Goal: Task Accomplishment & Management: Manage account settings

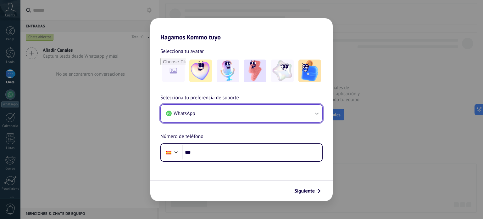
drag, startPoint x: 0, startPoint y: 0, endPoint x: 257, endPoint y: 113, distance: 280.5
click at [257, 113] on button "WhatsApp" at bounding box center [241, 113] width 161 height 17
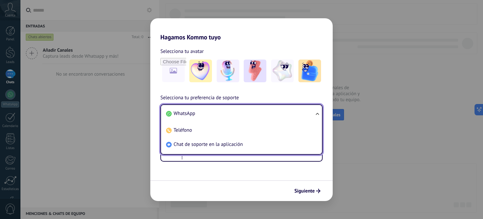
click at [189, 115] on span "WhatsApp" at bounding box center [185, 113] width 22 height 6
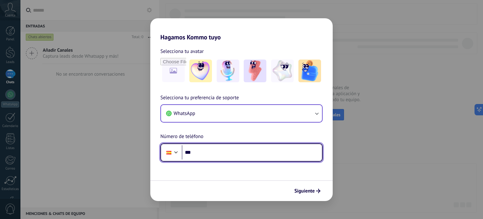
click at [212, 151] on input "***" at bounding box center [252, 152] width 140 height 14
type input "**********"
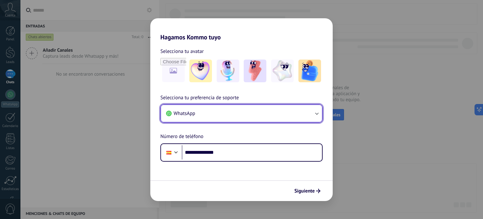
click at [316, 113] on icon "button" at bounding box center [317, 113] width 6 height 6
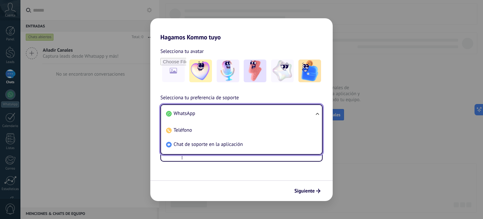
click at [185, 112] on span "WhatsApp" at bounding box center [185, 113] width 22 height 6
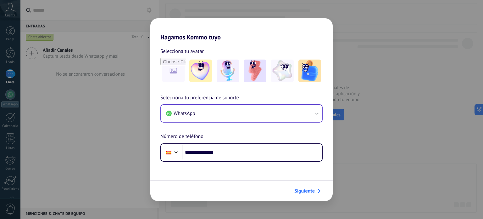
click at [307, 189] on span "Siguiente" at bounding box center [304, 190] width 20 height 4
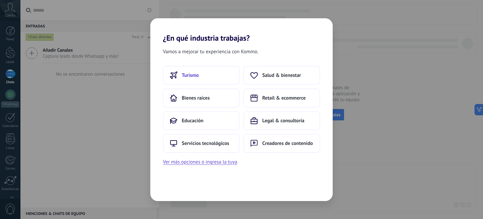
click at [189, 75] on span "Turismo" at bounding box center [190, 75] width 17 height 6
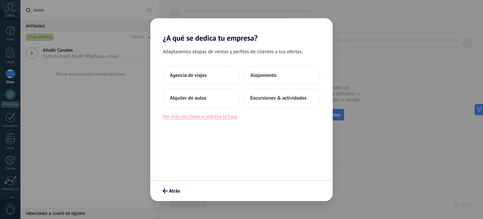
click at [200, 117] on button "Ver más opciones o ingresa la tuya" at bounding box center [200, 116] width 74 height 8
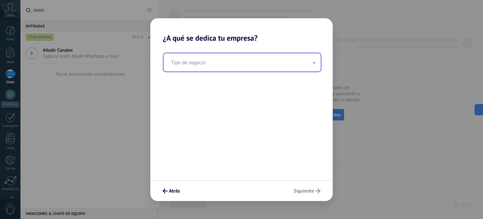
click at [197, 66] on input "text" at bounding box center [242, 62] width 157 height 18
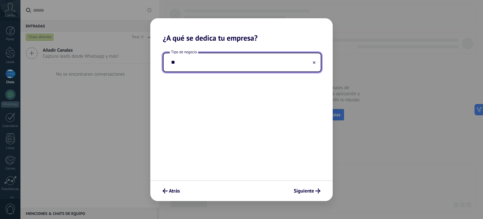
type input "*"
type input "**********"
click at [308, 189] on span "Siguiente" at bounding box center [304, 190] width 20 height 4
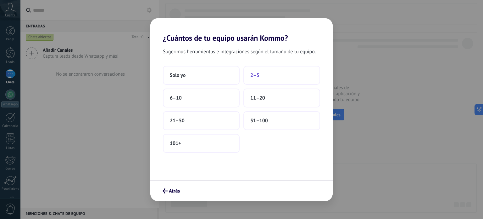
click at [267, 75] on button "2–5" at bounding box center [281, 75] width 77 height 19
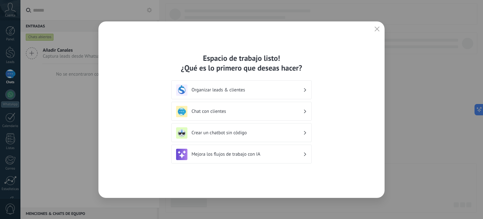
click at [249, 89] on h3 "Organizar leads & clientes" at bounding box center [248, 90] width 112 height 6
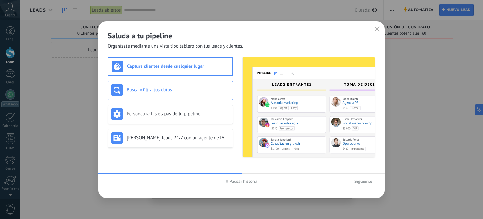
click at [178, 92] on h3 "Busca y filtra tus datos" at bounding box center [178, 90] width 103 height 6
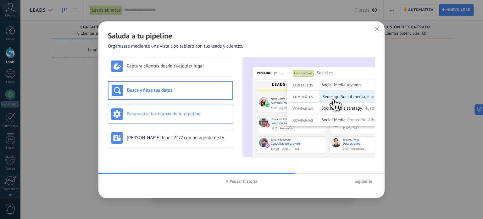
click at [178, 113] on h3 "Personaliza las etapas de tu pipeline" at bounding box center [178, 114] width 103 height 6
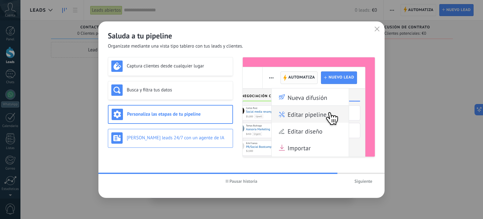
click at [181, 139] on h3 "Genera leads 24/7 con un agente de IA" at bounding box center [178, 138] width 103 height 6
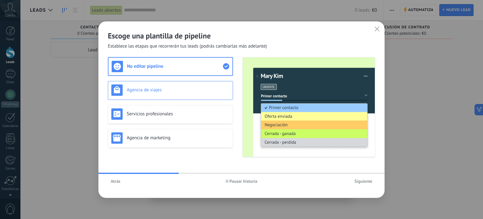
click at [190, 89] on h3 "Agencia de viajes" at bounding box center [178, 90] width 103 height 6
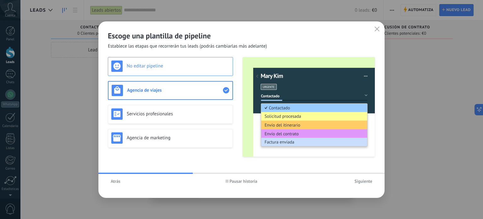
click at [193, 65] on h3 "No editar pipeline" at bounding box center [178, 66] width 103 height 6
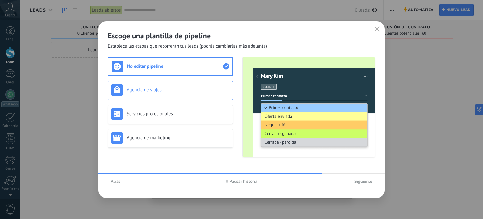
click at [193, 86] on div "Agencia de viajes" at bounding box center [170, 89] width 118 height 11
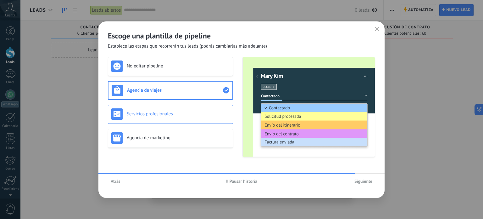
click at [190, 110] on div "Servicios profesionales" at bounding box center [170, 113] width 118 height 11
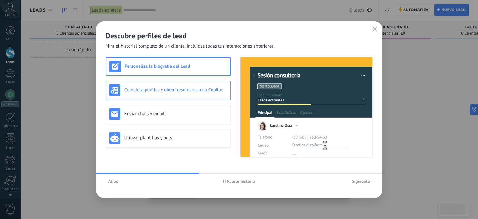
click at [196, 90] on h3 "Completa perfiles y obtén resúmenes con Copilot" at bounding box center [176, 90] width 103 height 6
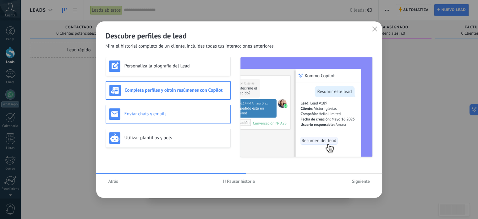
click at [195, 111] on h3 "Enviar chats y emails" at bounding box center [176, 114] width 103 height 6
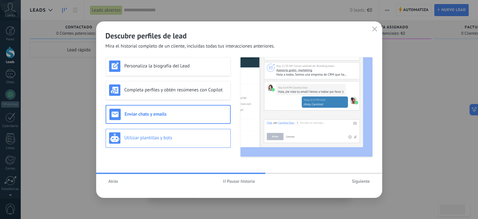
click at [194, 134] on div "Utilizar plantillas y bots" at bounding box center [168, 137] width 118 height 11
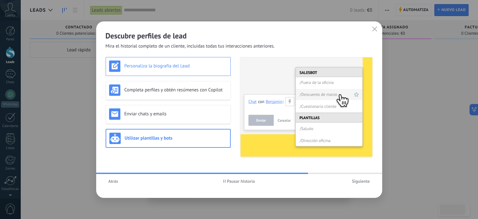
click at [193, 72] on div "Personaliza la biografía del Lead" at bounding box center [168, 66] width 125 height 19
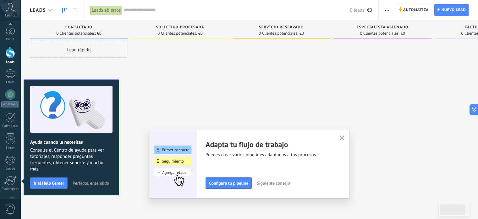
scroll to position [43, 0]
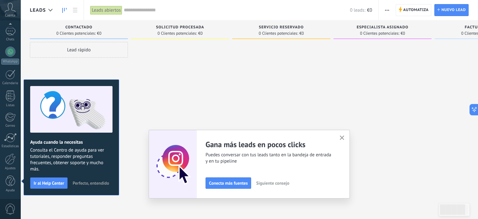
click at [344, 137] on use "button" at bounding box center [342, 137] width 5 height 5
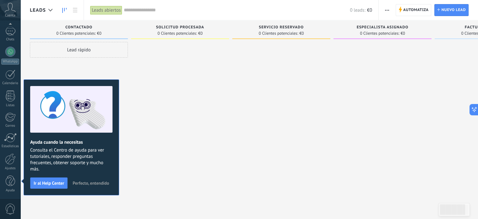
scroll to position [0, 0]
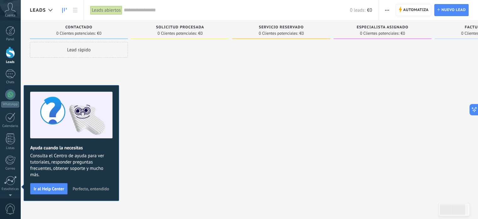
click at [78, 187] on span "Perfecto, entendido" at bounding box center [91, 188] width 36 height 4
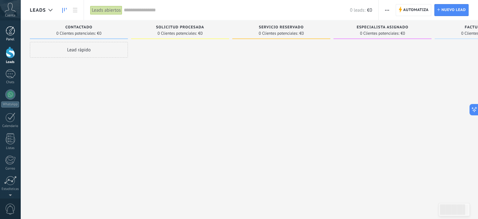
click at [9, 29] on div at bounding box center [10, 30] width 9 height 9
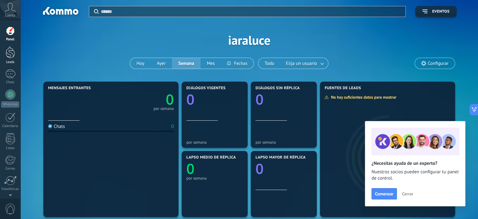
click at [8, 52] on div at bounding box center [10, 53] width 9 height 12
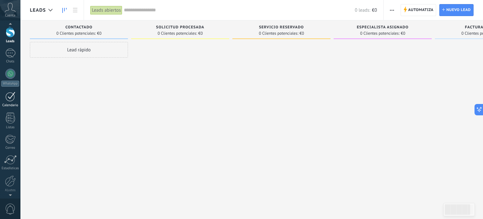
scroll to position [31, 0]
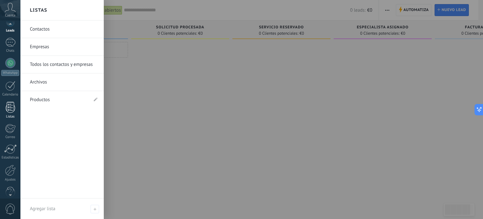
click at [10, 106] on div at bounding box center [10, 107] width 9 height 11
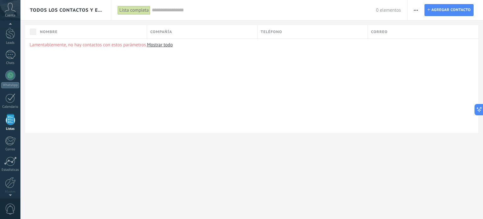
click at [10, 25] on div at bounding box center [10, 24] width 20 height 9
click at [10, 53] on div at bounding box center [10, 53] width 9 height 12
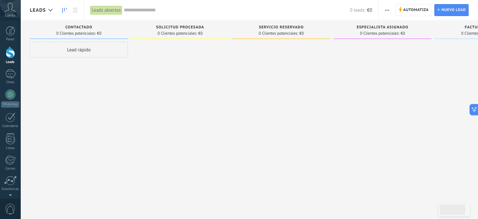
click at [76, 49] on div "Lead rápido" at bounding box center [79, 50] width 98 height 16
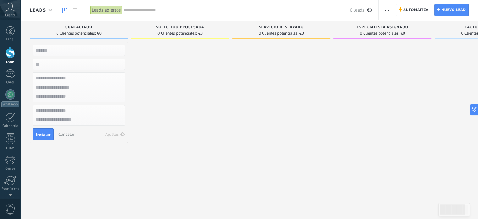
click at [73, 50] on input "text" at bounding box center [78, 50] width 92 height 9
type input "*"
click at [79, 78] on input "text" at bounding box center [78, 78] width 92 height 9
click at [49, 49] on input "*****" at bounding box center [78, 50] width 92 height 9
drag, startPoint x: 42, startPoint y: 48, endPoint x: 25, endPoint y: 46, distance: 16.7
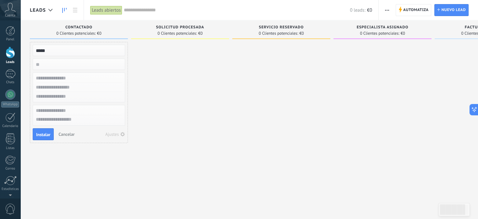
click at [25, 46] on div "Lamentablemente, no hay leads con estos parámetros. Mostrar todo Leads Entrante…" at bounding box center [249, 124] width 458 height 209
drag, startPoint x: 62, startPoint y: 49, endPoint x: 24, endPoint y: 51, distance: 37.5
click at [24, 51] on div "Lamentablemente, no hay leads con estos parámetros. Mostrar todo Leads Entrante…" at bounding box center [249, 124] width 458 height 209
click at [38, 49] on input "*****" at bounding box center [78, 50] width 92 height 9
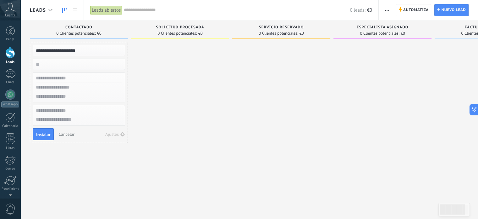
type input "**********"
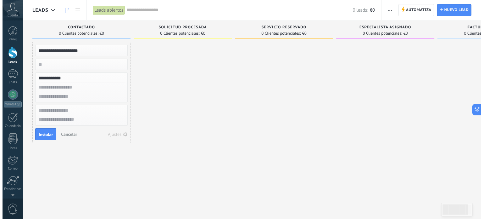
scroll to position [11, 0]
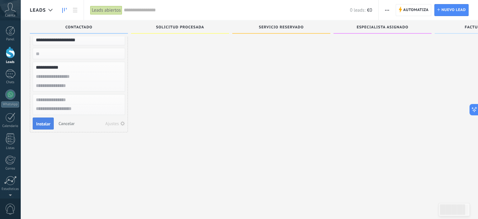
click at [45, 121] on span "Instalar" at bounding box center [43, 123] width 14 height 4
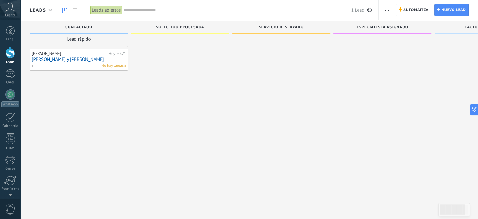
click at [62, 58] on link "[PERSON_NAME] y [PERSON_NAME]" at bounding box center [79, 59] width 94 height 5
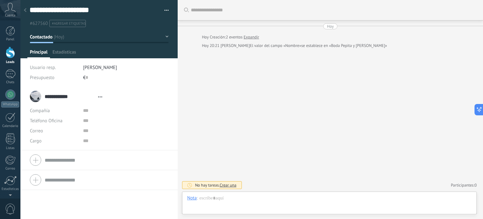
scroll to position [9, 0]
click at [66, 159] on form "Compañía Teléfono Oficina Ofic. directo Celular Fax Casa Otro Teléfono Oficina …" at bounding box center [99, 160] width 138 height 16
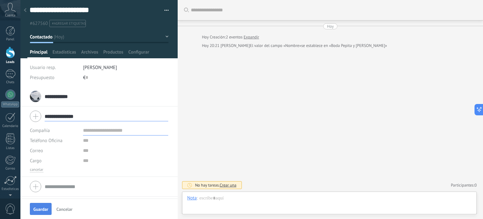
type input "**********"
click at [44, 208] on span "Guardar" at bounding box center [40, 209] width 15 height 4
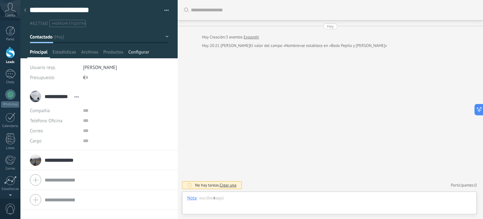
click at [142, 51] on span "Configurar" at bounding box center [138, 53] width 21 height 9
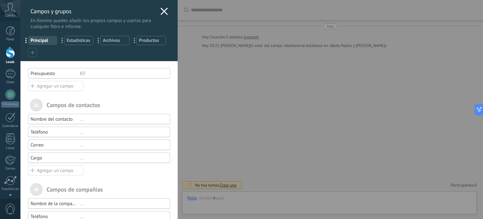
click at [56, 87] on div "Agregar un campo" at bounding box center [55, 86] width 55 height 10
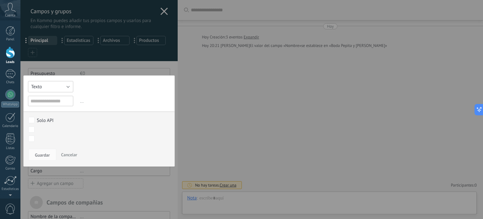
click at [64, 85] on button "Texto" at bounding box center [50, 86] width 45 height 11
click at [54, 119] on span "Selección" at bounding box center [50, 119] width 52 height 6
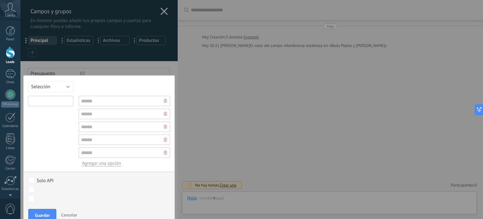
click at [51, 101] on input "text" at bounding box center [50, 101] width 45 height 10
type input "**********"
click at [98, 101] on input "text" at bounding box center [125, 101] width 92 height 10
type input "*********"
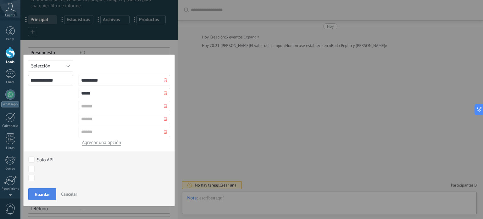
type input "*****"
drag, startPoint x: 46, startPoint y: 191, endPoint x: 42, endPoint y: 169, distance: 22.5
click at [44, 170] on div "**********" at bounding box center [99, 129] width 152 height 151
click at [32, 166] on body ".abccls-1,.abccls-2{fill-rule:evenodd}.abccls-2{fill:#fff} .abfcls-1{fill:none}…" at bounding box center [241, 109] width 483 height 219
click at [46, 192] on span "Guardar" at bounding box center [42, 194] width 15 height 4
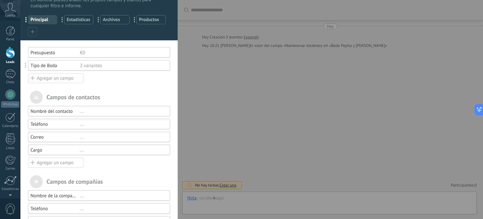
click at [43, 76] on div "Agregar un campo" at bounding box center [55, 78] width 55 height 10
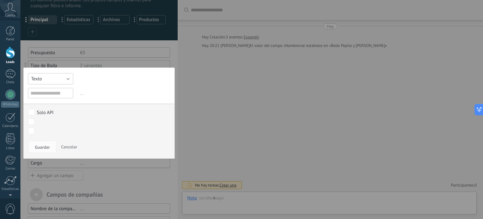
click at [43, 80] on button "Texto" at bounding box center [50, 78] width 45 height 11
click at [50, 110] on span "Selección" at bounding box center [50, 111] width 52 height 6
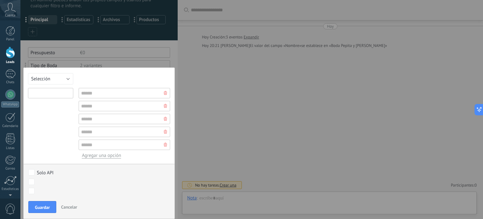
click at [48, 93] on input "text" at bounding box center [50, 93] width 45 height 10
type input "**********"
click at [112, 95] on input "text" at bounding box center [125, 93] width 92 height 10
type input "****"
click at [103, 108] on input "text" at bounding box center [125, 106] width 92 height 10
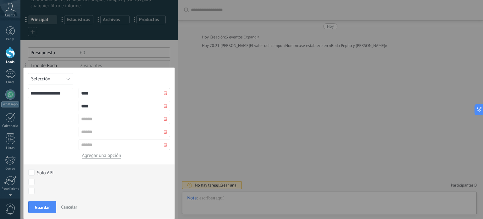
type input "****"
click at [93, 119] on input "text" at bounding box center [125, 119] width 92 height 10
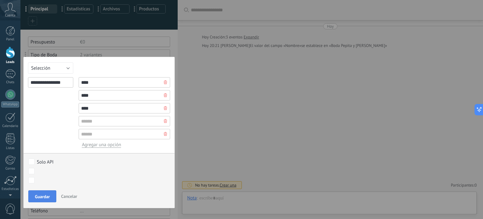
type input "****"
click at [49, 195] on span "Guardar" at bounding box center [42, 196] width 15 height 4
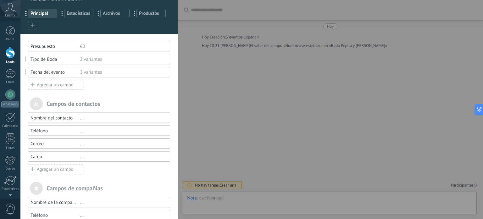
scroll to position [0, 0]
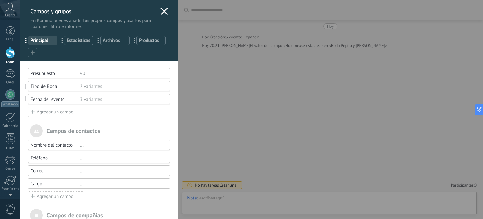
click at [161, 11] on icon at bounding box center [164, 12] width 8 height 8
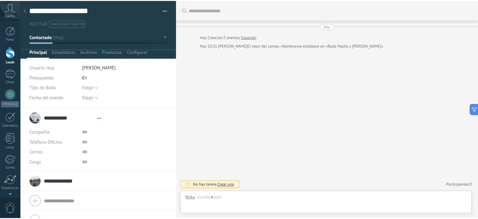
scroll to position [9, 0]
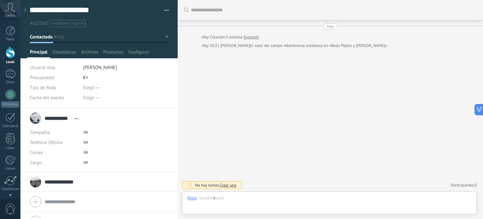
click at [24, 10] on div at bounding box center [25, 10] width 9 height 12
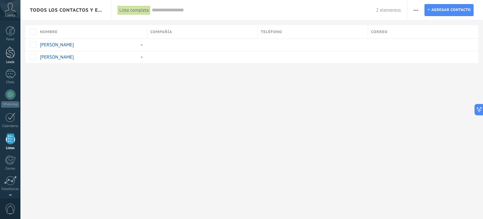
click at [11, 55] on div at bounding box center [10, 53] width 9 height 12
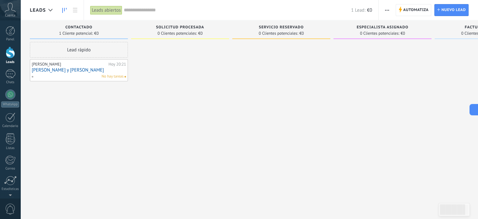
click at [70, 70] on link "[PERSON_NAME] y [PERSON_NAME]" at bounding box center [79, 69] width 94 height 5
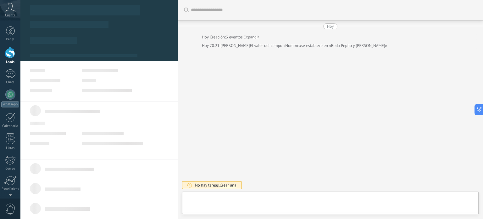
type textarea "**********"
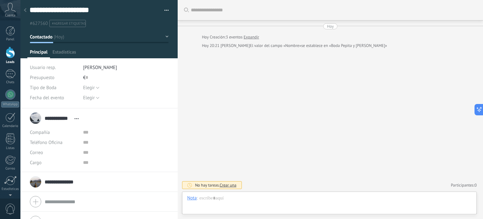
scroll to position [9, 0]
click at [136, 54] on span "Configurar" at bounding box center [138, 53] width 21 height 9
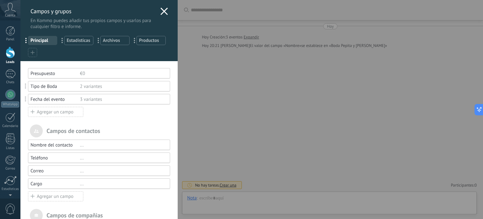
click at [73, 87] on div "Tipo de Boda" at bounding box center [55, 86] width 49 height 6
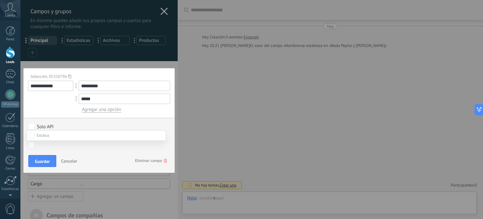
click at [116, 126] on div at bounding box center [251, 109] width 463 height 219
click at [45, 159] on span "Guardar" at bounding box center [42, 161] width 15 height 4
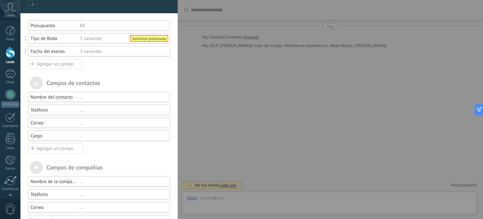
scroll to position [38, 0]
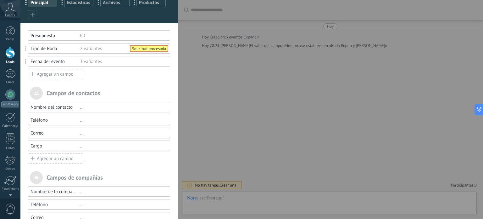
click at [132, 48] on div "Solicitud procesada" at bounding box center [149, 49] width 37 height 6
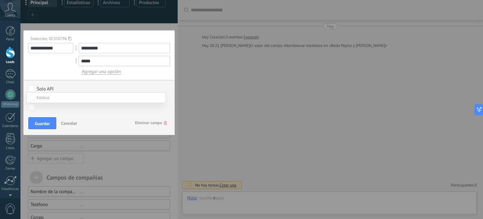
click at [160, 81] on div at bounding box center [251, 109] width 463 height 219
click at [48, 122] on span "Guardar" at bounding box center [42, 123] width 15 height 4
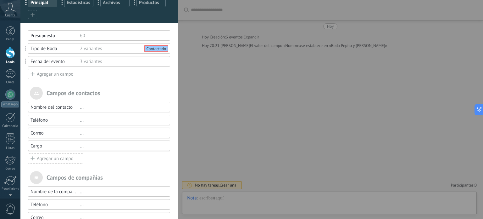
click at [64, 74] on div "Agregar un campo" at bounding box center [55, 74] width 55 height 10
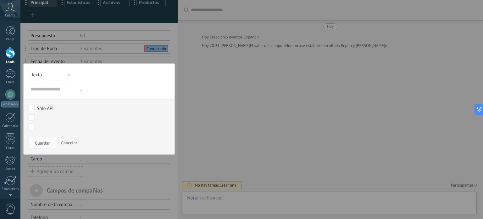
click at [59, 74] on button "Texto" at bounding box center [50, 74] width 45 height 11
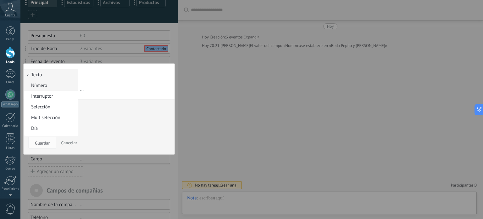
click at [51, 83] on span "Número" at bounding box center [50, 85] width 52 height 6
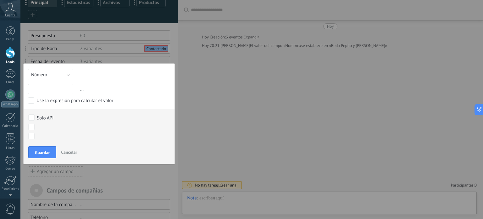
click at [53, 88] on input "text" at bounding box center [50, 89] width 45 height 10
click at [115, 90] on span "..." at bounding box center [125, 89] width 92 height 10
click at [81, 90] on span "..." at bounding box center [125, 89] width 92 height 10
click at [79, 90] on span "..." at bounding box center [125, 89] width 92 height 10
click at [60, 90] on input "text" at bounding box center [50, 89] width 45 height 10
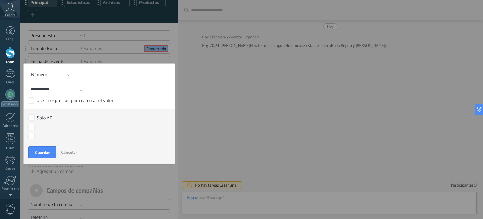
type input "**********"
click at [127, 88] on div at bounding box center [251, 109] width 463 height 219
click at [41, 150] on span "Guardar" at bounding box center [42, 152] width 15 height 4
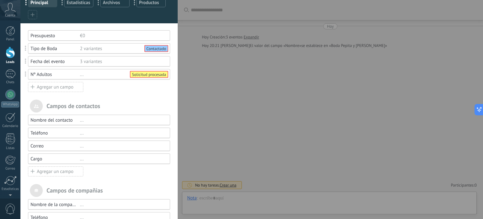
scroll to position [0, 0]
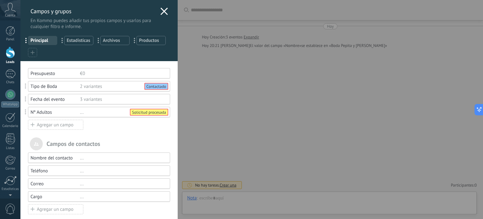
click at [162, 10] on use at bounding box center [164, 11] width 7 height 7
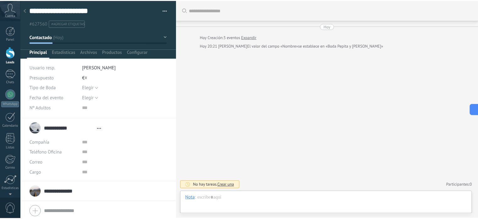
scroll to position [9, 0]
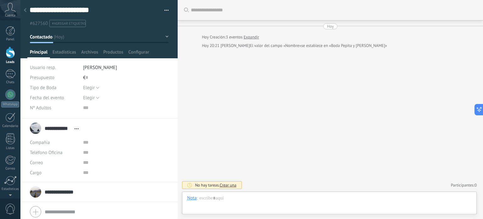
click at [24, 11] on icon at bounding box center [25, 10] width 3 height 4
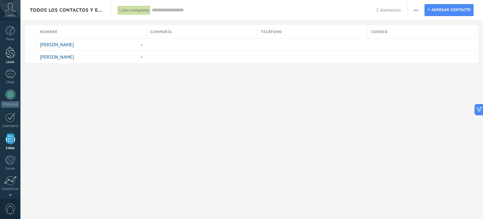
click at [10, 53] on div at bounding box center [10, 53] width 9 height 12
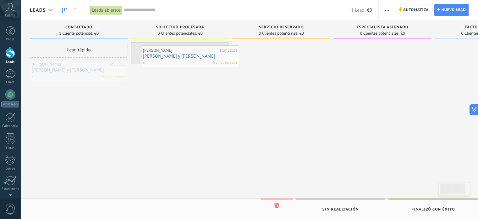
drag, startPoint x: 64, startPoint y: 68, endPoint x: 176, endPoint y: 54, distance: 112.2
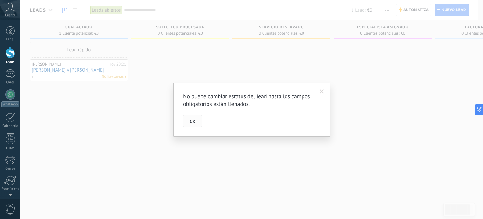
click at [197, 120] on button "OK" at bounding box center [192, 121] width 19 height 12
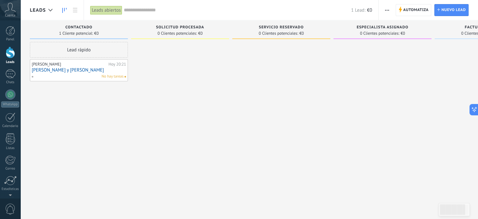
click at [65, 71] on link "[PERSON_NAME] y [PERSON_NAME]" at bounding box center [79, 69] width 94 height 5
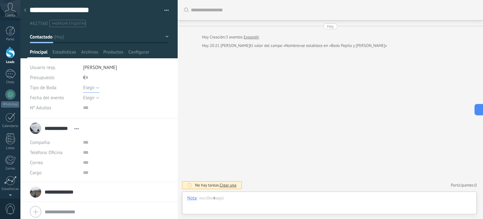
click at [97, 87] on button "Elegir" at bounding box center [91, 87] width 16 height 10
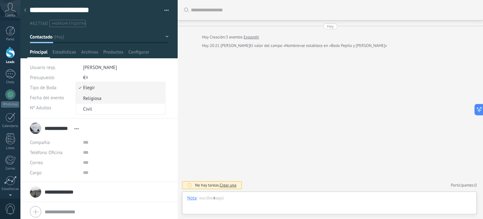
click at [96, 99] on span "Religiosa" at bounding box center [119, 98] width 87 height 6
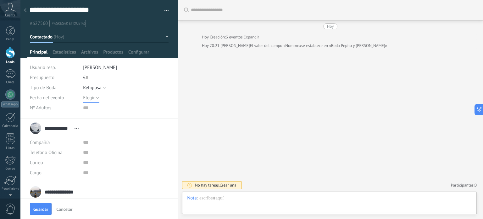
click at [95, 98] on button "Elegir" at bounding box center [91, 97] width 16 height 10
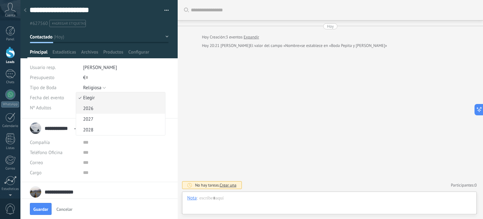
click at [93, 107] on span "2026" at bounding box center [119, 108] width 87 height 6
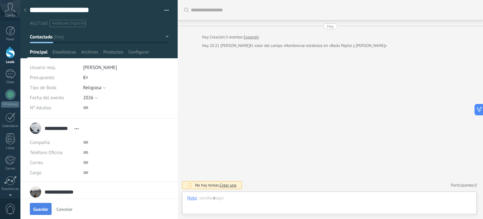
click at [43, 207] on span "Guardar" at bounding box center [40, 209] width 15 height 4
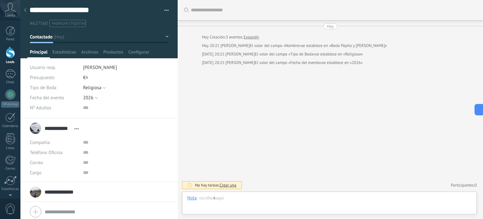
click at [24, 11] on icon at bounding box center [25, 10] width 3 height 4
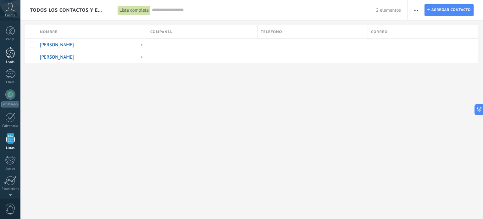
click at [10, 50] on div at bounding box center [10, 53] width 9 height 12
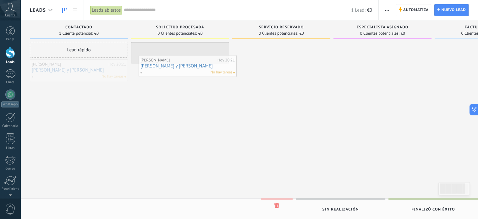
drag, startPoint x: 59, startPoint y: 70, endPoint x: 168, endPoint y: 65, distance: 108.9
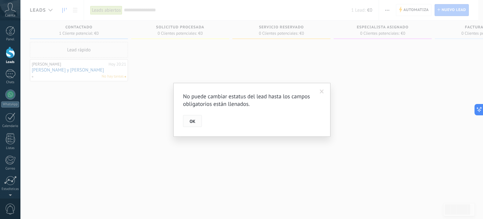
click at [196, 118] on button "OK" at bounding box center [192, 121] width 19 height 12
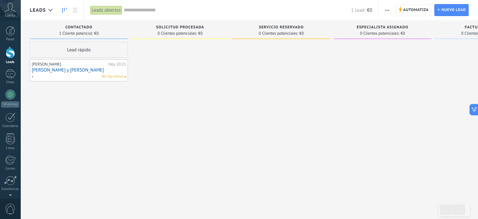
click at [60, 70] on link "[PERSON_NAME] y [PERSON_NAME]" at bounding box center [79, 69] width 94 height 5
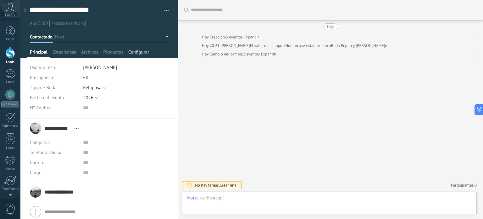
click at [143, 51] on span "Configurar" at bounding box center [138, 53] width 21 height 9
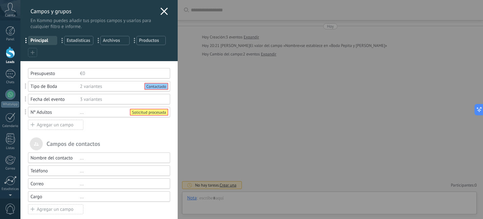
click at [25, 111] on span at bounding box center [26, 111] width 2 height 5
click at [162, 10] on icon at bounding box center [164, 12] width 8 height 8
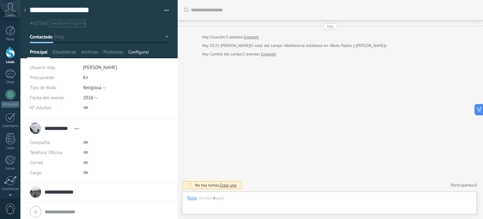
click at [138, 52] on span "Configurar" at bounding box center [138, 53] width 21 height 9
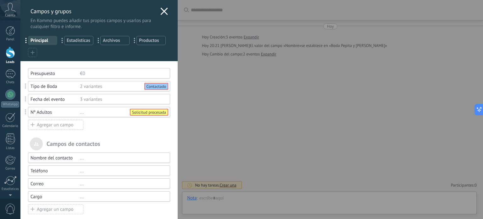
click at [135, 111] on div "Solicitud procesada" at bounding box center [149, 112] width 37 height 6
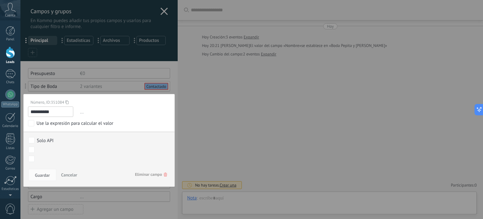
click at [0, 0] on div "Contactado Solicitud procesada Servicio reservado Especialista asignado Factura…" at bounding box center [0, 0] width 0 height 0
click at [125, 107] on div at bounding box center [251, 109] width 463 height 219
click at [45, 175] on span "Guardar" at bounding box center [42, 175] width 15 height 4
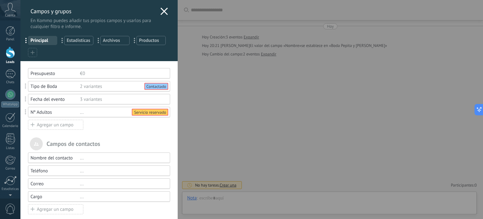
click at [161, 9] on icon at bounding box center [164, 12] width 8 height 8
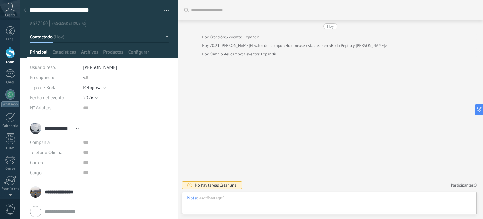
scroll to position [9, 0]
click at [9, 50] on div at bounding box center [10, 53] width 9 height 12
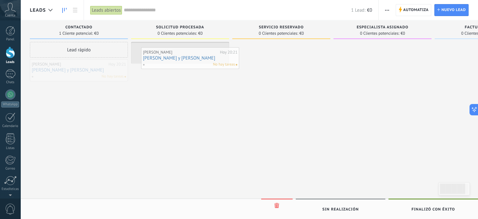
drag, startPoint x: 70, startPoint y: 69, endPoint x: 181, endPoint y: 57, distance: 112.0
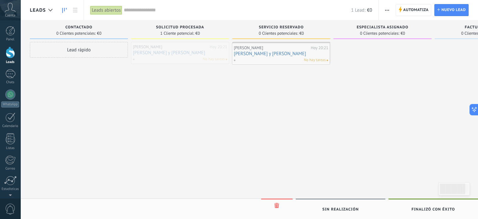
drag, startPoint x: 161, startPoint y: 53, endPoint x: 282, endPoint y: 53, distance: 120.8
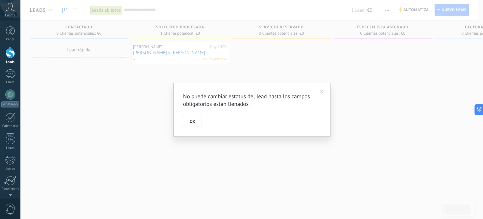
click at [188, 124] on button "OK" at bounding box center [192, 121] width 19 height 12
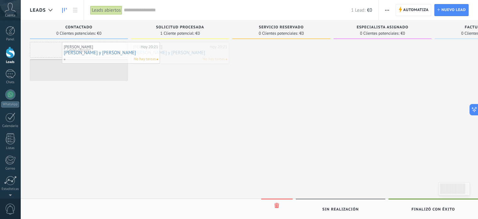
drag, startPoint x: 179, startPoint y: 51, endPoint x: 91, endPoint y: 51, distance: 87.4
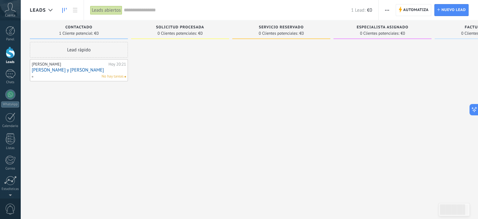
click at [89, 68] on link "[PERSON_NAME] y [PERSON_NAME]" at bounding box center [79, 69] width 94 height 5
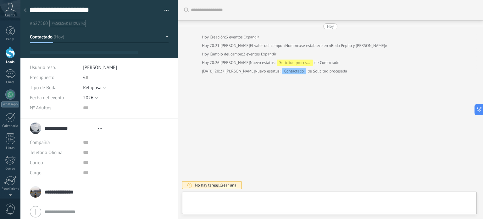
type textarea "**********"
click at [143, 52] on span "Configurar" at bounding box center [138, 53] width 21 height 9
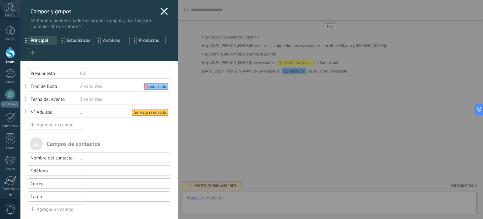
click at [62, 124] on div "Agregar un campo" at bounding box center [55, 125] width 55 height 10
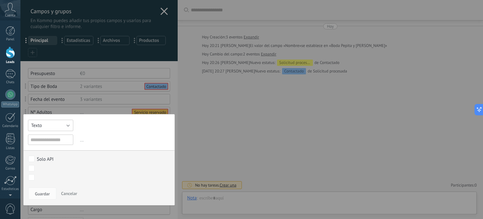
click at [62, 124] on button "Texto" at bounding box center [50, 125] width 45 height 11
click at [53, 147] on div "Texto Número Interruptor Selección Multiselección Día URL Texto Largo Interrupt…" at bounding box center [99, 159] width 152 height 91
click at [51, 123] on button "Texto" at bounding box center [50, 125] width 45 height 11
click at [47, 156] on span "Selección" at bounding box center [50, 157] width 52 height 6
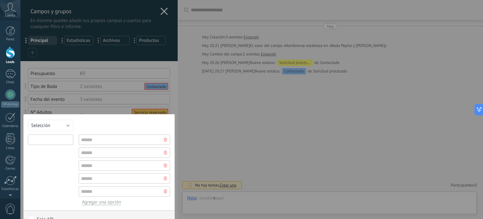
click at [48, 140] on input "text" at bounding box center [50, 139] width 45 height 10
type input "*******"
click at [92, 139] on input "text" at bounding box center [125, 139] width 92 height 10
type input "**"
click at [120, 152] on input "text" at bounding box center [125, 152] width 92 height 10
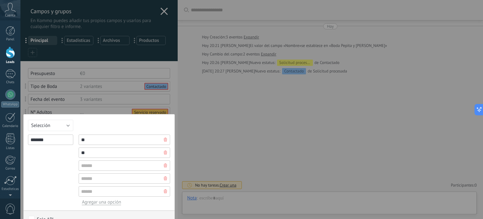
type input "**"
click at [51, 159] on div "*******" at bounding box center [50, 169] width 45 height 70
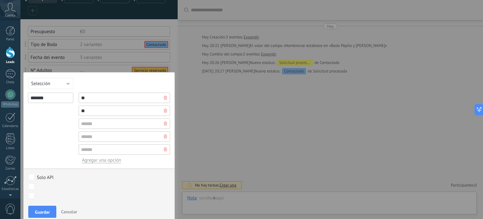
scroll to position [52, 0]
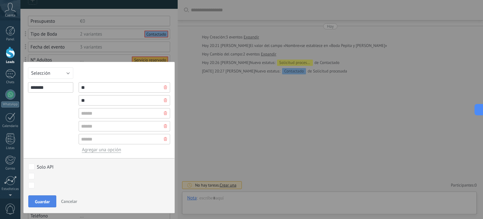
click at [47, 199] on span "Guardar" at bounding box center [42, 201] width 15 height 4
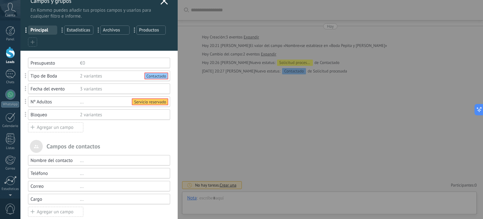
scroll to position [0, 0]
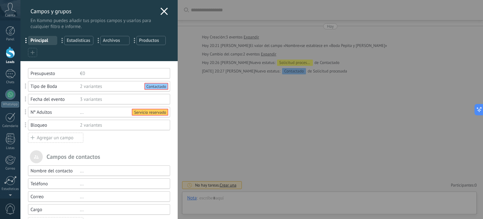
click at [62, 137] on div "Agregar un campo" at bounding box center [55, 137] width 55 height 10
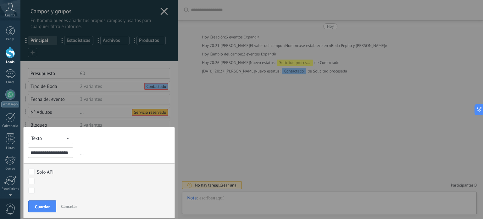
scroll to position [0, 3]
type input "**********"
click at [69, 138] on button "Texto" at bounding box center [50, 137] width 45 height 11
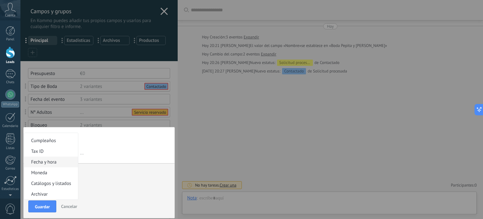
scroll to position [106, 0]
click at [52, 172] on span "Fecha y hora" at bounding box center [50, 172] width 52 height 6
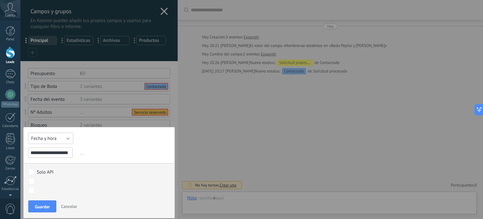
click at [66, 138] on button "Fecha y hora" at bounding box center [50, 137] width 45 height 11
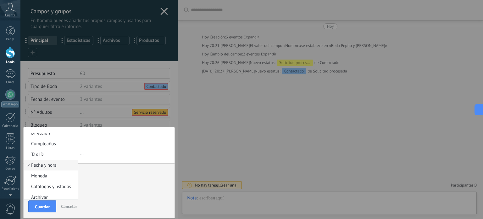
click at [60, 167] on span "Fecha y hora" at bounding box center [50, 165] width 52 height 6
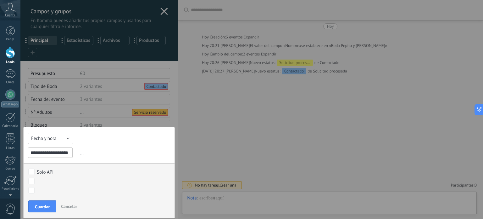
scroll to position [21, 0]
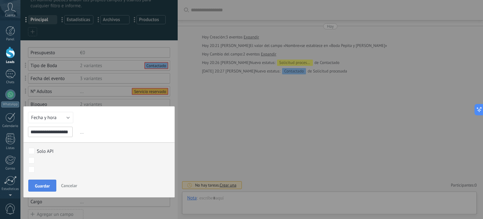
click at [43, 185] on span "Guardar" at bounding box center [42, 185] width 15 height 4
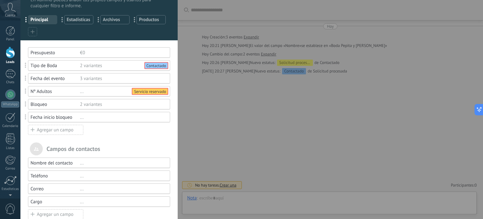
scroll to position [0, 0]
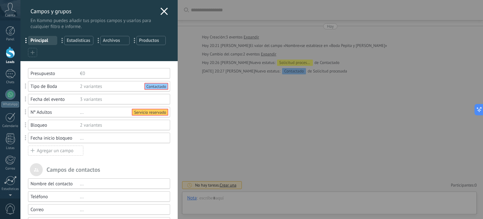
click at [164, 9] on use at bounding box center [164, 11] width 7 height 7
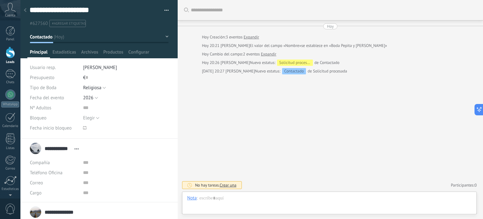
scroll to position [9, 0]
click at [26, 10] on div at bounding box center [25, 10] width 9 height 12
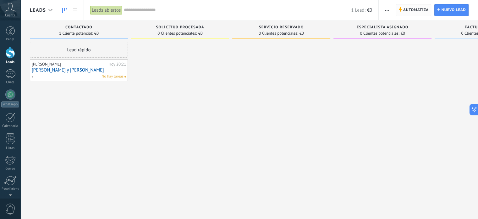
click at [411, 10] on span "Automatiza" at bounding box center [416, 9] width 25 height 11
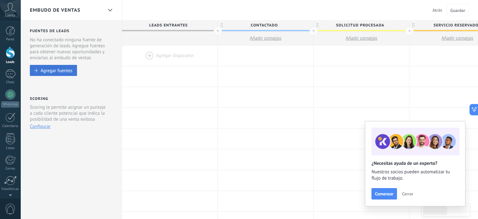
click at [52, 69] on div "Agregar fuentes" at bounding box center [57, 70] width 32 height 5
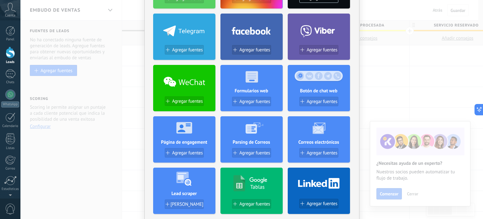
scroll to position [94, 0]
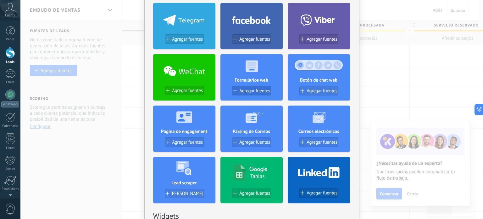
click at [249, 91] on span "Agregar fuentes" at bounding box center [254, 90] width 31 height 5
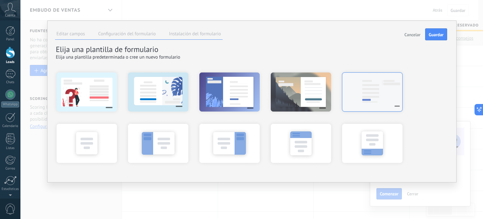
click at [361, 85] on div at bounding box center [372, 91] width 69 height 47
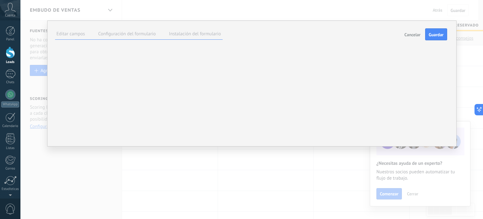
drag, startPoint x: 412, startPoint y: 84, endPoint x: 122, endPoint y: 153, distance: 298.1
click at [122, 153] on div "**********" at bounding box center [251, 109] width 463 height 219
type textarea "**********"
drag, startPoint x: 415, startPoint y: 84, endPoint x: 427, endPoint y: 89, distance: 13.6
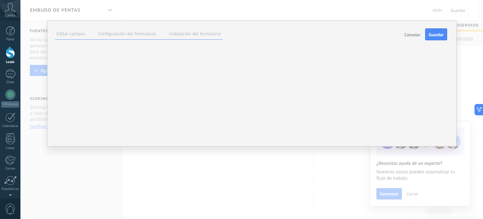
click at [427, 89] on div "**********" at bounding box center [251, 109] width 463 height 219
click at [141, 35] on label "Configuración del formulario" at bounding box center [127, 34] width 58 height 6
drag, startPoint x: 166, startPoint y: 51, endPoint x: 97, endPoint y: 50, distance: 69.5
click at [0, 0] on div "**********" at bounding box center [0, 0] width 0 height 0
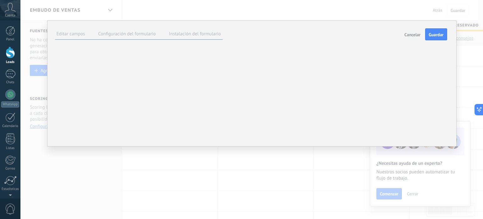
type input "**********"
click at [0, 0] on span "#agregar etiquetas" at bounding box center [0, 0] width 0 height 0
type input "**********"
click at [272, 79] on div "**********" at bounding box center [251, 87] width 392 height 94
click at [0, 0] on div "Leads Entrantes Contactado Solicitud procesada Servicio reservado Especialista …" at bounding box center [0, 0] width 0 height 0
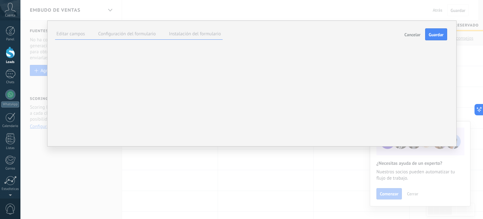
drag, startPoint x: 440, startPoint y: 33, endPoint x: 341, endPoint y: 68, distance: 105.1
click at [384, 66] on div "**********" at bounding box center [251, 82] width 392 height 106
click at [177, 35] on label "Instalación del formulario" at bounding box center [195, 34] width 52 height 6
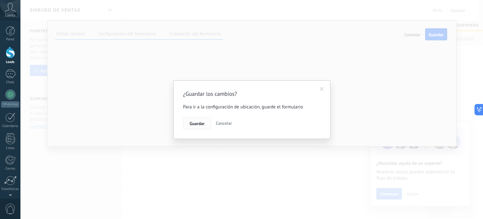
click at [196, 123] on span "Guardar" at bounding box center [197, 123] width 15 height 4
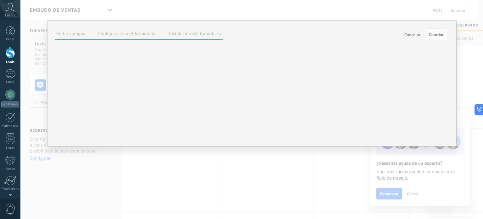
scroll to position [93, 0]
drag, startPoint x: 137, startPoint y: 170, endPoint x: 68, endPoint y: 172, distance: 69.5
click at [0, 0] on p "https://forms.kommo.com/rwdctrx" at bounding box center [0, 0] width 0 height 0
copy link "https://forms.kommo.com/rwdctrx"
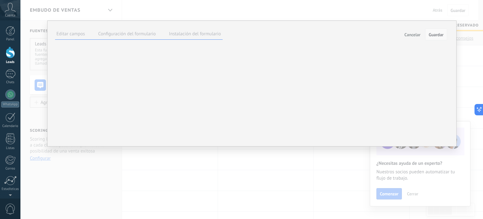
click at [436, 34] on span "Guardar" at bounding box center [436, 34] width 15 height 4
click at [0, 0] on label at bounding box center [0, 0] width 0 height 0
click at [0, 0] on span "Texto" at bounding box center [0, 0] width 0 height 0
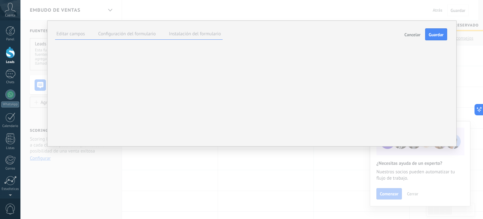
click at [0, 0] on input "**********" at bounding box center [0, 0] width 0 height 0
drag, startPoint x: 153, startPoint y: 112, endPoint x: 84, endPoint y: 112, distance: 69.2
click at [0, 0] on div "**********" at bounding box center [0, 0] width 0 height 0
click at [0, 0] on div "Título" at bounding box center [0, 0] width 0 height 0
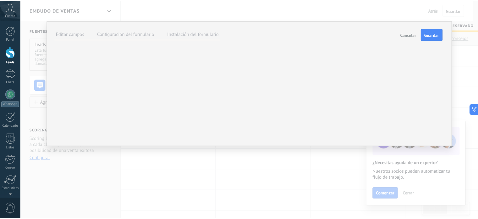
scroll to position [0, 0]
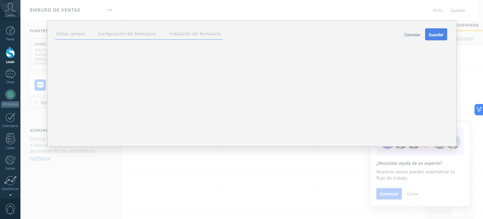
click at [439, 33] on span "Guardar" at bounding box center [436, 34] width 15 height 4
click at [121, 12] on div "**********" at bounding box center [256, 83] width 453 height 167
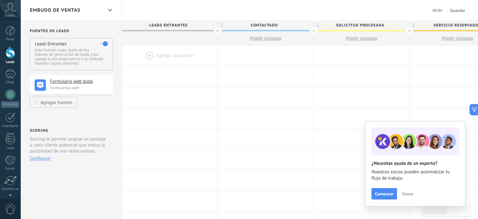
click at [406, 195] on span "Cerrar" at bounding box center [407, 193] width 11 height 4
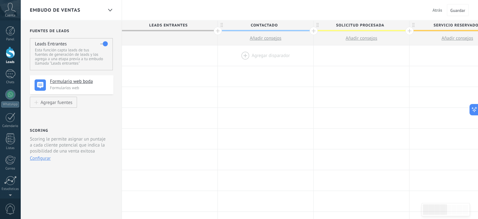
click at [243, 53] on div at bounding box center [266, 55] width 96 height 20
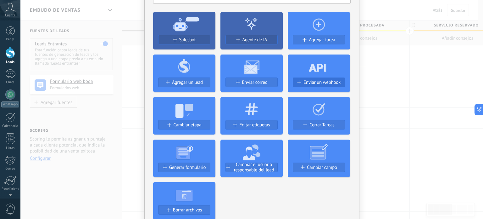
scroll to position [52, 0]
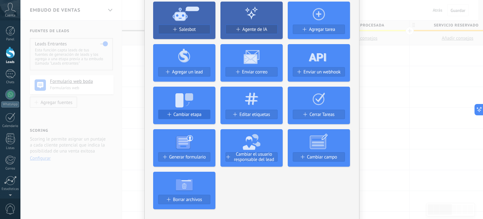
click at [184, 112] on span "Cambiar etapa" at bounding box center [188, 114] width 28 height 5
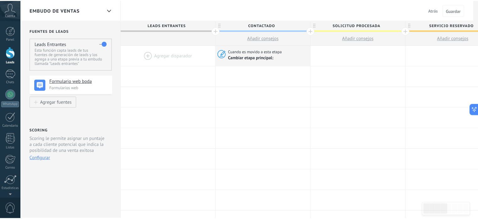
scroll to position [0, 0]
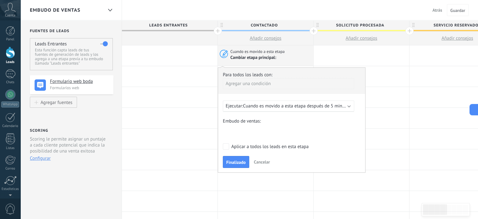
click at [261, 105] on span "Cuando es movido a esta etapa después de 5 minutos" at bounding box center [297, 106] width 108 height 6
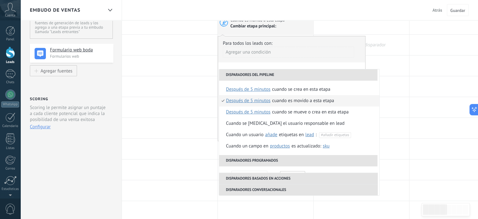
click at [388, 53] on div at bounding box center [362, 45] width 96 height 20
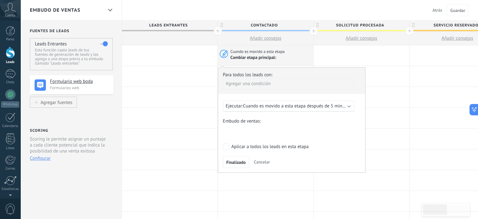
click at [277, 57] on span "Cambiar etapa principal:" at bounding box center [255, 57] width 48 height 5
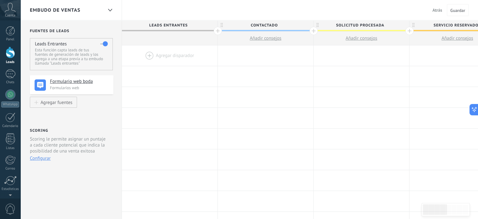
click at [269, 38] on span "Añadir consejos" at bounding box center [266, 38] width 32 height 6
type textarea "**********"
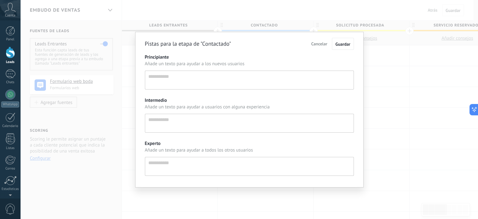
scroll to position [6, 0]
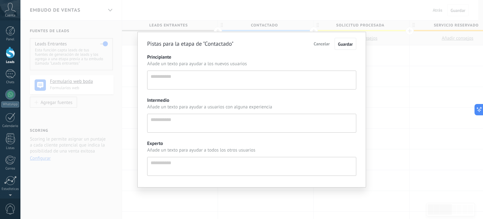
click at [390, 82] on div "Pistas para la etapa de "Contactado" Cancelar Guardar Principiante Añade un tex…" at bounding box center [251, 109] width 463 height 219
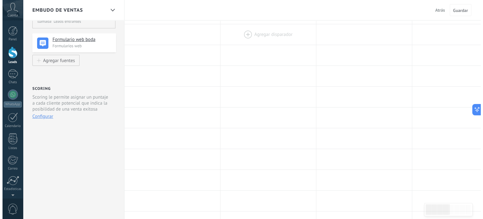
scroll to position [0, 0]
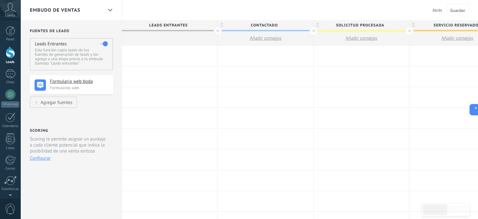
click at [263, 55] on div at bounding box center [266, 55] width 96 height 20
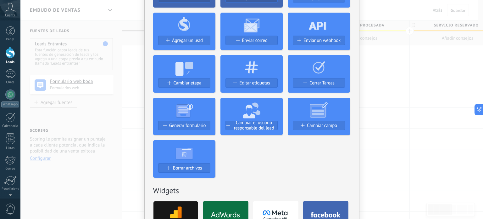
scroll to position [94, 0]
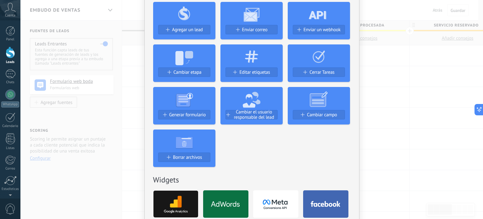
drag, startPoint x: 320, startPoint y: 113, endPoint x: 306, endPoint y: 133, distance: 24.9
click at [314, 135] on div "Salesbot Agente de IA Agregar tarea Agregar un lead Enviar correo Enviar un web…" at bounding box center [252, 60] width 198 height 212
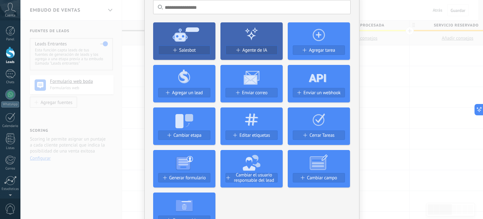
scroll to position [0, 0]
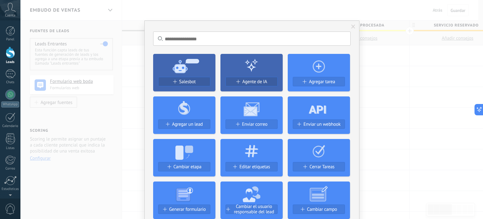
click at [352, 26] on span at bounding box center [353, 27] width 4 height 4
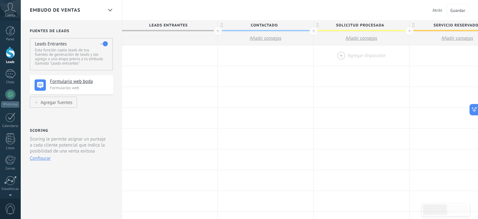
click at [354, 54] on div at bounding box center [362, 55] width 96 height 20
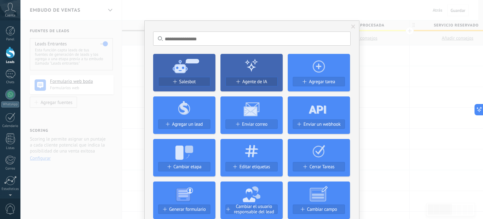
scroll to position [52, 0]
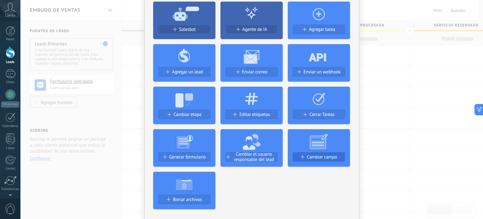
click at [314, 156] on span "Cambiar campo" at bounding box center [322, 156] width 30 height 5
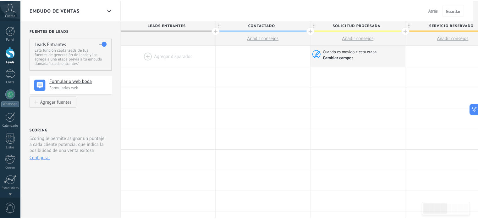
scroll to position [0, 0]
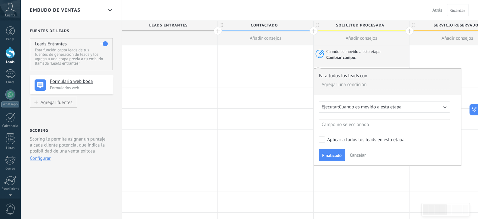
click at [391, 121] on div "Campo no seleccionado" at bounding box center [384, 124] width 131 height 11
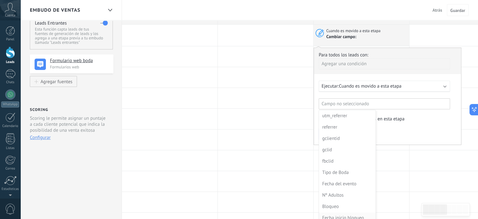
scroll to position [31, 0]
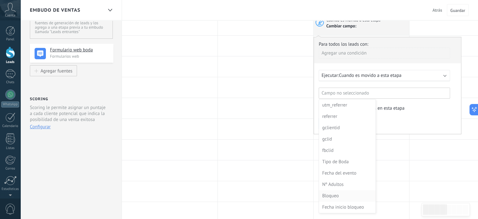
click at [335, 195] on div "Bloqueo" at bounding box center [346, 195] width 49 height 9
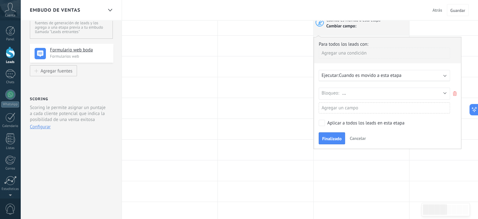
click at [343, 92] on span "..." at bounding box center [345, 93] width 4 height 6
click at [445, 92] on button "..." at bounding box center [397, 93] width 108 height 6
click at [444, 92] on button "..." at bounding box center [397, 93] width 108 height 6
click at [421, 106] on div "Agregar un campo" at bounding box center [384, 107] width 131 height 11
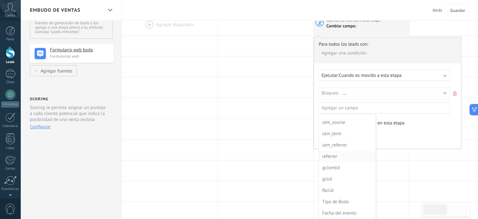
scroll to position [0, 0]
click at [375, 88] on div at bounding box center [387, 92] width 147 height 111
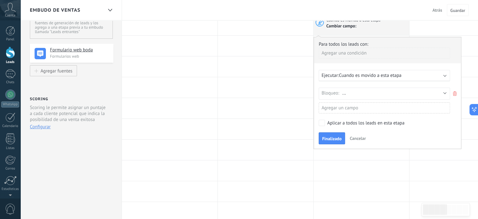
drag, startPoint x: 373, startPoint y: 93, endPoint x: 350, endPoint y: 93, distance: 23.3
click at [373, 93] on button "..." at bounding box center [397, 93] width 108 height 6
click at [342, 93] on div "Bloqueo:" at bounding box center [332, 93] width 21 height 10
click at [332, 93] on div "Bloqueo:" at bounding box center [332, 93] width 21 height 10
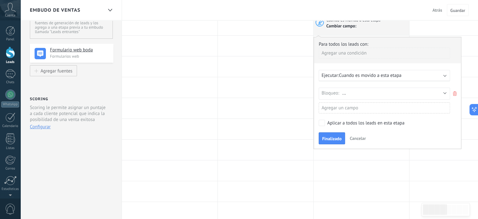
click at [444, 90] on button "..." at bounding box center [397, 93] width 108 height 6
click at [366, 108] on div "Agregar un campo" at bounding box center [384, 107] width 131 height 11
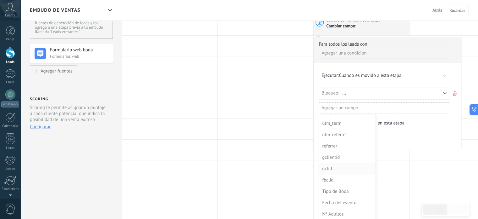
scroll to position [45, 0]
click at [344, 198] on div "Fecha del evento" at bounding box center [346, 199] width 49 height 9
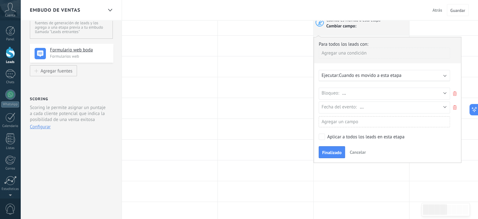
click at [362, 108] on span "..." at bounding box center [362, 107] width 4 height 6
click at [354, 105] on div "Fecha del evento:" at bounding box center [341, 107] width 38 height 10
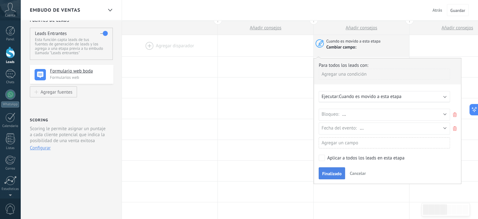
click at [331, 173] on span "Finalizado" at bounding box center [332, 173] width 20 height 4
click at [381, 72] on div "Agregar una condición" at bounding box center [384, 74] width 131 height 11
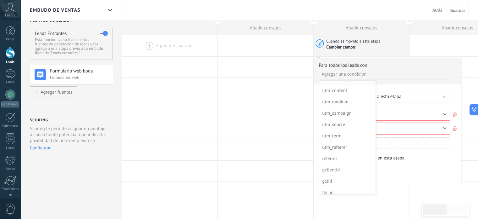
scroll to position [31, 0]
click at [455, 112] on div at bounding box center [387, 120] width 147 height 125
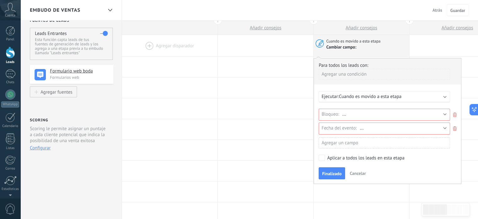
click at [455, 112] on use at bounding box center [455, 114] width 4 height 4
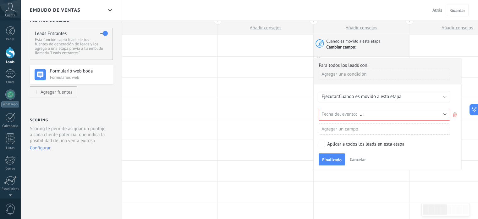
click at [454, 112] on icon at bounding box center [455, 115] width 7 height 8
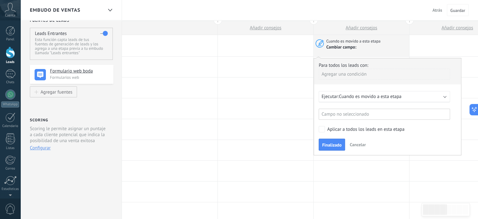
click at [357, 73] on div "Agregar una condición" at bounding box center [384, 74] width 131 height 11
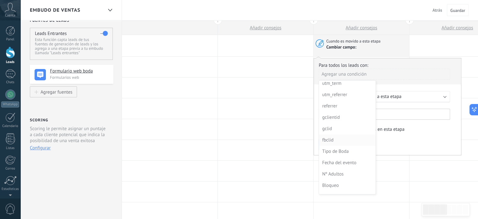
scroll to position [113, 0]
click at [331, 176] on div "Bloqueo" at bounding box center [346, 176] width 49 height 9
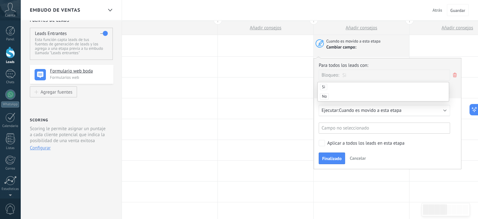
click at [323, 85] on span "Si" at bounding box center [323, 87] width 7 height 6
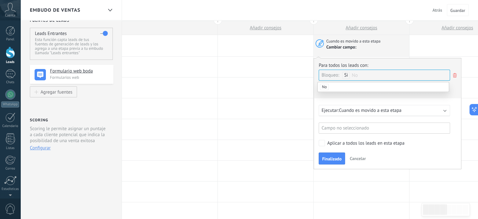
click at [365, 127] on div "Campo no seleccionado" at bounding box center [384, 127] width 131 height 11
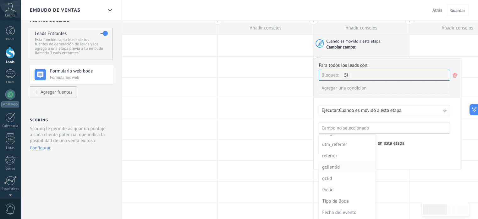
scroll to position [57, 0]
click at [341, 206] on div "Fecha del evento" at bounding box center [346, 208] width 49 height 9
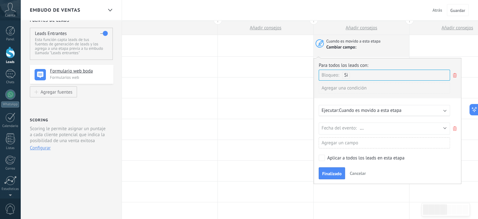
click at [444, 127] on button "..." at bounding box center [405, 128] width 90 height 6
click at [363, 127] on span "..." at bounding box center [362, 128] width 4 height 6
click at [341, 169] on button "Finalizado" at bounding box center [332, 173] width 26 height 12
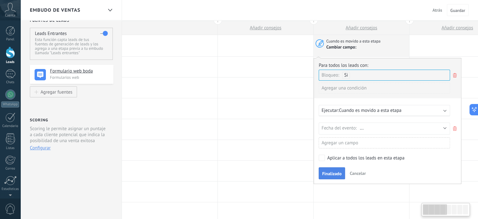
click at [327, 171] on span "Finalizado" at bounding box center [332, 173] width 20 height 4
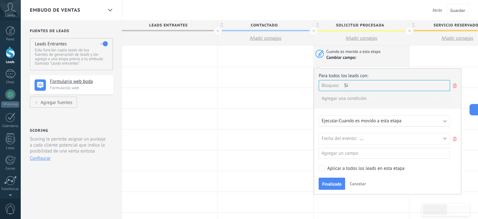
click at [355, 137] on div "Fecha del evento:" at bounding box center [341, 138] width 38 height 10
click at [389, 120] on span "Cuando es movido a esta etapa" at bounding box center [370, 121] width 63 height 6
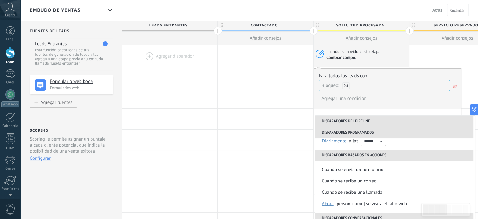
click at [400, 101] on div "Agregar una condición" at bounding box center [384, 98] width 131 height 11
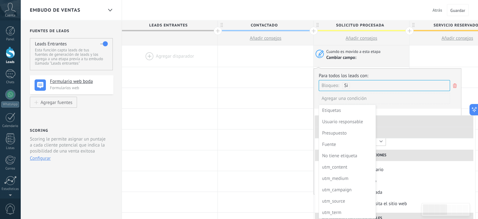
click at [360, 85] on div at bounding box center [387, 131] width 147 height 125
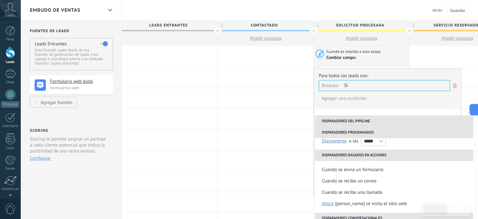
click at [356, 98] on div "Agregar una condición" at bounding box center [384, 98] width 131 height 11
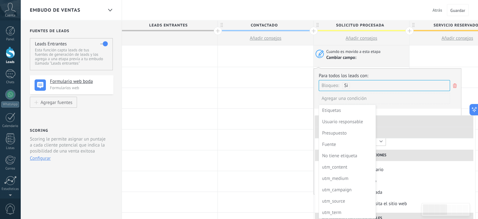
click at [356, 98] on div at bounding box center [387, 131] width 147 height 125
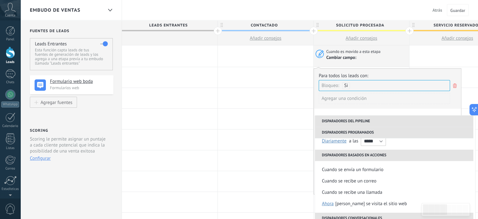
click at [359, 85] on div "Bloqueo: Si" at bounding box center [384, 85] width 131 height 11
click at [359, 85] on input "text" at bounding box center [367, 85] width 31 height 10
click at [381, 74] on div "Para todos los leads con:" at bounding box center [388, 76] width 138 height 6
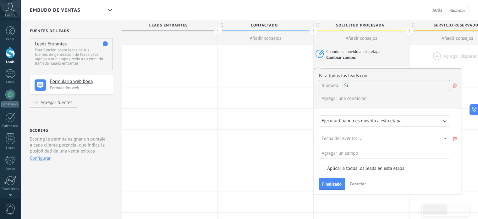
click at [422, 53] on div at bounding box center [458, 55] width 96 height 21
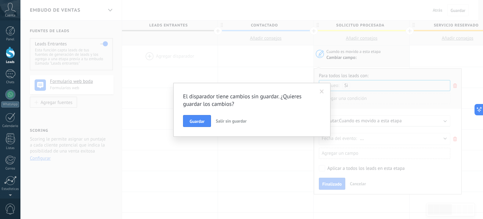
click at [321, 89] on span at bounding box center [322, 91] width 4 height 4
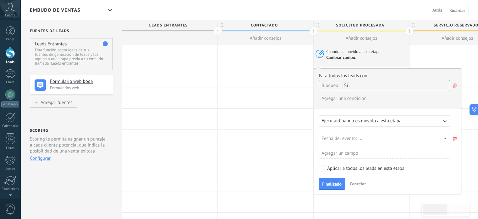
click at [359, 181] on span "Cancelar" at bounding box center [358, 184] width 16 height 6
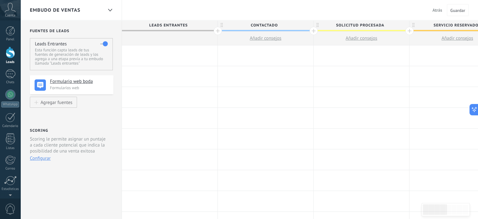
click at [267, 56] on div at bounding box center [266, 55] width 96 height 20
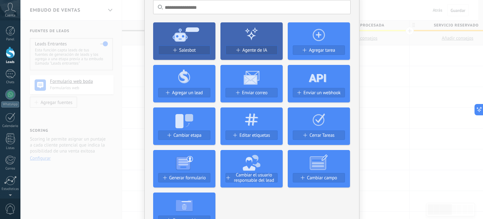
scroll to position [42, 0]
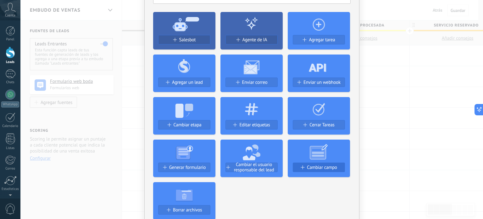
click at [318, 166] on span "Cambiar campo" at bounding box center [322, 167] width 30 height 5
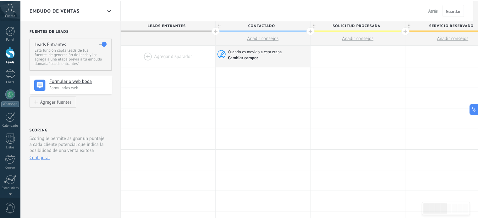
scroll to position [0, 0]
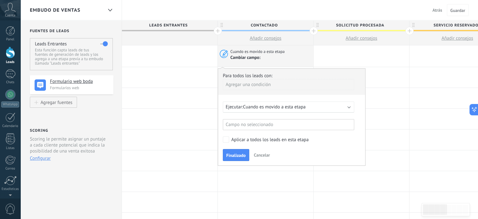
click at [285, 104] on span "Cuando es movido a esta etapa" at bounding box center [274, 107] width 63 height 6
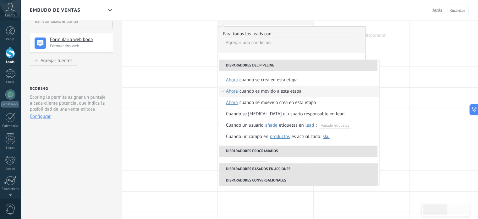
click at [380, 27] on div at bounding box center [362, 35] width 96 height 20
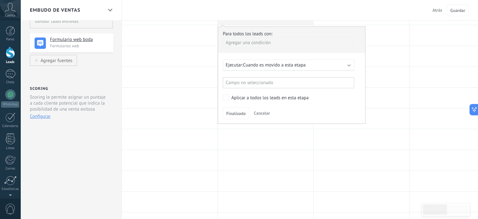
click at [335, 9] on div "Embudo de ventas Atrás Cancelar Guardar" at bounding box center [249, 10] width 458 height 20
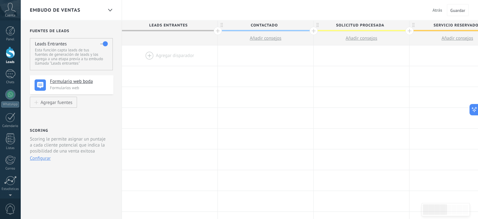
click at [410, 30] on div at bounding box center [410, 31] width 8 height 8
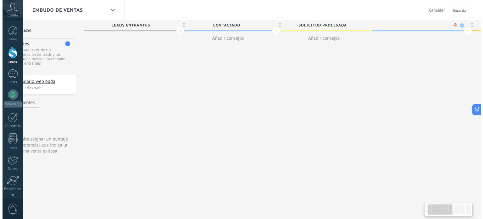
scroll to position [0, 47]
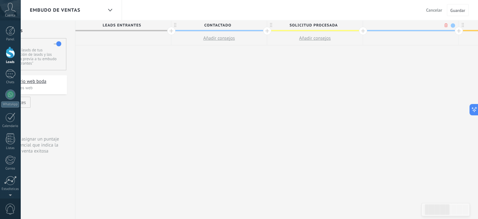
click at [446, 24] on body ".abccls-1,.abccls-2{fill-rule:evenodd}.abccls-2{fill:#fff} .abfcls-1{fill:none}…" at bounding box center [239, 109] width 478 height 219
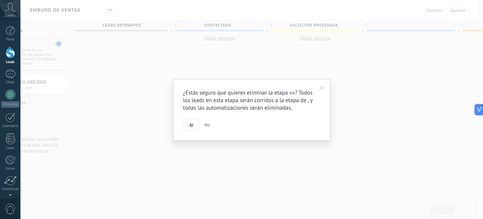
click at [193, 124] on button "Si" at bounding box center [191, 125] width 17 height 12
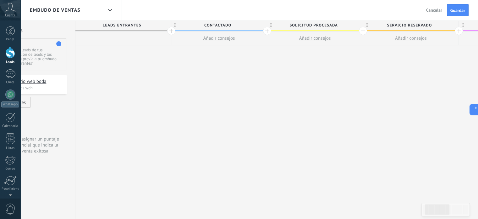
click at [306, 22] on span "Solicitud procesada" at bounding box center [313, 25] width 92 height 10
drag, startPoint x: 339, startPoint y: 25, endPoint x: 288, endPoint y: 24, distance: 51.3
click at [288, 24] on input "**********" at bounding box center [313, 24] width 83 height 9
type input "**********"
click at [287, 63] on div "**********" at bounding box center [458, 119] width 767 height 198
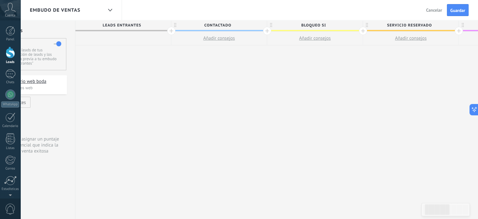
click at [228, 39] on span "Añadir consejos" at bounding box center [220, 38] width 32 height 6
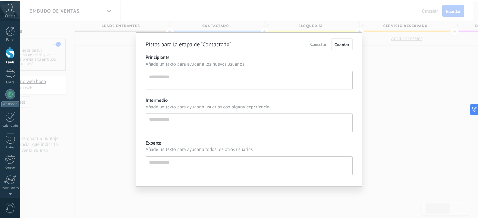
scroll to position [6, 0]
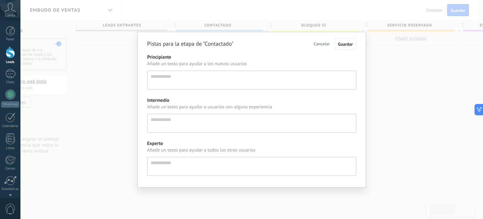
click at [231, 19] on div "Pistas para la etapa de "Contactado" Cancelar Guardar Principiante Añade un tex…" at bounding box center [251, 109] width 463 height 219
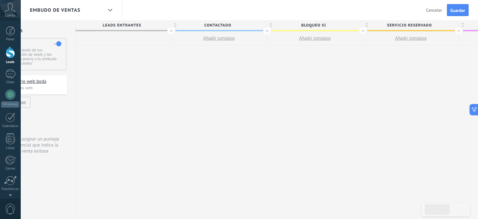
click at [223, 55] on div "**********" at bounding box center [458, 119] width 767 height 198
click at [215, 50] on div "**********" at bounding box center [458, 119] width 767 height 198
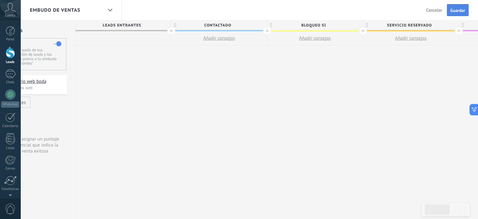
click at [461, 8] on span "Guardar" at bounding box center [458, 10] width 15 height 4
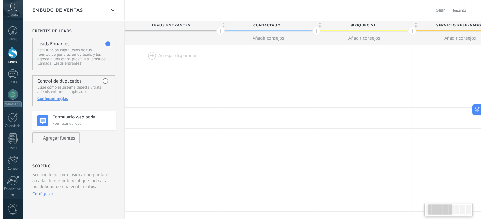
scroll to position [0, 47]
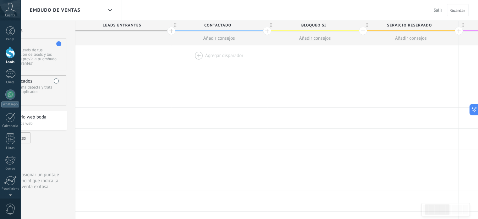
click at [226, 54] on div at bounding box center [219, 55] width 96 height 20
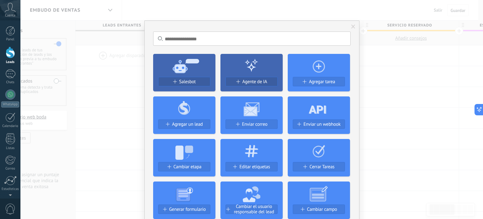
scroll to position [31, 0]
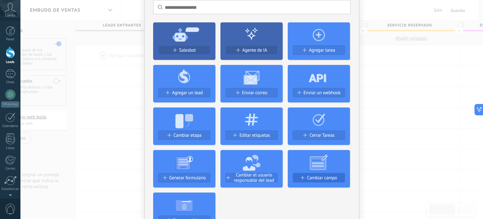
click at [316, 176] on span "Cambiar campo" at bounding box center [322, 177] width 30 height 5
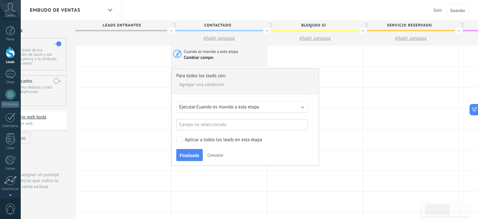
click at [221, 153] on span "Cancelar" at bounding box center [216, 155] width 16 height 6
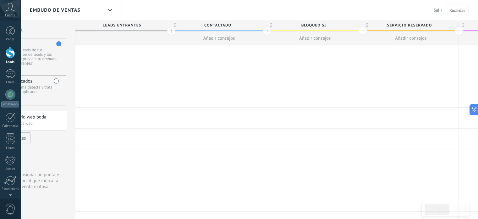
click at [220, 50] on div at bounding box center [219, 55] width 96 height 20
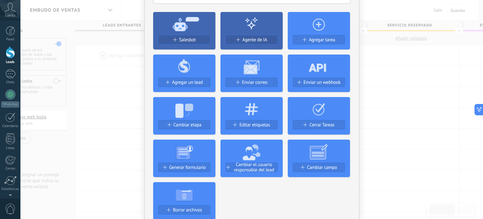
scroll to position [52, 0]
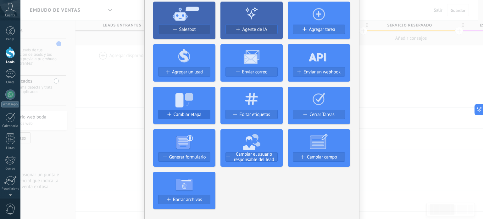
click at [200, 113] on span "Cambiar etapa" at bounding box center [188, 114] width 28 height 5
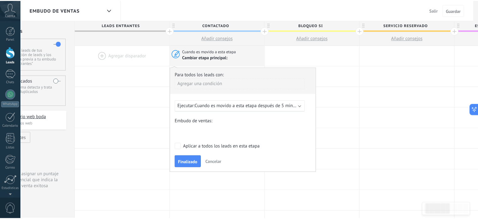
scroll to position [0, 0]
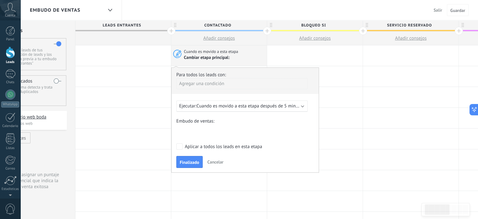
click at [214, 84] on div "Agregar una condición" at bounding box center [241, 83] width 131 height 11
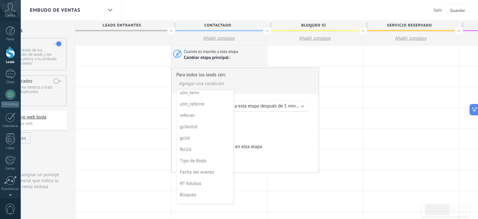
scroll to position [113, 0]
click at [195, 185] on div "Bloqueo" at bounding box center [204, 186] width 49 height 9
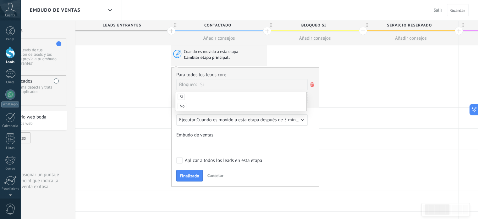
click at [181, 96] on span "Si" at bounding box center [181, 96] width 7 height 6
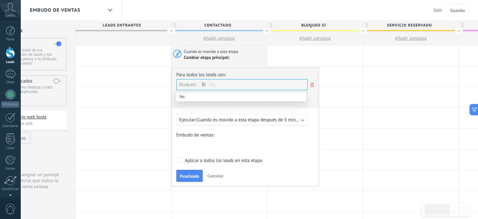
click at [213, 108] on div "Para todos los leads con: Bloqueo: Si No Agregar una condición Ejecutar: Cuando…" at bounding box center [245, 126] width 148 height 119
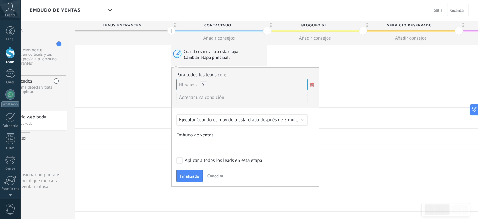
click at [0, 0] on div "Contactado Bloqueo si Servicio reservado Especialista asignado Factura enviada …" at bounding box center [0, 0] width 0 height 0
click at [224, 119] on span "Cuando es movido a esta etapa después de 5 minutos" at bounding box center [251, 120] width 108 height 6
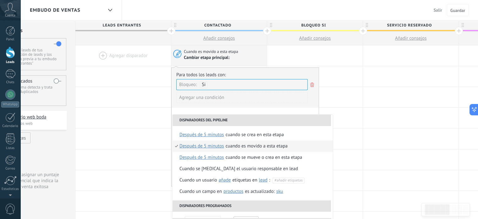
click at [243, 94] on div "Agregar una condición" at bounding box center [241, 97] width 131 height 11
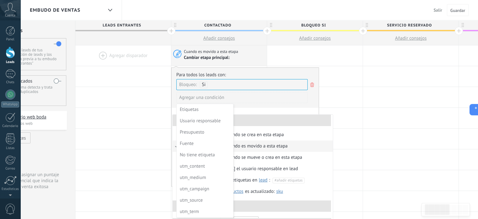
click at [284, 70] on div at bounding box center [245, 127] width 147 height 118
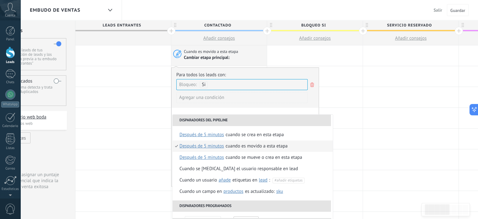
click at [252, 100] on div "Agregar una condición" at bounding box center [241, 97] width 131 height 11
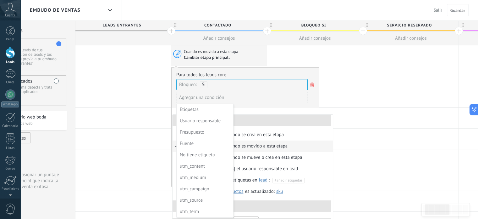
click at [314, 100] on div at bounding box center [245, 127] width 147 height 118
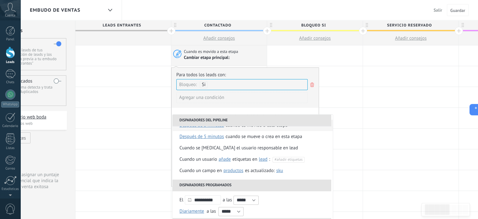
scroll to position [63, 0]
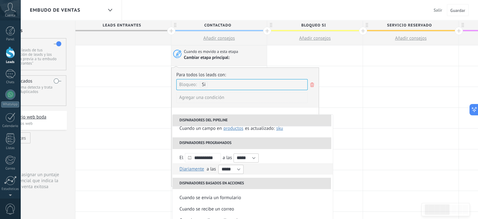
click at [191, 170] on span "Diariamente" at bounding box center [192, 169] width 25 height 6
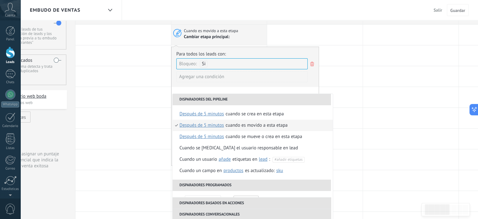
scroll to position [0, 0]
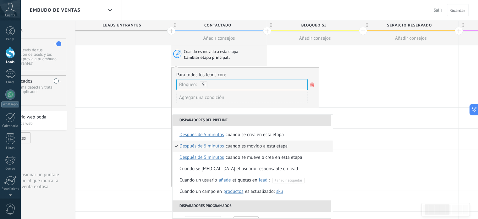
click at [247, 54] on div "Cuando es movido a esta etapa" at bounding box center [224, 52] width 81 height 6
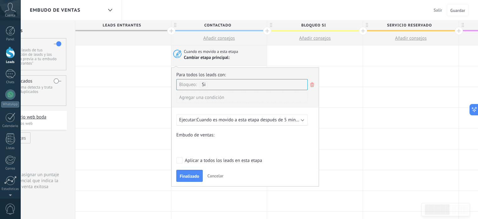
click at [0, 0] on div "Contactado Bloqueo si Servicio reservado Especialista asignado Factura enviada …" at bounding box center [0, 0] width 0 height 0
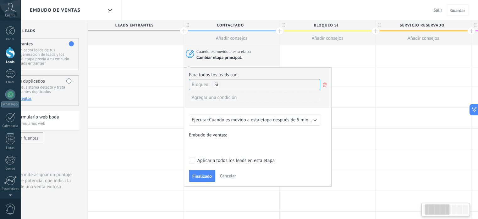
scroll to position [0, 47]
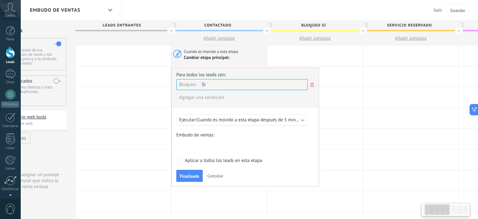
drag, startPoint x: 238, startPoint y: 144, endPoint x: 241, endPoint y: 142, distance: 3.6
click at [0, 0] on div "Contactado Bloqueo si Servicio reservado Especialista asignado Factura enviada …" at bounding box center [0, 0] width 0 height 0
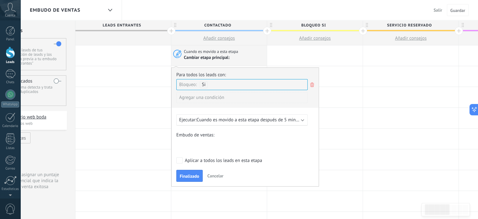
click at [0, 0] on div "Contactado Bloqueo si Servicio reservado Especialista asignado Factura enviada …" at bounding box center [0, 0] width 0 height 0
click at [195, 171] on button "Finalizado" at bounding box center [189, 176] width 26 height 12
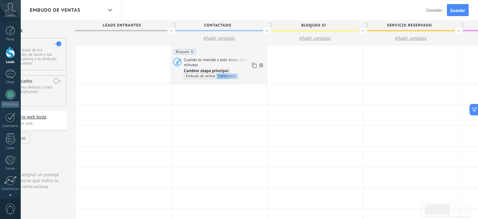
click at [221, 60] on span "Cuando es movido a esta etapa después de 5 minutos" at bounding box center [224, 62] width 81 height 10
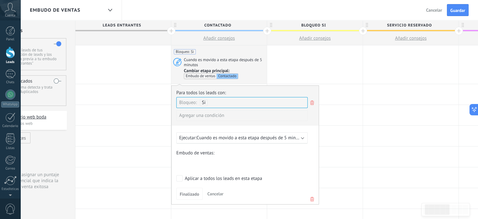
click at [214, 59] on span "Cuando es movido a esta etapa después de 5 minutos" at bounding box center [224, 62] width 81 height 10
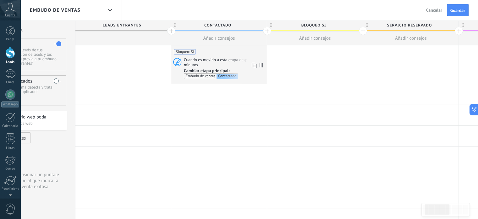
click at [226, 75] on div "Contactado" at bounding box center [227, 76] width 21 height 5
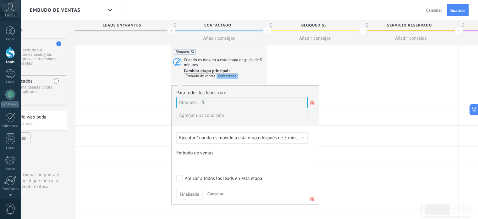
click at [243, 54] on div "Bloqueo: Si Cuando es movido a esta etapa después de 5 minutos Cambiar etapa pr…" at bounding box center [219, 64] width 96 height 38
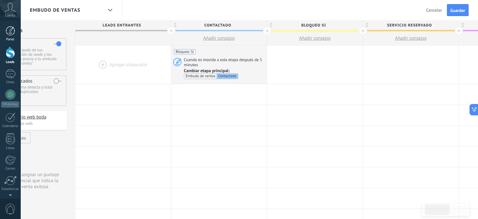
click at [11, 32] on div at bounding box center [10, 30] width 9 height 9
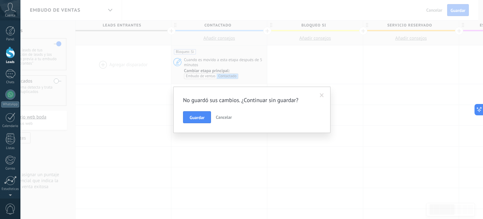
click at [320, 94] on span at bounding box center [322, 95] width 10 height 11
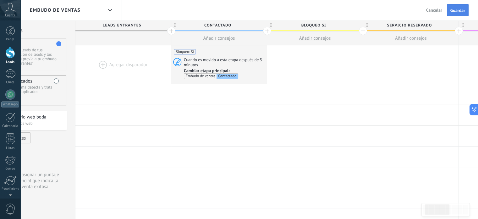
click at [451, 12] on span "Guardar" at bounding box center [458, 10] width 15 height 4
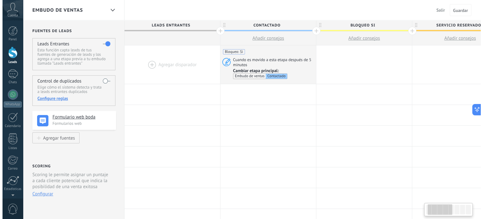
scroll to position [0, 47]
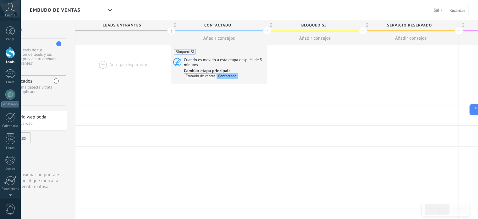
click at [8, 51] on div at bounding box center [10, 53] width 9 height 12
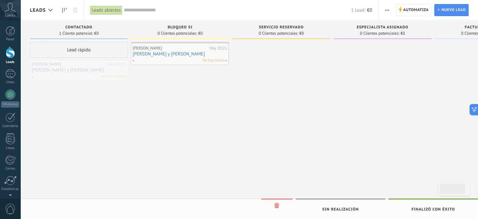
drag, startPoint x: 79, startPoint y: 71, endPoint x: 180, endPoint y: 55, distance: 102.2
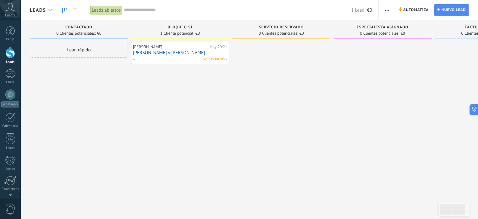
click at [167, 52] on link "[PERSON_NAME] y [PERSON_NAME]" at bounding box center [180, 52] width 94 height 5
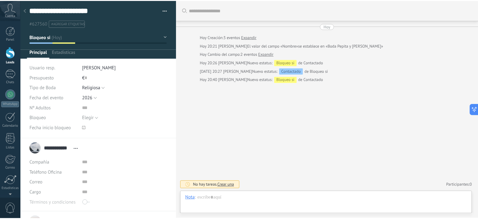
scroll to position [9, 0]
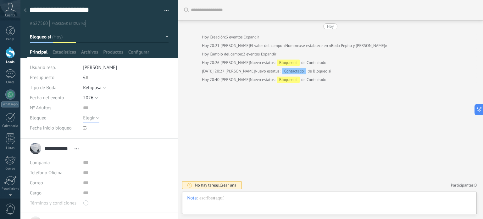
click at [97, 117] on button "Elegir" at bounding box center [91, 118] width 16 height 10
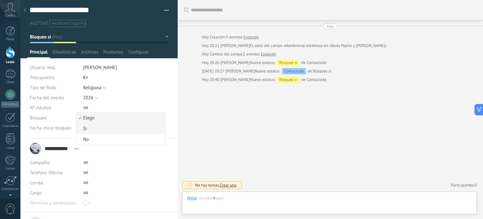
click at [86, 127] on span "Si" at bounding box center [119, 129] width 87 height 6
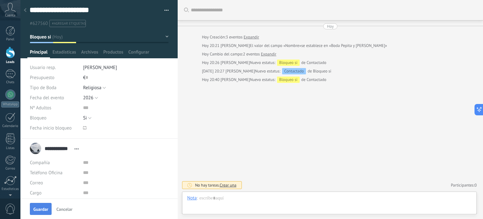
click at [44, 208] on span "Guardar" at bounding box center [40, 209] width 15 height 4
click at [24, 10] on div at bounding box center [25, 10] width 9 height 12
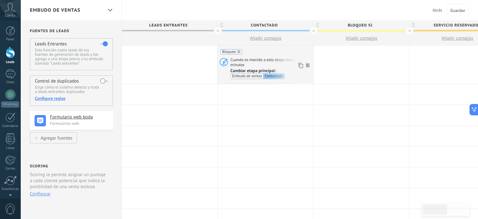
click at [307, 65] on icon at bounding box center [307, 65] width 3 height 4
click at [277, 75] on div "Contactado" at bounding box center [273, 76] width 21 height 5
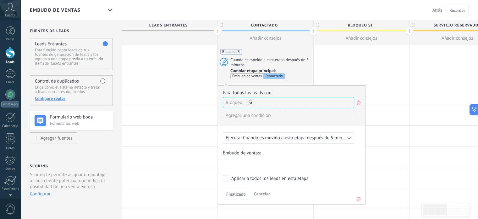
click at [0, 0] on div "Contactado Bloqueo si Servicio reservado Especialista asignado Factura enviada …" at bounding box center [0, 0] width 0 height 0
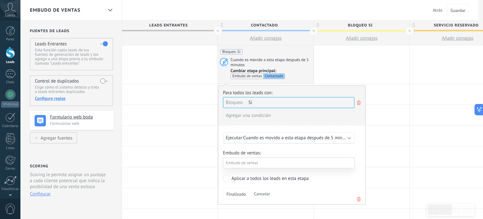
click at [0, 0] on label "Bloqueo si" at bounding box center [0, 0] width 0 height 0
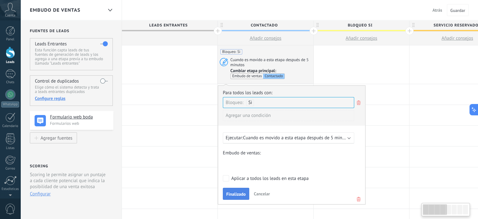
click at [239, 194] on span "Finalizado" at bounding box center [236, 194] width 20 height 4
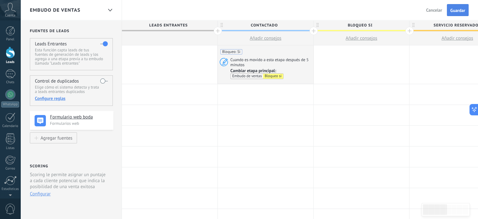
click at [463, 11] on span "Guardar" at bounding box center [458, 10] width 15 height 4
click at [11, 54] on div at bounding box center [10, 53] width 9 height 12
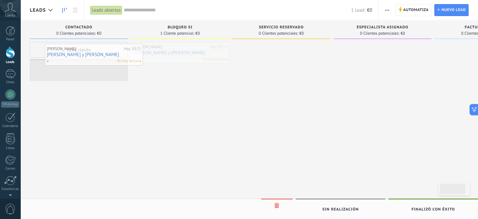
drag, startPoint x: 192, startPoint y: 53, endPoint x: 103, endPoint y: 56, distance: 88.7
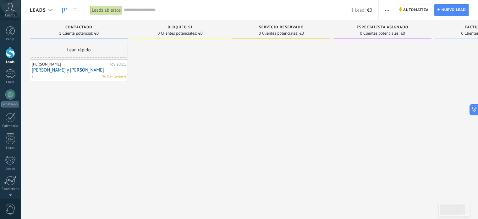
drag, startPoint x: 190, startPoint y: 89, endPoint x: 259, endPoint y: 80, distance: 70.1
click at [270, 88] on div "Leads Entrantes Solicitudes: 0 0 0 0 0 Contactado 1 Cliente potencial: €0 Lead …" at bounding box center [286, 99] width 513 height 158
drag, startPoint x: 134, startPoint y: 25, endPoint x: 226, endPoint y: 26, distance: 92.5
click at [226, 26] on div "Bloqueo si 0 Clientes potenciales: €0" at bounding box center [180, 29] width 98 height 19
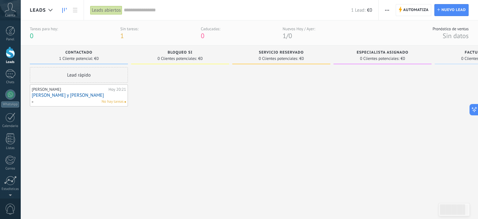
click at [79, 92] on link "[PERSON_NAME] y [PERSON_NAME]" at bounding box center [79, 94] width 94 height 5
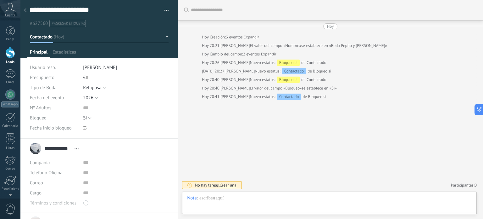
scroll to position [9, 0]
click at [90, 117] on button "Si" at bounding box center [87, 118] width 8 height 10
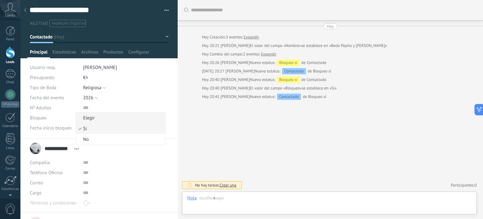
click at [89, 118] on span "Elegir" at bounding box center [119, 118] width 87 height 6
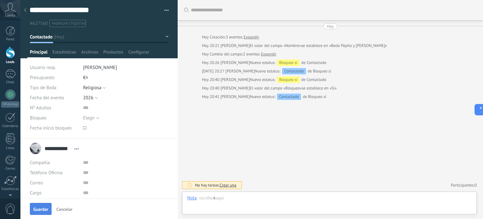
click at [38, 207] on span "Guardar" at bounding box center [40, 209] width 15 height 4
click at [26, 11] on div at bounding box center [25, 10] width 9 height 12
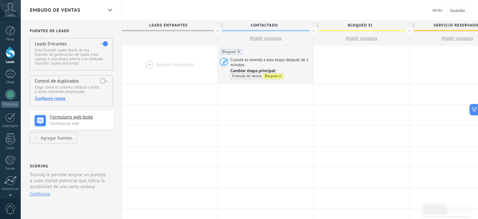
click at [9, 51] on div at bounding box center [10, 53] width 9 height 12
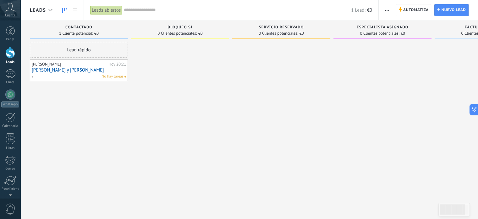
click at [70, 69] on link "[PERSON_NAME] y [PERSON_NAME]" at bounding box center [79, 69] width 94 height 5
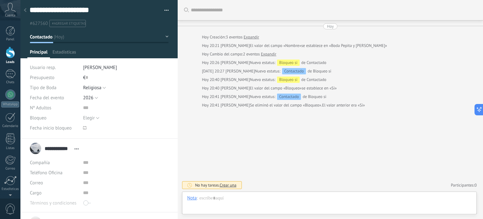
scroll to position [9, 0]
click at [96, 117] on button "Elegir" at bounding box center [91, 118] width 16 height 10
click at [87, 128] on div "Tipo de Boda Elegir Religiosa Civil Religiosa Fecha del evento Elegir 2026 2027…" at bounding box center [99, 110] width 139 height 56
click at [97, 117] on button "Elegir" at bounding box center [91, 118] width 16 height 10
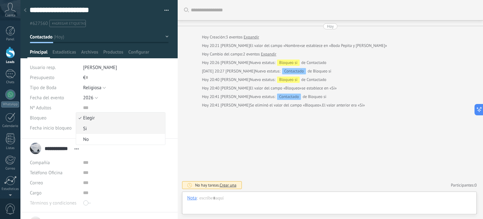
click at [88, 127] on span "Si" at bounding box center [119, 129] width 87 height 6
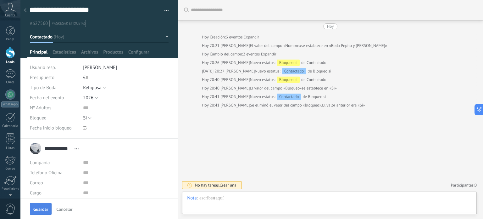
click at [42, 209] on span "Guardar" at bounding box center [40, 209] width 15 height 4
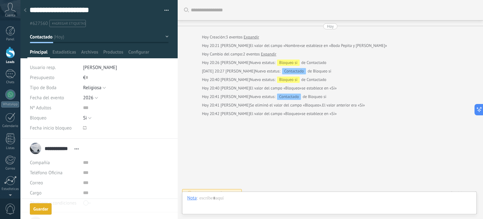
scroll to position [8, 0]
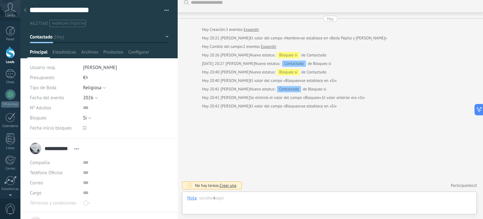
click at [24, 9] on icon at bounding box center [25, 10] width 3 height 4
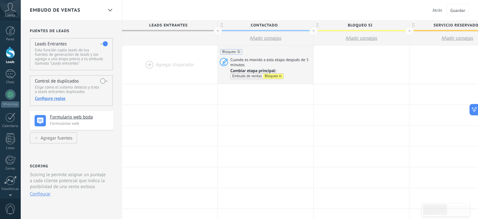
click at [104, 80] on label at bounding box center [104, 81] width 8 height 10
click at [55, 99] on div "Configure reglas" at bounding box center [71, 98] width 73 height 6
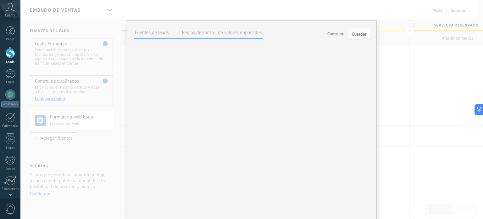
click at [237, 34] on label "Reglas de control de valores duplicados" at bounding box center [222, 33] width 80 height 6
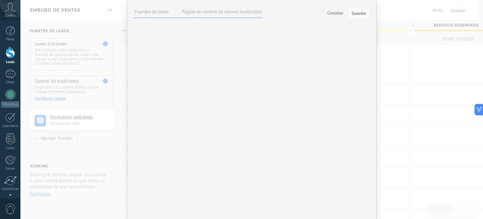
click at [0, 0] on button "Agregar un campo" at bounding box center [0, 0] width 0 height 0
click at [0, 0] on div "Big Data Identifique leads utilizando algoritmos de machine learning y data de …" at bounding box center [0, 0] width 0 height 0
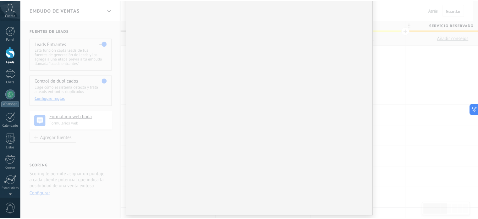
scroll to position [0, 0]
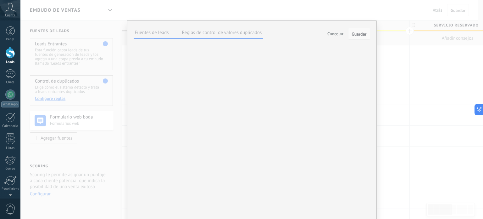
click at [354, 34] on span "Guardar" at bounding box center [359, 34] width 15 height 4
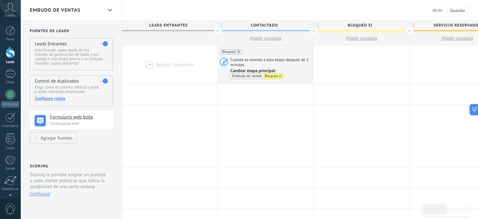
click at [458, 9] on span "Guardar" at bounding box center [458, 10] width 15 height 4
click at [301, 65] on icon at bounding box center [300, 65] width 6 height 8
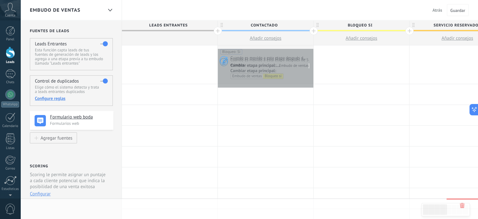
click at [312, 47] on div "Bloqueo: Si Cuando es movido a esta etapa después de 5 minutos Cambiar etapa pr…" at bounding box center [266, 64] width 96 height 38
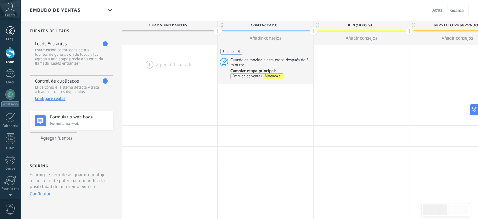
click at [8, 29] on div at bounding box center [10, 30] width 9 height 9
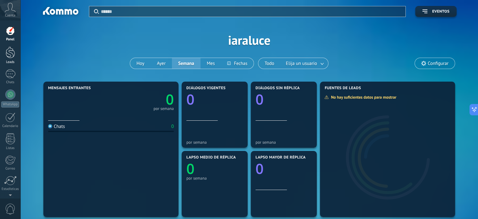
click at [11, 53] on div at bounding box center [10, 53] width 9 height 12
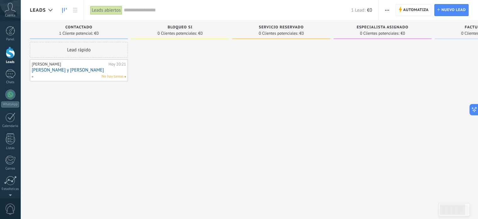
click at [69, 70] on link "[PERSON_NAME] y [PERSON_NAME]" at bounding box center [79, 69] width 94 height 5
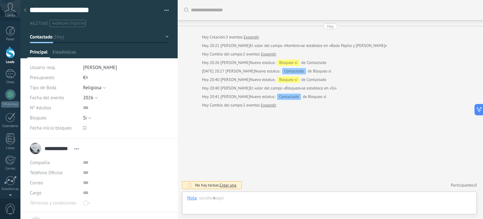
scroll to position [9, 0]
click at [89, 118] on button "Si" at bounding box center [87, 118] width 8 height 10
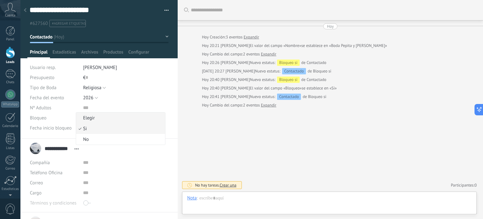
click at [89, 118] on span "Elegir" at bounding box center [119, 118] width 87 height 6
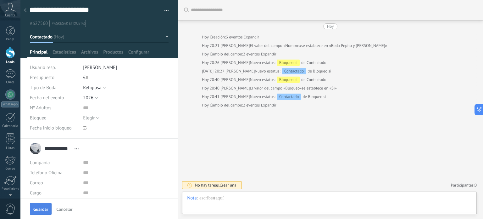
click at [45, 207] on span "Guardar" at bounding box center [40, 209] width 15 height 4
click at [24, 11] on icon at bounding box center [25, 10] width 3 height 4
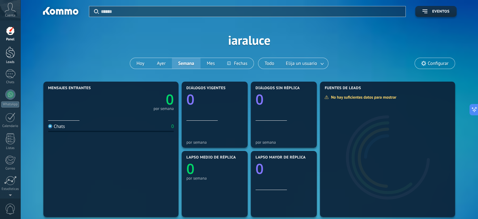
click at [12, 54] on div at bounding box center [10, 53] width 9 height 12
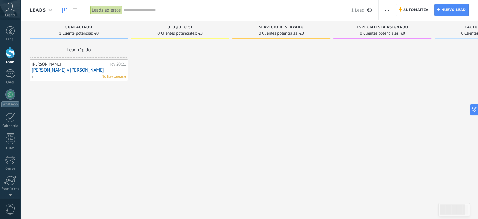
click at [99, 66] on div "[PERSON_NAME]" at bounding box center [69, 64] width 75 height 5
click at [64, 70] on link "[PERSON_NAME] y [PERSON_NAME]" at bounding box center [79, 69] width 94 height 5
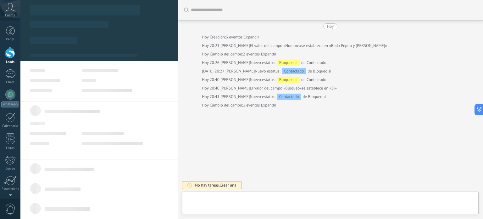
type textarea "**********"
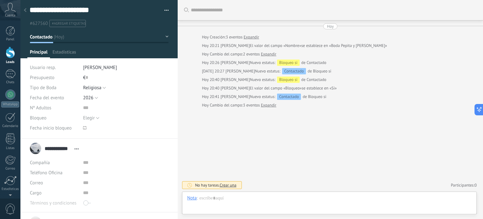
scroll to position [9, 0]
click at [66, 51] on span "Estadísticas" at bounding box center [65, 53] width 24 height 9
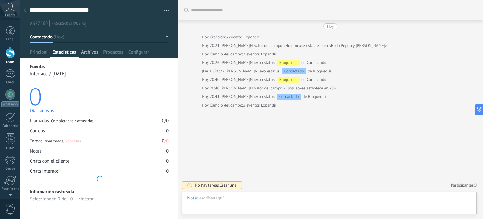
click at [95, 51] on span "Archivos" at bounding box center [89, 53] width 17 height 9
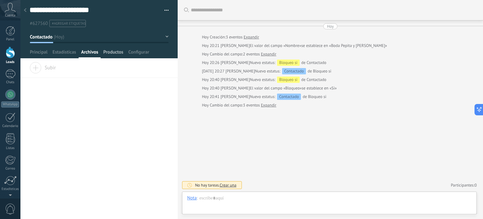
click at [112, 52] on span "Productos" at bounding box center [113, 53] width 20 height 9
click at [137, 52] on span "Configurar" at bounding box center [138, 53] width 21 height 9
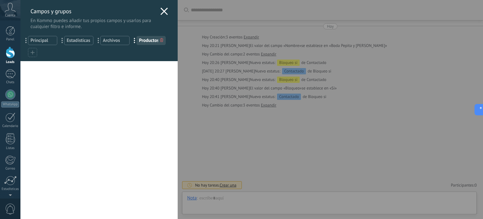
click at [161, 10] on use at bounding box center [164, 11] width 7 height 7
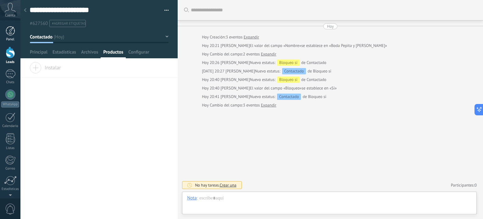
click at [10, 35] on div at bounding box center [10, 30] width 9 height 9
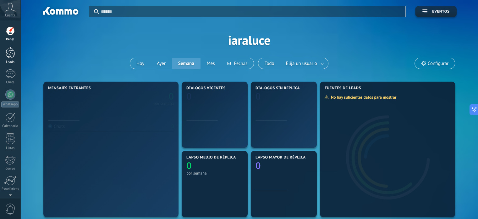
click at [10, 54] on div at bounding box center [10, 53] width 9 height 12
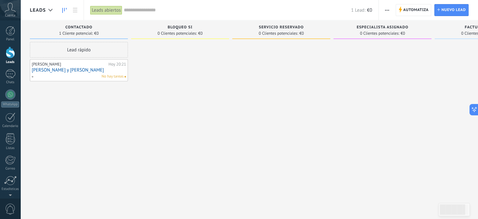
click at [67, 70] on link "[PERSON_NAME] y [PERSON_NAME]" at bounding box center [79, 69] width 94 height 5
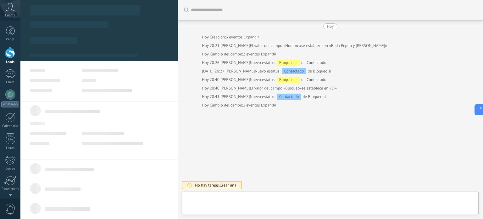
scroll to position [9, 0]
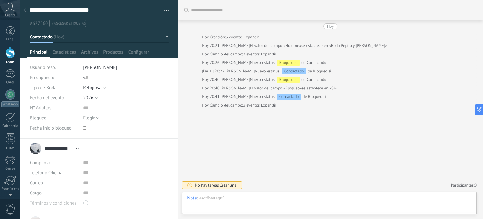
click at [92, 117] on span "Elegir" at bounding box center [89, 118] width 12 height 6
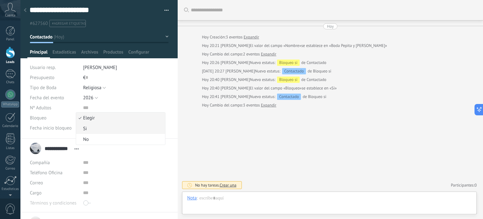
click at [88, 127] on span "Si" at bounding box center [119, 129] width 87 height 6
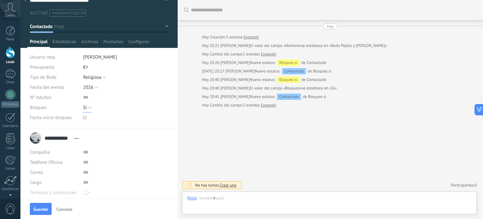
scroll to position [0, 0]
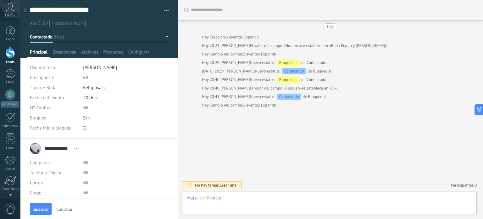
click at [52, 128] on span "Fecha inicio bloqueo" at bounding box center [51, 128] width 42 height 5
click at [142, 53] on span "Configurar" at bounding box center [138, 53] width 21 height 9
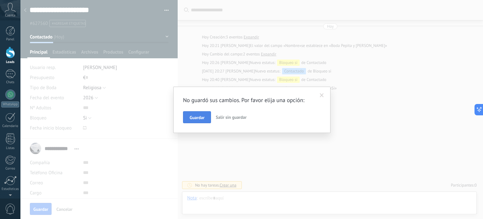
click at [200, 119] on span "Guardar" at bounding box center [197, 117] width 15 height 4
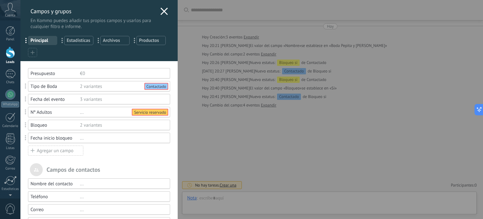
click at [81, 139] on div "..." at bounding box center [122, 138] width 85 height 6
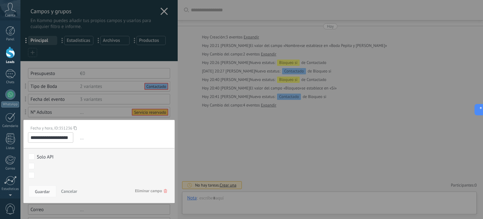
click at [33, 166] on body ".abccls-1,.abccls-2{fill-rule:evenodd}.abccls-2{fill:#fff} .abfcls-1{fill:none}…" at bounding box center [241, 109] width 483 height 219
click at [49, 187] on button "Guardar" at bounding box center [42, 191] width 28 height 12
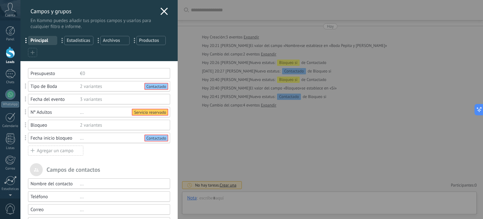
click at [116, 137] on div "..." at bounding box center [122, 138] width 85 height 6
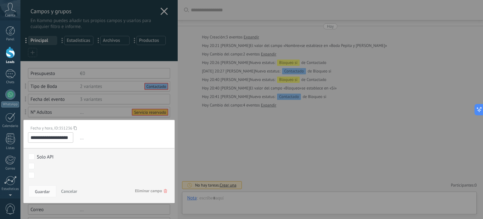
click at [33, 165] on body ".abccls-1,.abccls-2{fill-rule:evenodd}.abccls-2{fill:#fff} .abfcls-1{fill:none}…" at bounding box center [241, 109] width 483 height 219
drag, startPoint x: 53, startPoint y: 165, endPoint x: 35, endPoint y: 166, distance: 18.3
click at [0, 0] on div "Contactado Bloqueo si Servicio reservado Especialista asignado Factura enviada …" at bounding box center [0, 0] width 0 height 0
click at [97, 117] on div at bounding box center [251, 109] width 463 height 219
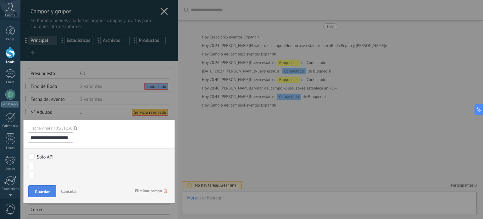
click at [42, 192] on span "Guardar" at bounding box center [42, 191] width 15 height 4
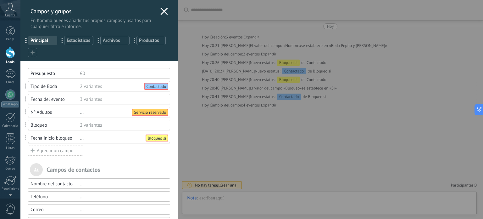
click at [162, 12] on use at bounding box center [164, 11] width 7 height 7
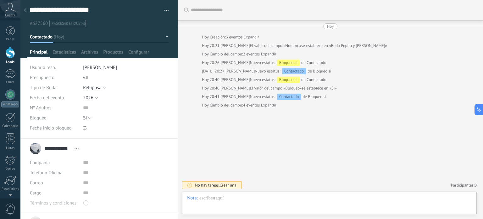
scroll to position [9, 0]
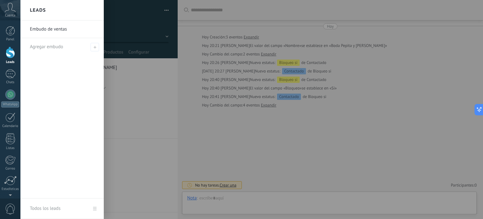
click at [10, 52] on div at bounding box center [10, 53] width 9 height 12
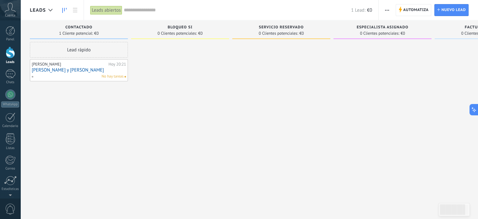
click at [108, 69] on link "[PERSON_NAME] y [PERSON_NAME]" at bounding box center [79, 69] width 94 height 5
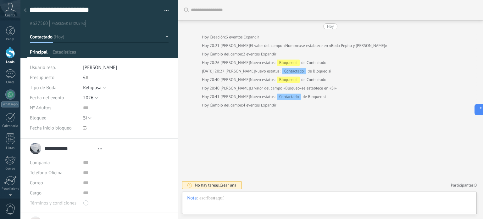
type textarea "**********"
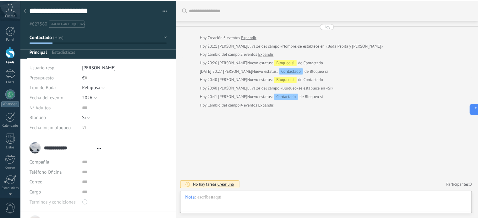
scroll to position [9, 0]
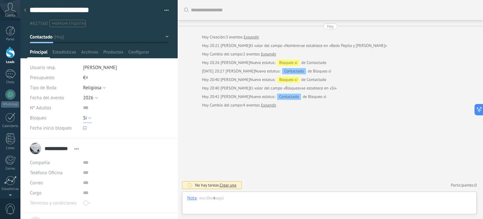
click at [88, 117] on button "Si" at bounding box center [87, 118] width 8 height 10
click at [83, 127] on span "Si" at bounding box center [119, 129] width 87 height 6
click at [26, 9] on div at bounding box center [25, 10] width 9 height 12
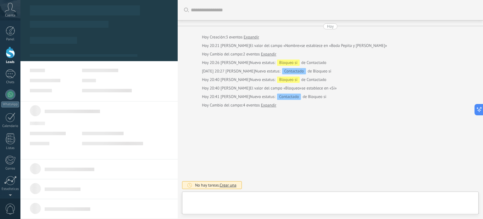
click at [11, 50] on div at bounding box center [10, 53] width 9 height 12
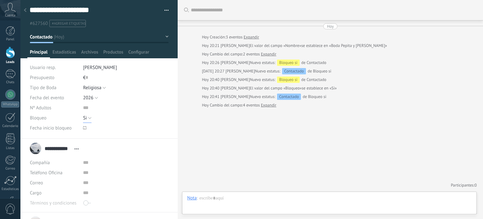
click at [88, 119] on button "Si" at bounding box center [87, 118] width 8 height 10
click at [87, 138] on span "No" at bounding box center [119, 139] width 87 height 6
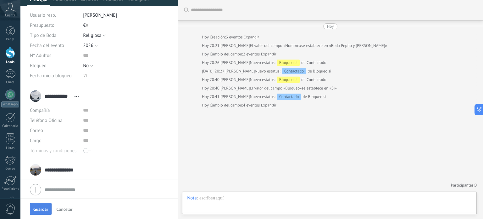
click at [43, 210] on span "Guardar" at bounding box center [40, 209] width 15 height 4
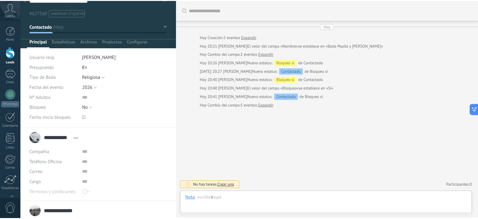
scroll to position [0, 0]
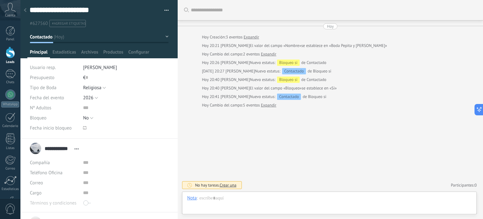
click at [24, 10] on use at bounding box center [25, 10] width 3 height 4
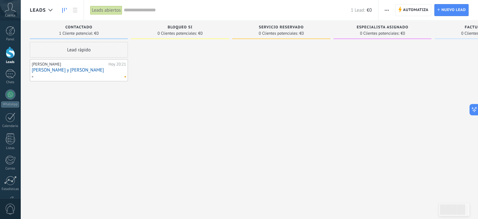
click at [100, 70] on link "[PERSON_NAME] y [PERSON_NAME]" at bounding box center [79, 69] width 94 height 5
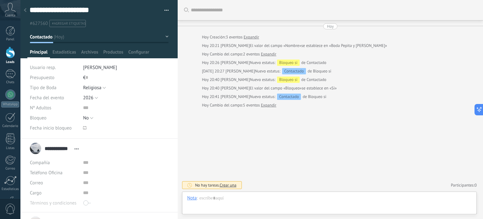
scroll to position [9, 0]
click at [92, 117] on button "No" at bounding box center [88, 118] width 10 height 10
click at [88, 126] on span "Si" at bounding box center [119, 129] width 87 height 6
click at [41, 209] on span "Guardar" at bounding box center [40, 209] width 15 height 4
click at [24, 10] on icon at bounding box center [25, 10] width 3 height 4
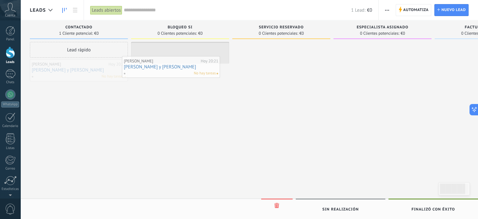
drag, startPoint x: 81, startPoint y: 65, endPoint x: 173, endPoint y: 62, distance: 92.2
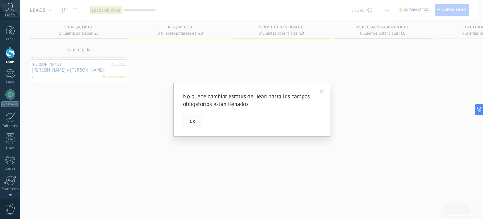
click at [188, 119] on button "OK" at bounding box center [192, 121] width 19 height 12
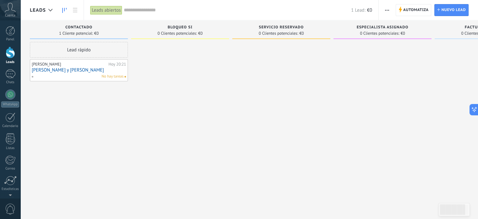
click at [76, 68] on link "[PERSON_NAME] y [PERSON_NAME]" at bounding box center [79, 69] width 94 height 5
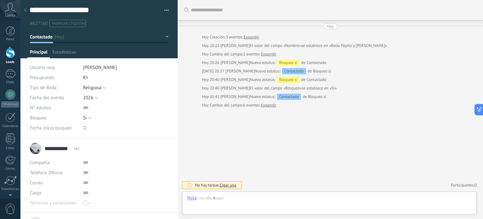
scroll to position [9, 0]
click at [88, 118] on button "Si" at bounding box center [87, 118] width 8 height 10
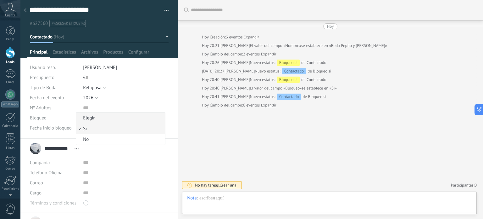
click at [88, 116] on span "Elegir" at bounding box center [119, 118] width 87 height 6
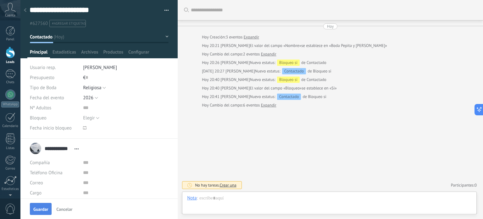
click at [42, 207] on span "Guardar" at bounding box center [40, 209] width 15 height 4
click at [25, 11] on use at bounding box center [25, 10] width 3 height 4
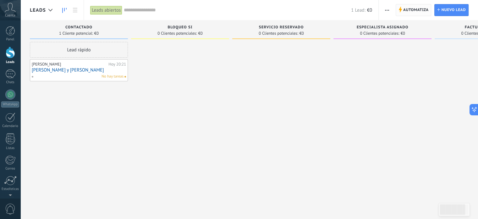
click at [408, 10] on span "Automatiza" at bounding box center [416, 9] width 25 height 11
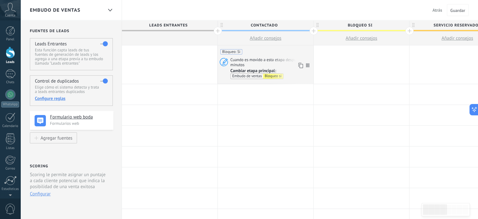
click at [287, 68] on span "Cambiar etapa principal: Embudo de ventas Bloqueo si" at bounding box center [271, 73] width 81 height 11
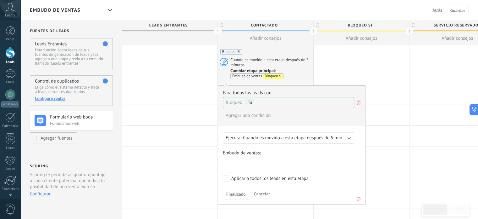
click at [287, 68] on span "Cambiar etapa principal: Embudo de ventas Bloqueo si" at bounding box center [271, 73] width 81 height 11
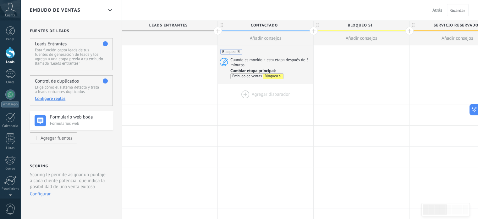
click at [261, 93] on div at bounding box center [266, 94] width 96 height 20
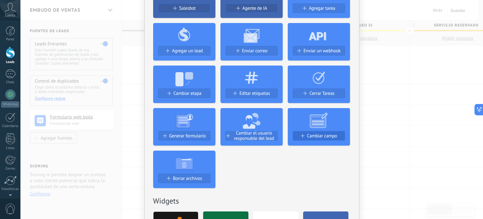
scroll to position [63, 0]
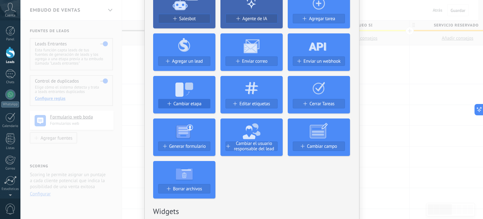
click at [170, 101] on div "Cambiar etapa" at bounding box center [185, 103] width 52 height 5
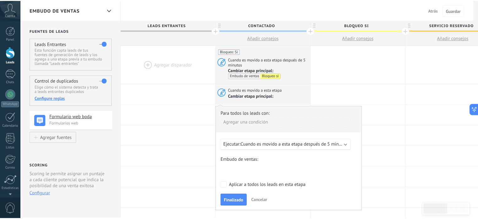
scroll to position [0, 0]
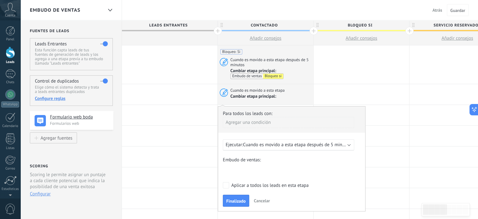
click at [279, 122] on div "Agregar una condición" at bounding box center [288, 122] width 131 height 11
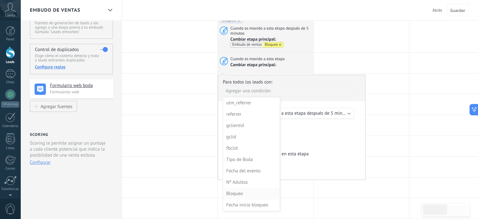
scroll to position [42, 0]
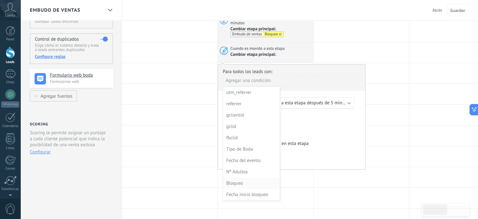
click at [237, 181] on div "Bloqueo" at bounding box center [250, 183] width 49 height 9
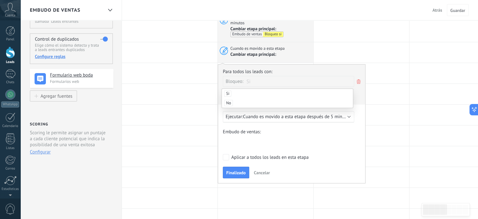
click at [227, 93] on span "Si" at bounding box center [227, 93] width 7 height 6
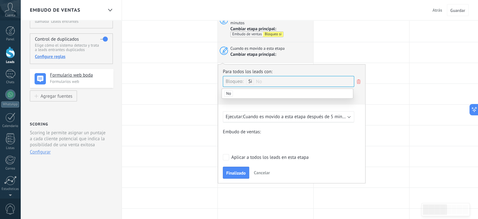
click at [281, 102] on div "Agregar una condición" at bounding box center [288, 97] width 131 height 16
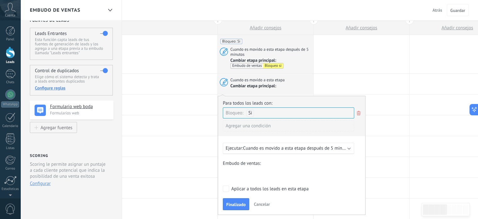
scroll to position [21, 0]
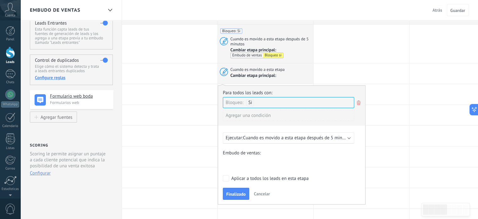
click at [282, 139] on span "Cuando es movido a esta etapa después de 5 minutos" at bounding box center [297, 138] width 108 height 6
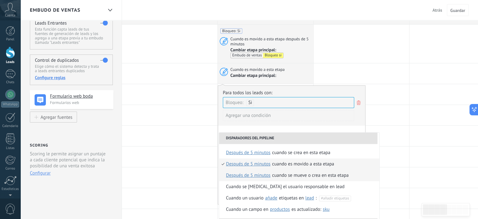
click at [277, 174] on div "Cuando se mueve o crea en esta etapa" at bounding box center [310, 175] width 77 height 11
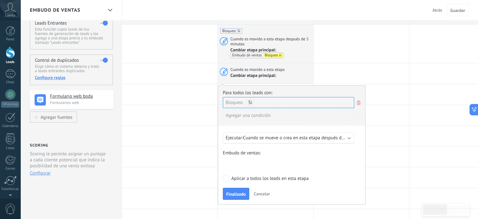
click at [0, 0] on div "Contactado Bloqueo si Servicio reservado Especialista asignado Factura enviada …" at bounding box center [0, 0] width 0 height 0
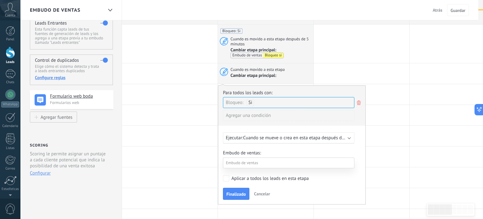
click at [0, 0] on label "Bloqueo si" at bounding box center [0, 0] width 0 height 0
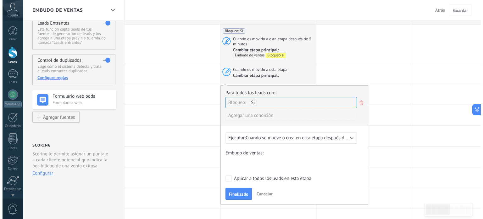
scroll to position [0, 0]
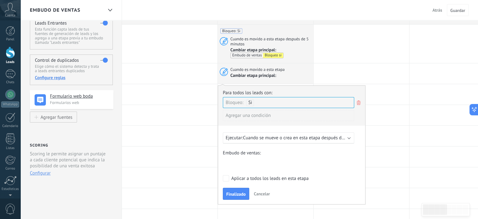
drag, startPoint x: 243, startPoint y: 192, endPoint x: 244, endPoint y: 176, distance: 15.5
click at [244, 176] on form "Embudo de ventas: Contactado Bloqueo si Servicio reservado Especialista asignad…" at bounding box center [292, 174] width 138 height 49
click at [238, 192] on span "Finalizado" at bounding box center [236, 194] width 20 height 4
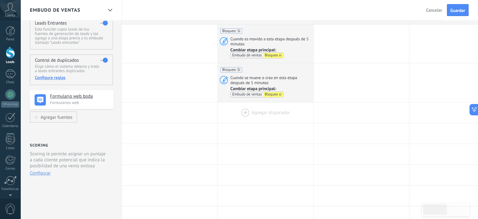
click at [243, 109] on div at bounding box center [266, 112] width 96 height 20
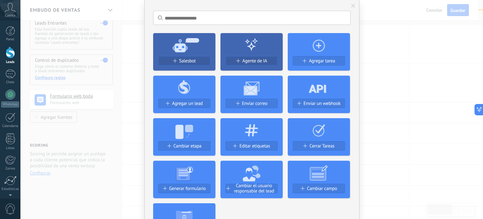
scroll to position [31, 0]
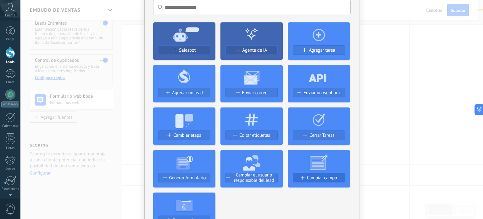
click at [316, 177] on span "Cambiar campo" at bounding box center [322, 177] width 30 height 5
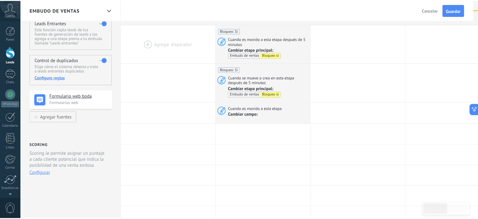
scroll to position [0, 0]
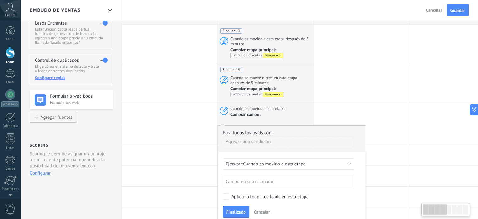
click at [263, 140] on div "Agregar una condición" at bounding box center [288, 141] width 131 height 11
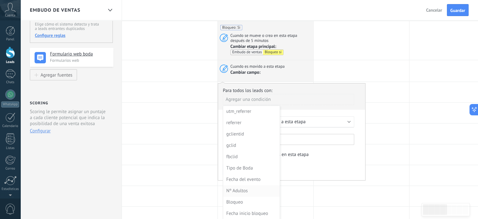
scroll to position [73, 0]
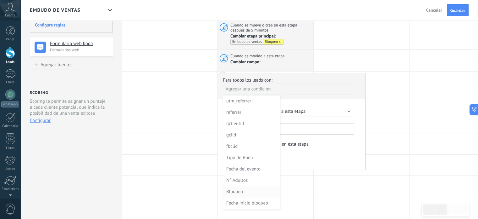
click at [238, 188] on div "Bloqueo" at bounding box center [250, 191] width 49 height 9
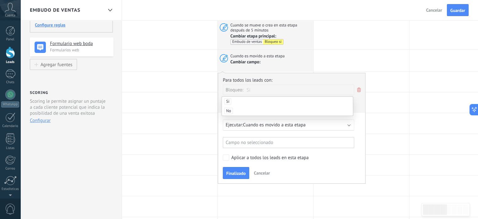
click at [229, 101] on span "Si" at bounding box center [227, 101] width 7 height 6
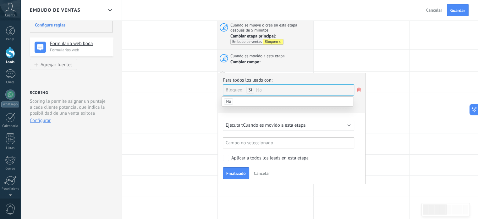
click at [249, 122] on span "Cuando es movido a esta etapa" at bounding box center [274, 125] width 63 height 6
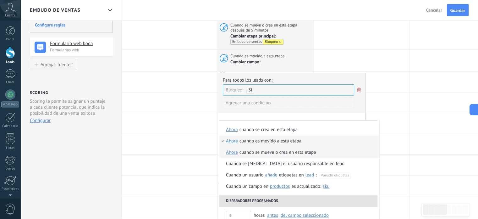
scroll to position [0, 0]
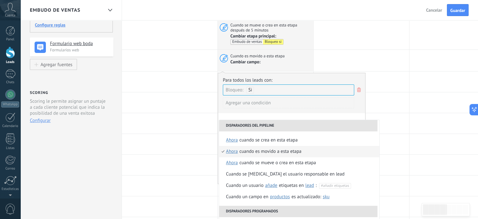
click at [261, 149] on div "Cuando es movido a esta etapa" at bounding box center [271, 151] width 62 height 11
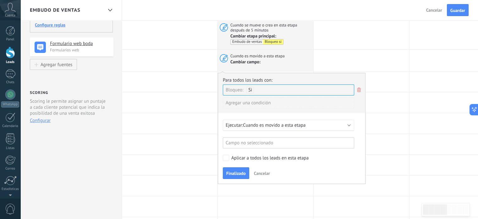
click at [257, 142] on div "Campo no seleccionado" at bounding box center [288, 142] width 131 height 11
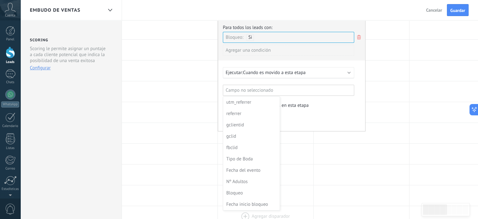
scroll to position [136, 0]
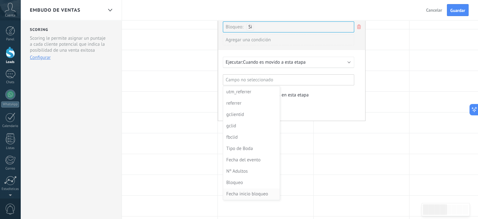
click at [247, 191] on div "Fecha inicio bloqueo" at bounding box center [250, 193] width 49 height 9
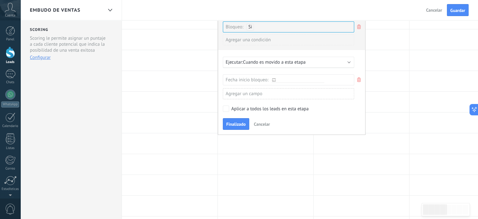
scroll to position [749, 0]
click at [274, 78] on icon at bounding box center [273, 79] width 3 height 3
click at [286, 77] on input "text" at bounding box center [298, 79] width 53 height 5
click at [274, 78] on icon at bounding box center [273, 79] width 3 height 3
click at [283, 77] on input "text" at bounding box center [298, 79] width 53 height 5
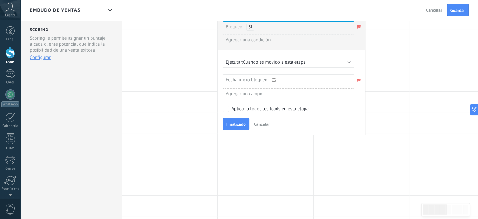
click at [283, 77] on input "text" at bounding box center [298, 79] width 53 height 5
click at [299, 82] on div "Fecha inicio bloqueo:" at bounding box center [288, 79] width 131 height 11
click at [281, 77] on input "text" at bounding box center [298, 79] width 53 height 5
click at [273, 78] on icon at bounding box center [273, 79] width 3 height 3
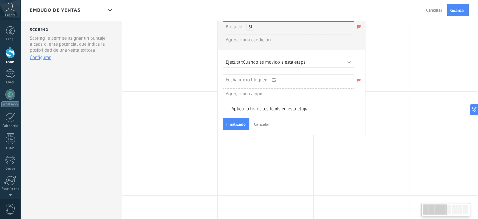
click at [273, 78] on icon at bounding box center [273, 79] width 3 height 3
click at [292, 80] on input "text" at bounding box center [298, 79] width 53 height 5
click at [277, 92] on div "Agregar un campo" at bounding box center [288, 93] width 131 height 11
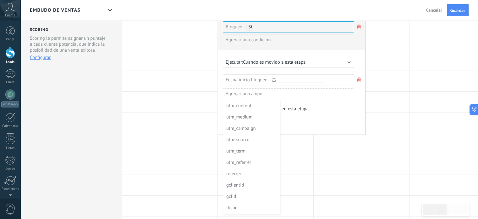
click at [277, 92] on div at bounding box center [291, 72] width 147 height 124
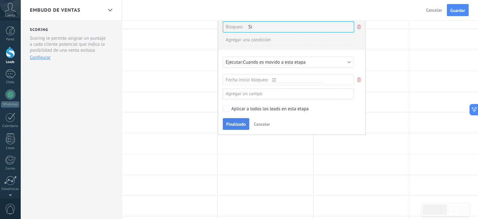
click at [235, 118] on button "Finalizado" at bounding box center [236, 124] width 26 height 12
click at [262, 76] on div "Fecha inicio bloqueo:" at bounding box center [249, 80] width 46 height 10
click at [276, 77] on input "text" at bounding box center [298, 79] width 53 height 5
click at [273, 78] on icon at bounding box center [273, 79] width 3 height 3
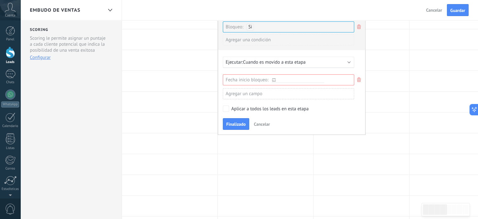
click at [260, 78] on div "Fecha inicio bloqueo:" at bounding box center [249, 80] width 46 height 10
click at [359, 78] on use at bounding box center [359, 79] width 4 height 4
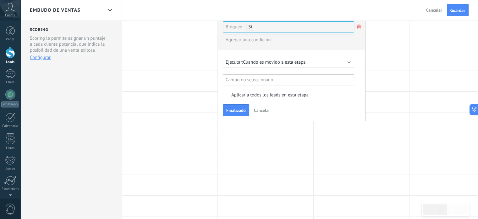
scroll to position [94, 0]
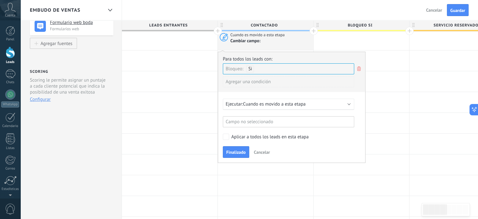
click at [433, 7] on button "Cancelar" at bounding box center [434, 9] width 21 height 9
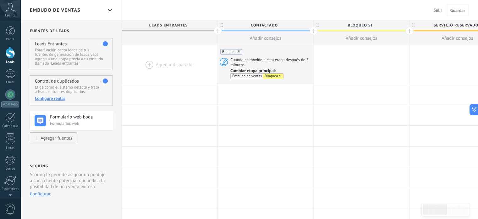
click at [10, 51] on div at bounding box center [10, 53] width 9 height 12
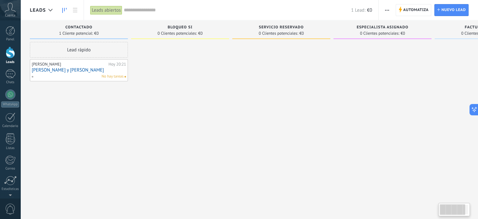
click at [54, 69] on link "[PERSON_NAME] y [PERSON_NAME]" at bounding box center [79, 69] width 94 height 5
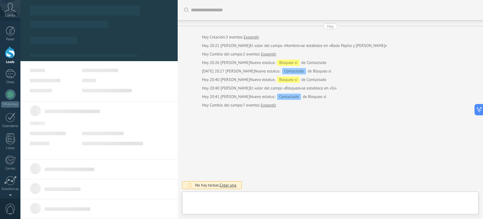
type textarea "**********"
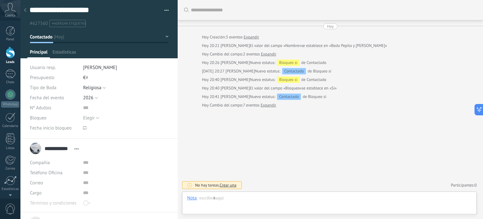
scroll to position [9, 0]
click at [84, 127] on icon at bounding box center [84, 127] width 3 height 3
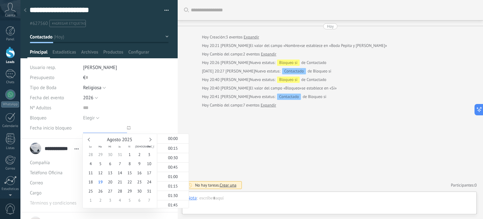
scroll to position [749, 0]
click at [136, 107] on input "numeric" at bounding box center [126, 108] width 86 height 10
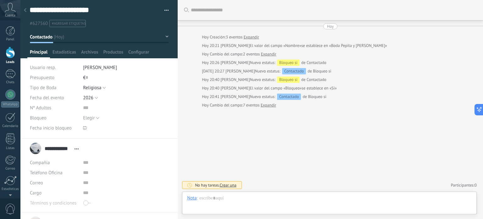
click at [84, 127] on icon at bounding box center [84, 127] width 3 height 3
click at [151, 113] on div "Elegir Si No Elegir" at bounding box center [126, 118] width 86 height 10
click at [135, 53] on span "Configurar" at bounding box center [138, 53] width 21 height 9
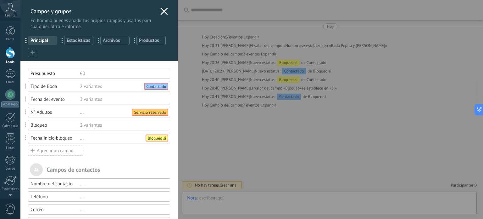
scroll to position [21, 0]
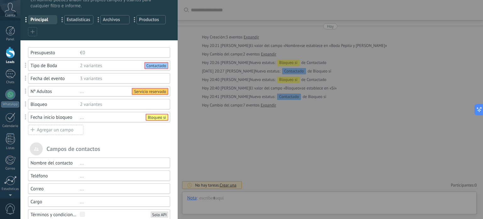
click at [62, 130] on div "Agregar un campo" at bounding box center [55, 130] width 55 height 10
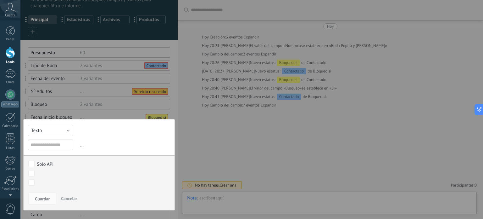
click at [62, 131] on button "Texto" at bounding box center [50, 130] width 45 height 11
click at [51, 163] on span "Fecha y hora" at bounding box center [50, 164] width 52 height 6
click at [65, 145] on input "text" at bounding box center [50, 144] width 45 height 10
type input "**********"
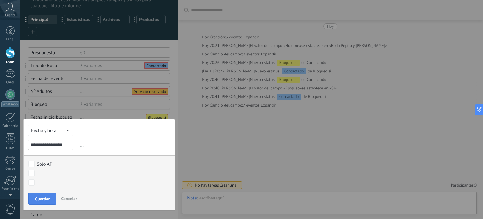
click at [44, 200] on span "Guardar" at bounding box center [42, 198] width 15 height 4
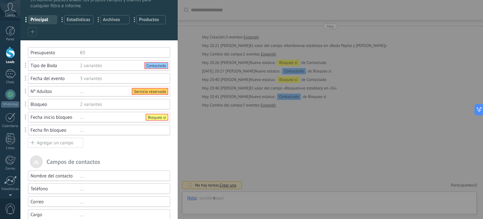
click at [81, 130] on div "..." at bounding box center [122, 130] width 85 height 6
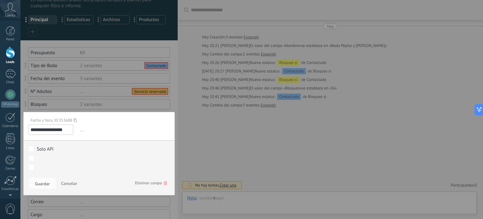
click at [81, 130] on span "..." at bounding box center [125, 130] width 92 height 10
click at [150, 109] on div at bounding box center [98, 166] width 157 height 374
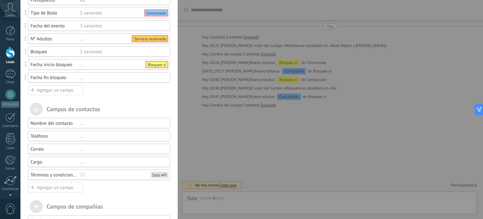
scroll to position [10, 0]
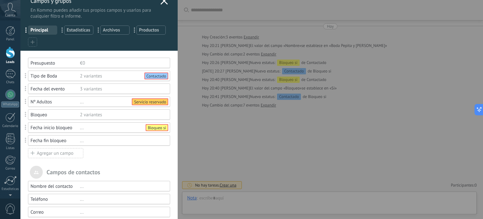
click at [162, 2] on icon at bounding box center [164, 1] width 8 height 8
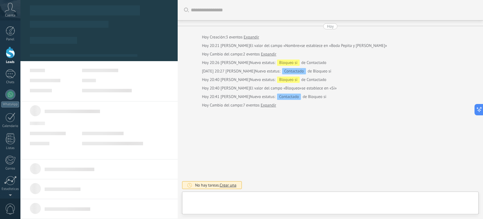
type textarea "**********"
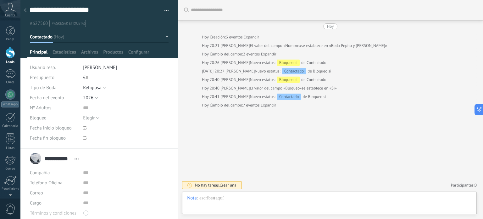
scroll to position [9, 0]
click at [7, 52] on div at bounding box center [10, 53] width 9 height 12
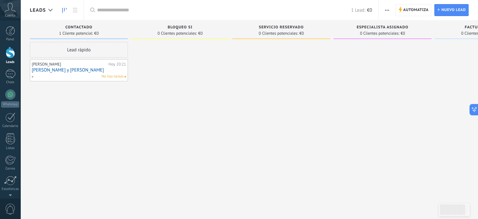
click at [414, 11] on span "Automatiza" at bounding box center [416, 9] width 25 height 11
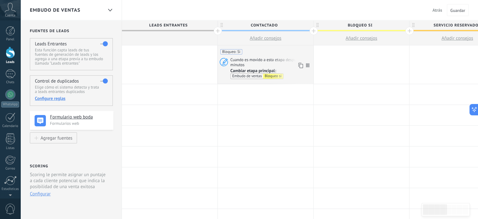
click at [289, 75] on span "Cambiar etapa principal: Embudo de ventas Bloqueo si" at bounding box center [271, 73] width 81 height 11
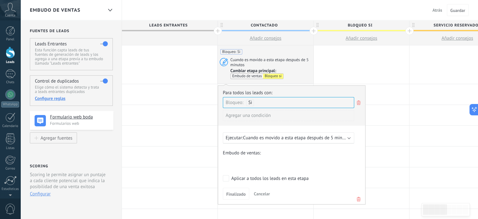
click at [290, 76] on span "Cambiar etapa principal: Embudo de ventas Bloqueo si" at bounding box center [271, 73] width 81 height 11
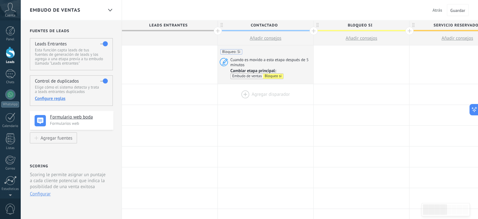
click at [271, 93] on div at bounding box center [266, 94] width 96 height 20
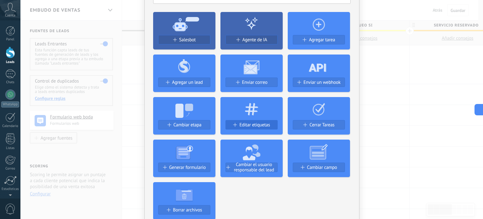
scroll to position [63, 0]
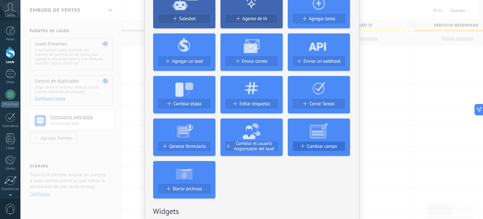
click at [316, 144] on span "Cambiar campo" at bounding box center [322, 145] width 30 height 5
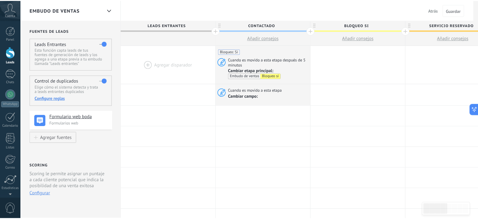
scroll to position [0, 0]
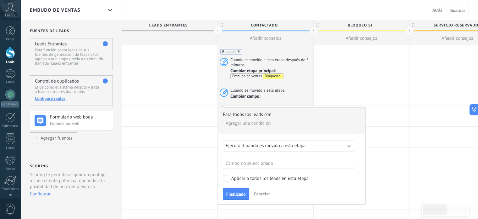
click at [276, 120] on div "Agregar una condición" at bounding box center [288, 123] width 131 height 11
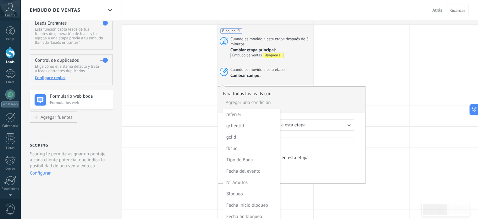
scroll to position [52, 0]
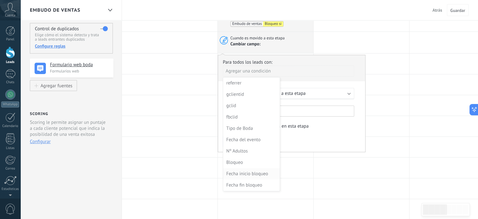
click at [251, 172] on div "Fecha inicio bloqueo" at bounding box center [250, 173] width 49 height 9
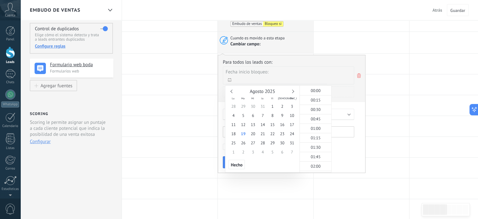
scroll to position [744, 0]
click at [250, 77] on span at bounding box center [280, 80] width 94 height 6
click at [358, 75] on icon at bounding box center [359, 76] width 7 height 8
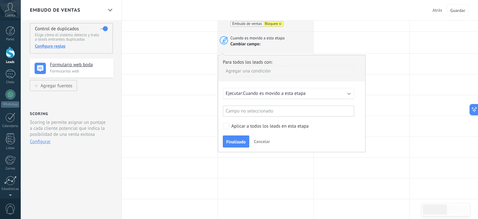
click at [256, 70] on div "Agregar una condición" at bounding box center [288, 70] width 131 height 11
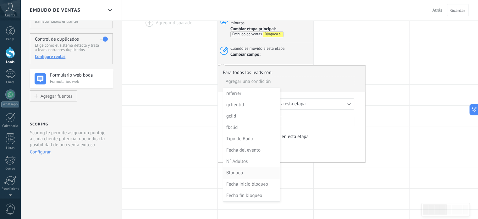
scroll to position [94, 0]
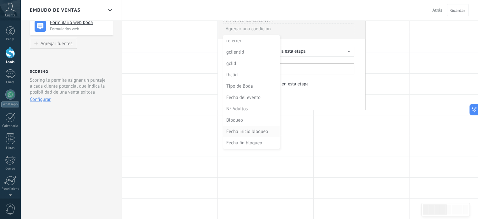
click at [244, 131] on div "Fecha inicio bloqueo" at bounding box center [250, 131] width 49 height 9
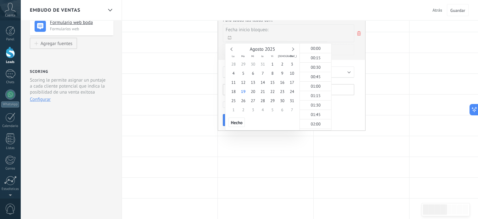
scroll to position [744, 0]
click at [359, 124] on div "Finalizado Cancelar" at bounding box center [292, 120] width 138 height 12
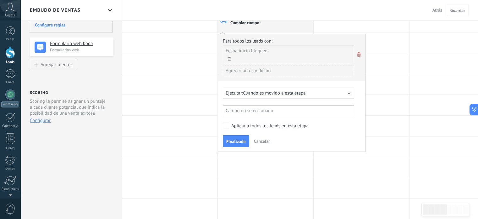
scroll to position [52, 0]
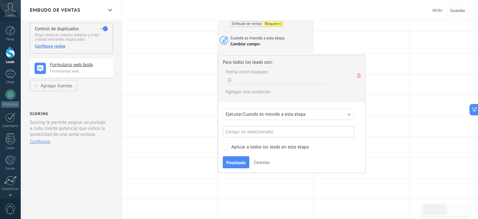
click at [358, 74] on use at bounding box center [359, 75] width 4 height 4
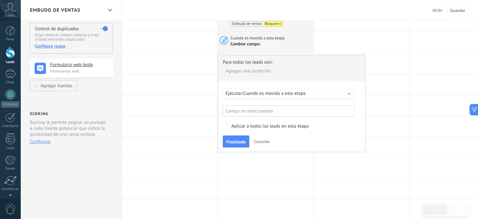
scroll to position [42, 0]
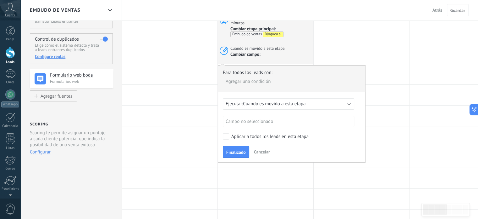
click at [257, 79] on div "Agregar una condición" at bounding box center [288, 81] width 131 height 11
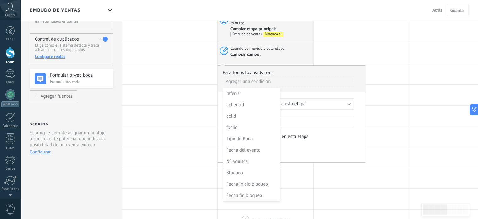
scroll to position [105, 0]
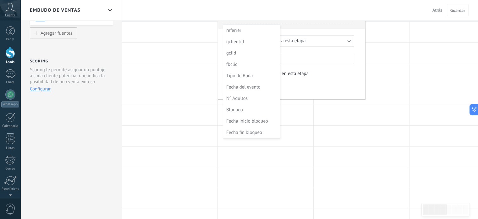
click at [236, 108] on div "Bloqueo" at bounding box center [250, 109] width 49 height 9
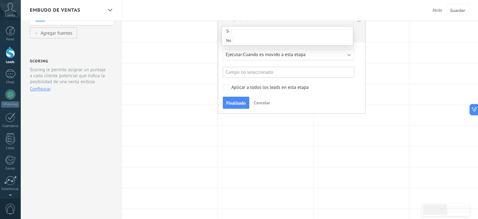
click at [227, 30] on span "Si" at bounding box center [227, 31] width 7 height 6
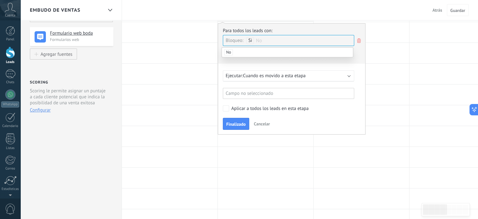
scroll to position [63, 0]
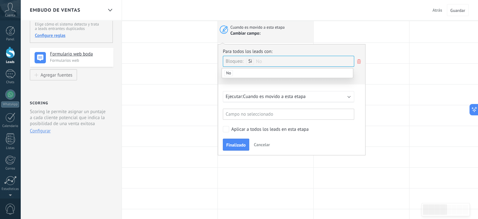
click at [259, 97] on span "Cuando es movido a esta etapa" at bounding box center [274, 96] width 63 height 6
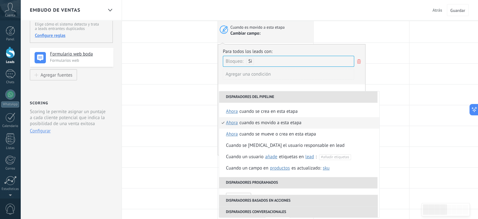
click at [259, 97] on li "Disparadores del pipeline" at bounding box center [298, 96] width 159 height 11
click at [273, 84] on div "**********" at bounding box center [292, 99] width 148 height 111
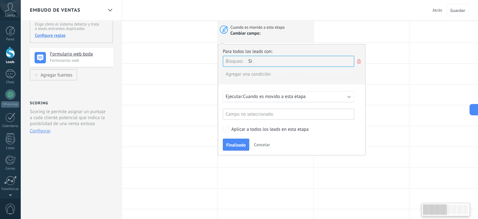
click at [265, 113] on div "Campo no seleccionado" at bounding box center [288, 114] width 131 height 11
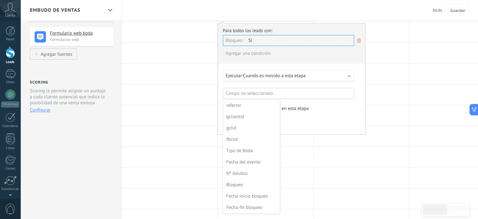
scroll to position [136, 0]
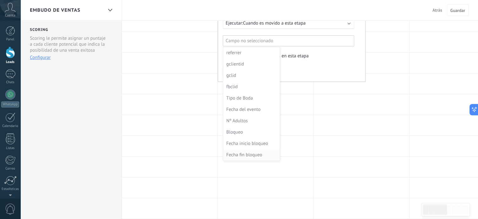
click at [248, 153] on div "Fecha fin bloqueo" at bounding box center [250, 154] width 49 height 9
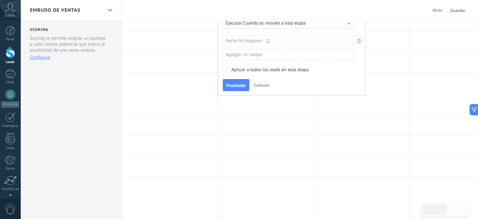
scroll to position [126, 0]
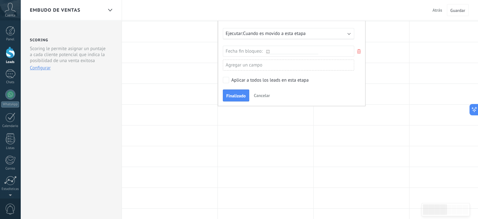
click at [268, 50] on icon at bounding box center [267, 51] width 3 height 3
click at [277, 49] on input "text" at bounding box center [292, 51] width 53 height 5
click at [233, 95] on span "Finalizado" at bounding box center [236, 95] width 20 height 4
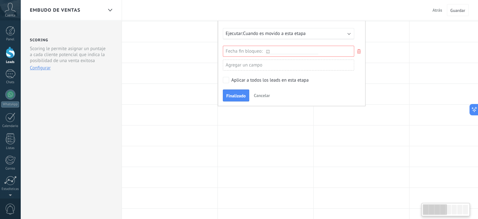
click at [268, 50] on icon at bounding box center [267, 51] width 3 height 3
type input "*"
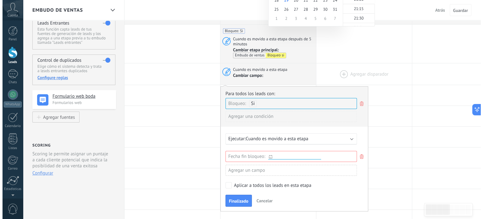
scroll to position [0, 0]
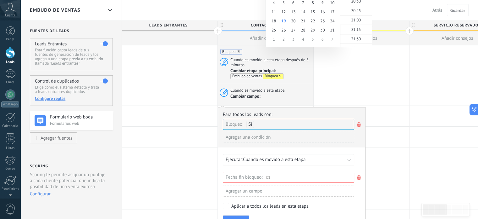
click at [298, 98] on div "Cambiar campo:" at bounding box center [271, 97] width 81 height 8
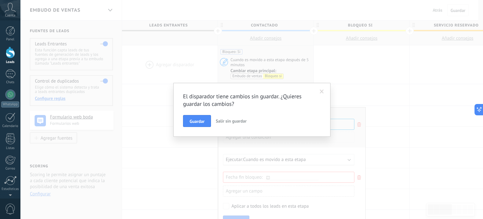
click at [223, 119] on span "Salir sin guardar" at bounding box center [231, 121] width 31 height 6
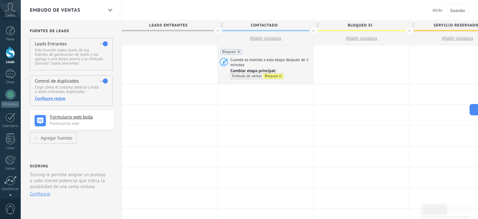
click at [257, 91] on div at bounding box center [266, 94] width 96 height 20
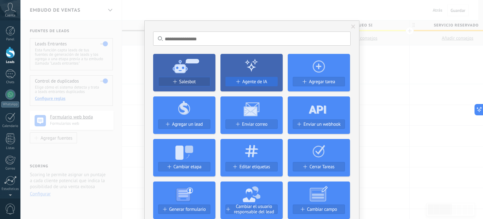
click at [249, 82] on span "Agente de IA" at bounding box center [255, 81] width 25 height 5
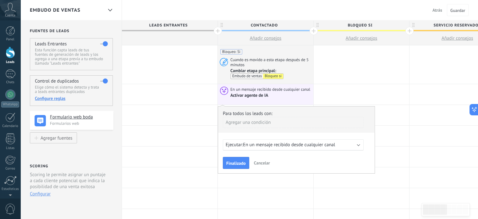
click at [264, 161] on span "Cancelar" at bounding box center [262, 163] width 16 height 6
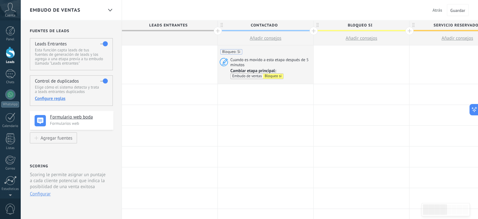
click at [252, 92] on div at bounding box center [266, 94] width 96 height 20
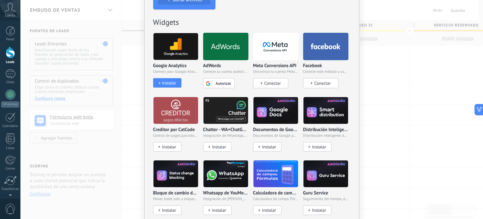
scroll to position [304, 0]
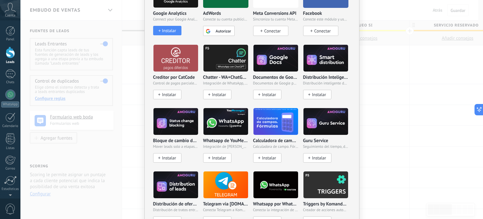
click at [269, 155] on span "Instalar" at bounding box center [269, 157] width 14 height 5
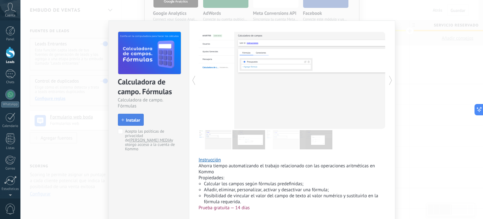
click at [127, 118] on span "Instalar" at bounding box center [133, 120] width 14 height 4
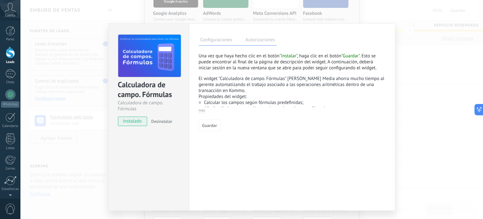
click at [254, 37] on label "Autorizaciones" at bounding box center [260, 40] width 33 height 9
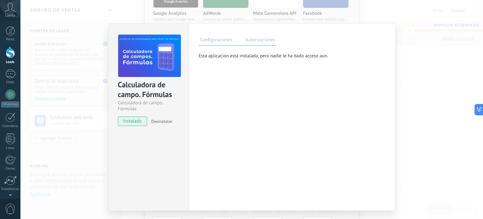
click at [219, 37] on label "Configuraciones" at bounding box center [216, 40] width 35 height 9
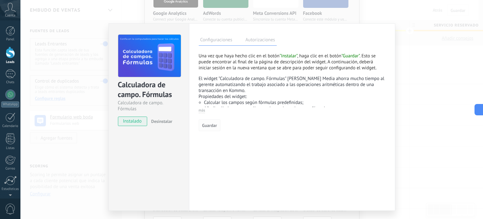
click at [209, 124] on span "Guardar" at bounding box center [209, 125] width 15 height 4
click at [411, 84] on div "Calculadora de campo. Fórmulas Calculadora de campo. Fórmulas instalado Desinst…" at bounding box center [251, 109] width 463 height 219
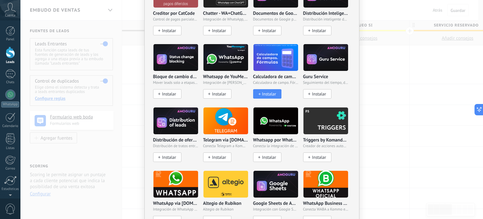
click at [182, 76] on p "Bloque de cambio de estado de AMOGURU" at bounding box center [175, 76] width 45 height 5
click at [179, 60] on img at bounding box center [175, 57] width 45 height 31
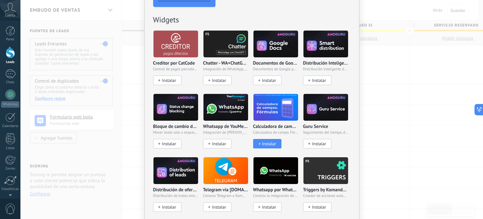
scroll to position [244, 0]
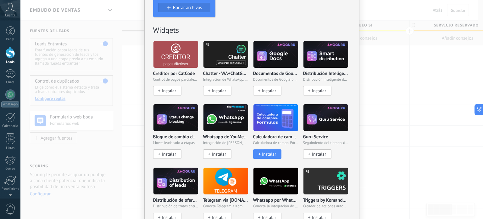
click at [170, 152] on span "Instalar" at bounding box center [169, 153] width 14 height 5
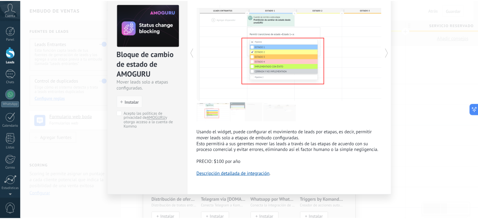
scroll to position [0, 0]
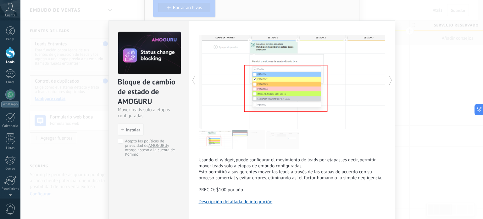
click at [405, 80] on div "Bloque de cambio de estado de AMOGURU Mover leads solo a etapas configuradas. i…" at bounding box center [251, 109] width 463 height 219
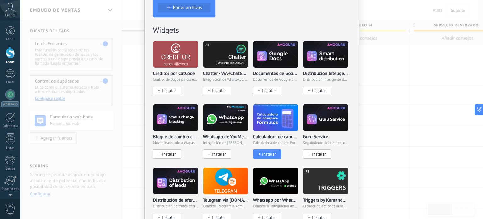
click at [278, 126] on img at bounding box center [276, 117] width 45 height 31
click at [272, 152] on span "Instalar" at bounding box center [269, 153] width 14 height 5
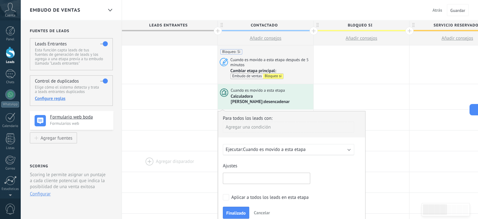
scroll to position [21, 0]
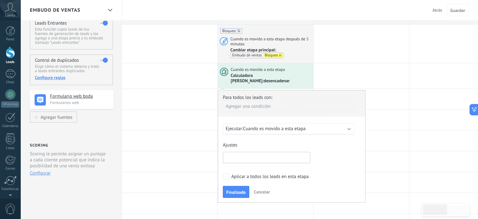
click at [269, 152] on input "text" at bounding box center [266, 157] width 87 height 11
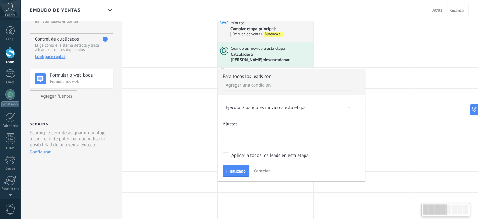
scroll to position [31, 0]
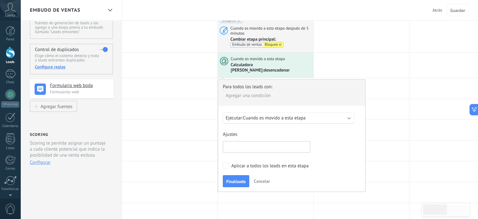
click at [259, 178] on span "Cancelar" at bounding box center [262, 181] width 16 height 6
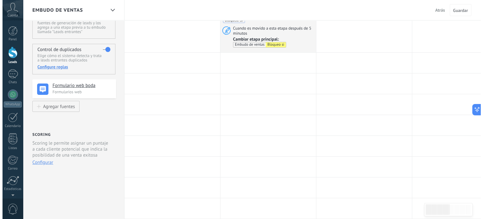
scroll to position [0, 0]
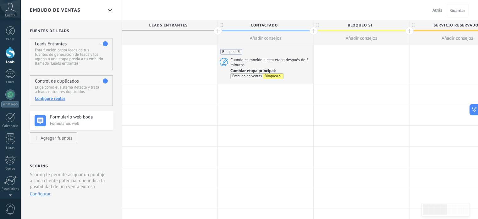
click at [254, 94] on div at bounding box center [266, 94] width 96 height 20
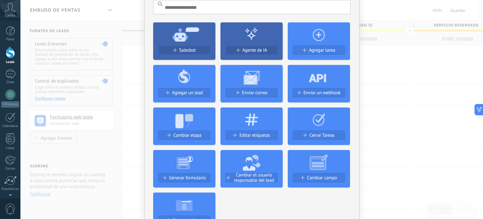
scroll to position [42, 0]
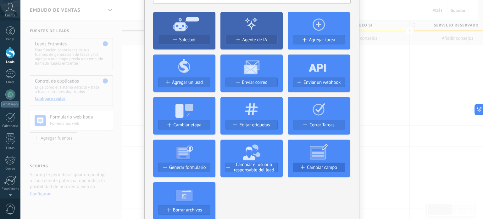
click at [307, 165] on span "Cambiar campo" at bounding box center [322, 167] width 30 height 5
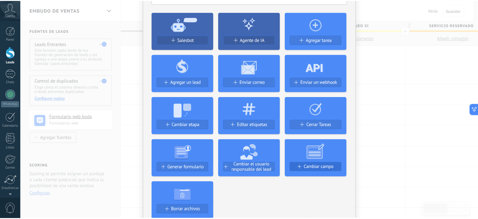
scroll to position [0, 0]
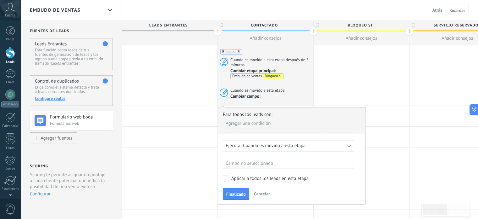
click at [262, 142] on span "Cuando es movido a esta etapa" at bounding box center [274, 145] width 63 height 6
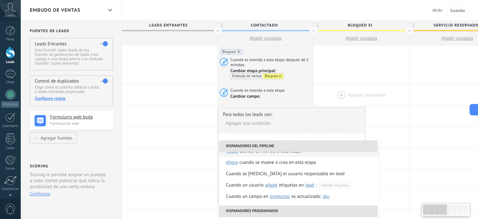
click at [332, 94] on div at bounding box center [362, 94] width 96 height 21
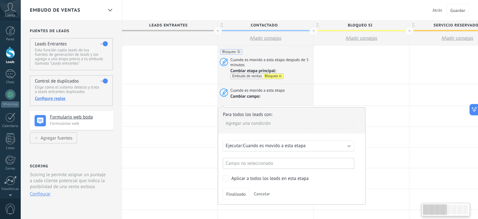
click at [287, 93] on div "Cambiar campo:" at bounding box center [271, 97] width 81 height 8
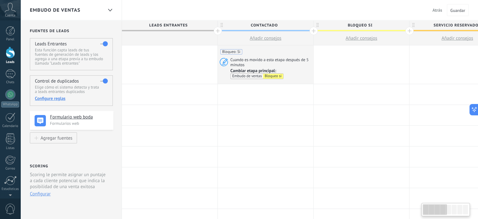
click at [272, 90] on div at bounding box center [266, 94] width 96 height 20
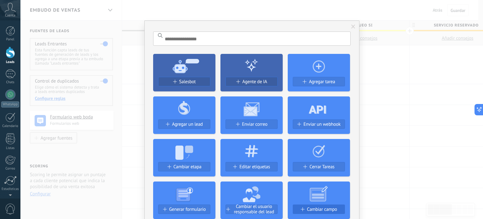
scroll to position [42, 0]
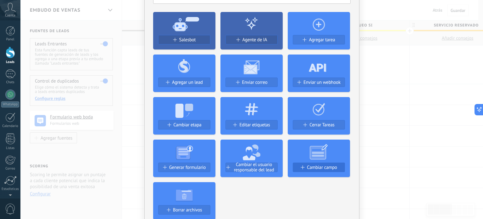
click at [318, 165] on span "Cambiar campo" at bounding box center [322, 167] width 30 height 5
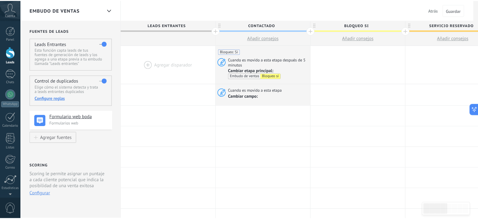
scroll to position [0, 0]
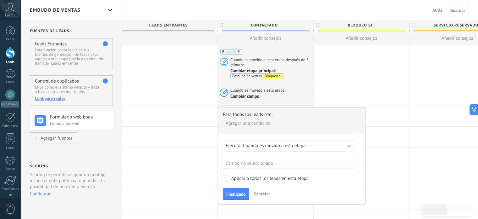
click at [265, 123] on div "Agregar una condición" at bounding box center [288, 123] width 131 height 11
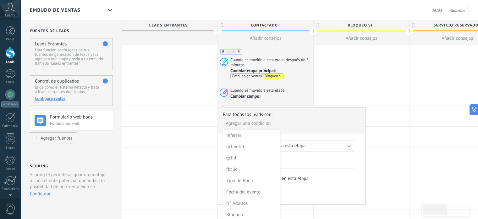
scroll to position [31, 0]
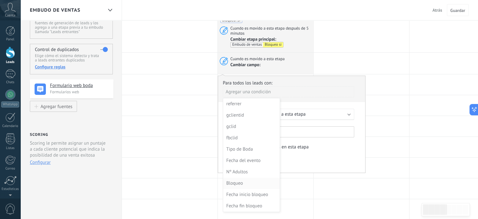
click at [239, 183] on div "Bloqueo" at bounding box center [250, 183] width 49 height 9
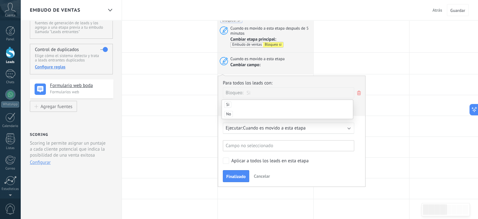
click at [228, 104] on span "Si" at bounding box center [227, 104] width 7 height 6
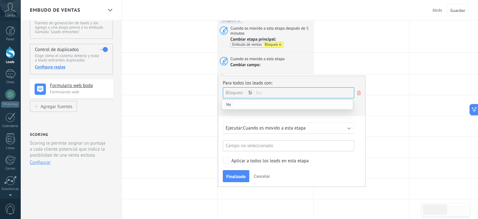
click at [266, 143] on div "Campo no seleccionado" at bounding box center [288, 145] width 131 height 11
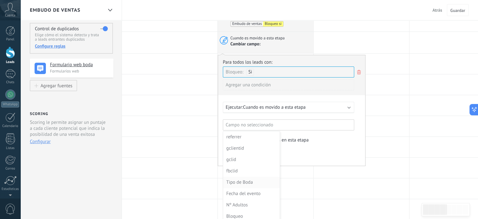
scroll to position [94, 0]
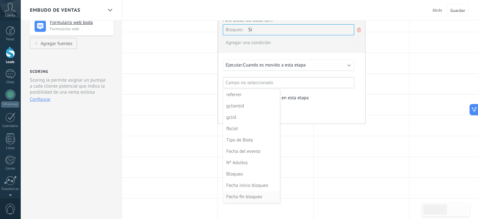
click at [253, 194] on div "Fecha fin bloqueo" at bounding box center [250, 196] width 49 height 9
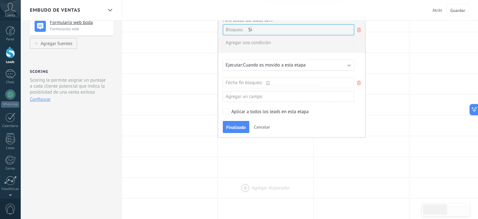
scroll to position [753, 0]
click at [272, 78] on div "Fecha fin bloqueo:" at bounding box center [288, 82] width 131 height 11
click at [268, 81] on icon at bounding box center [267, 82] width 3 height 3
click at [277, 81] on input "text" at bounding box center [292, 82] width 53 height 5
click at [262, 126] on span "Cancelar" at bounding box center [262, 127] width 16 height 6
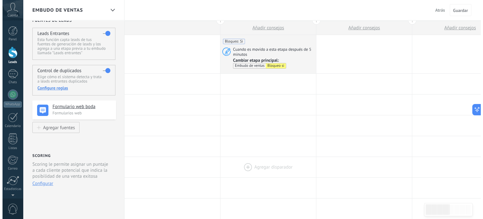
scroll to position [0, 0]
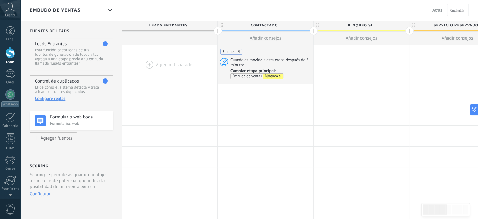
click at [9, 16] on span "Cuenta" at bounding box center [10, 16] width 10 height 4
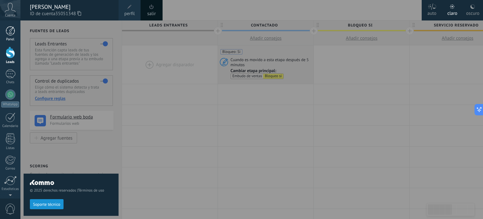
click at [19, 37] on div "Panel" at bounding box center [10, 39] width 18 height 4
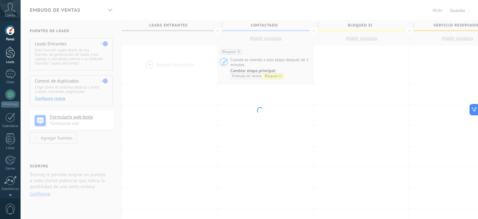
click at [10, 54] on div at bounding box center [10, 53] width 9 height 12
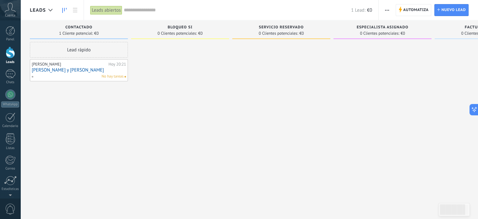
click at [62, 71] on link "[PERSON_NAME] y [PERSON_NAME]" at bounding box center [79, 69] width 94 height 5
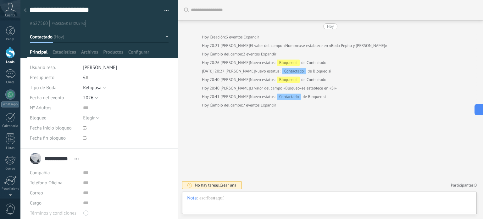
scroll to position [10, 0]
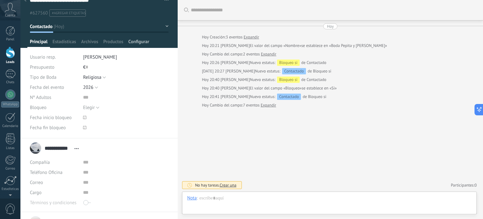
click at [141, 41] on span "Configurar" at bounding box center [138, 43] width 21 height 9
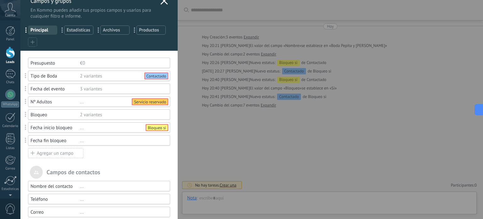
click at [64, 140] on div "Fecha fin bloqueo" at bounding box center [55, 140] width 49 height 6
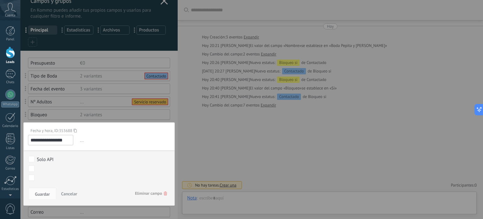
click at [67, 140] on input "**********" at bounding box center [50, 140] width 45 height 10
click at [70, 189] on button "Cancelar" at bounding box center [69, 193] width 21 height 12
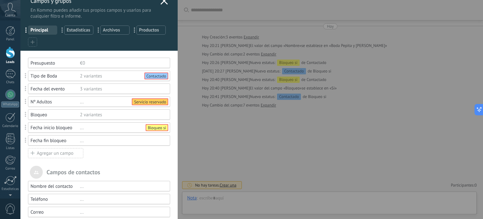
click at [57, 151] on div "Agregar un campo" at bounding box center [55, 153] width 55 height 10
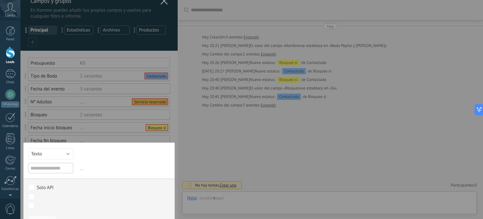
scroll to position [31, 0]
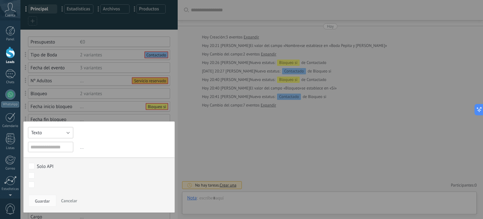
click at [65, 133] on button "Texto" at bounding box center [50, 132] width 45 height 11
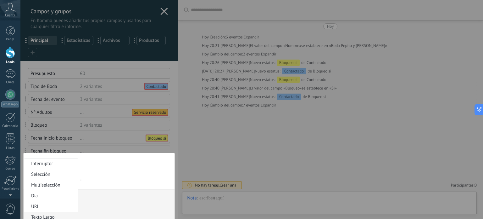
scroll to position [0, 0]
click at [95, 140] on div at bounding box center [98, 193] width 157 height 387
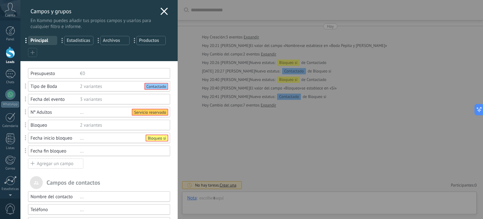
click at [161, 9] on icon at bounding box center [164, 12] width 8 height 8
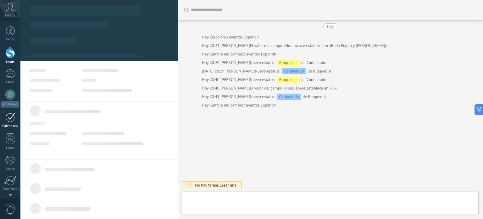
type textarea "**********"
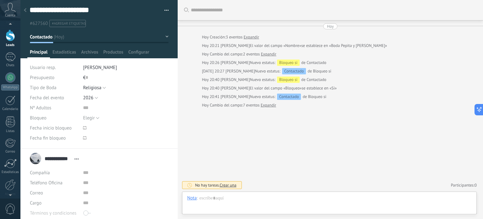
scroll to position [23, 0]
click at [12, 207] on span "0" at bounding box center [10, 208] width 11 height 11
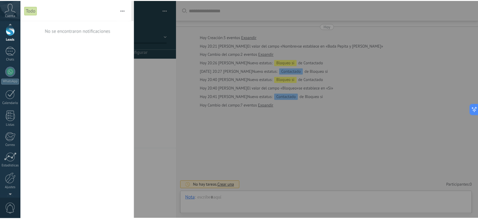
scroll to position [43, 0]
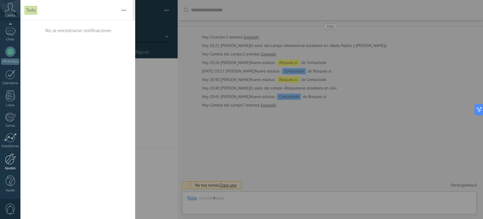
click at [9, 165] on link "Ajustes" at bounding box center [10, 161] width 20 height 17
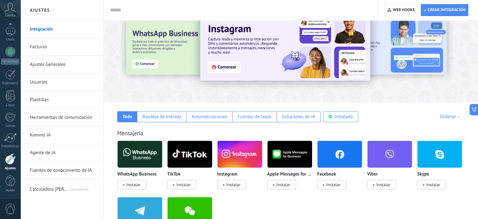
scroll to position [31, 0]
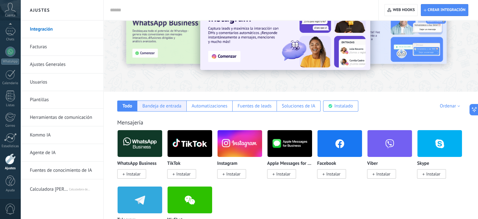
click at [166, 105] on div "Bandeja de entrada" at bounding box center [161, 106] width 39 height 6
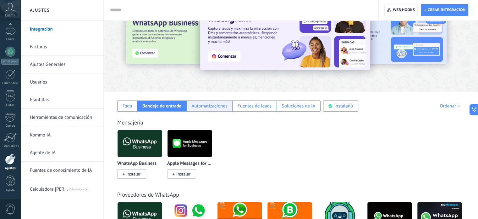
click at [201, 104] on div "Automatizaciones" at bounding box center [210, 106] width 36 height 6
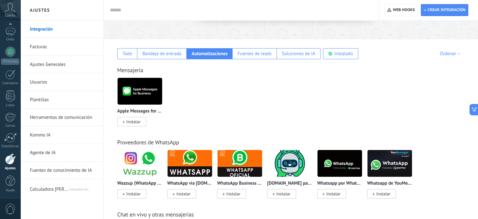
scroll to position [42, 0]
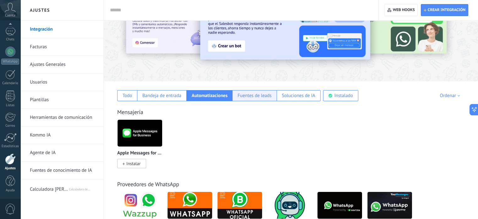
click at [256, 98] on div "Fuentes de leads" at bounding box center [255, 95] width 34 height 6
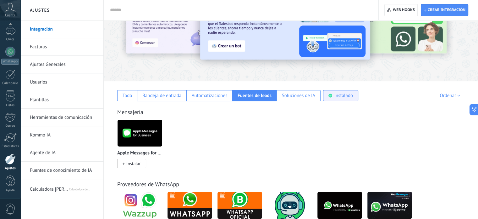
click at [329, 94] on use at bounding box center [331, 96] width 4 height 4
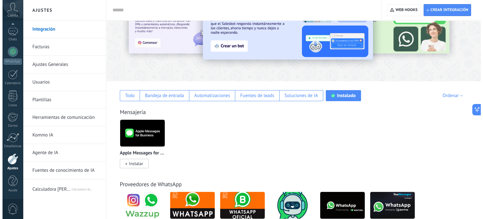
scroll to position [7, 0]
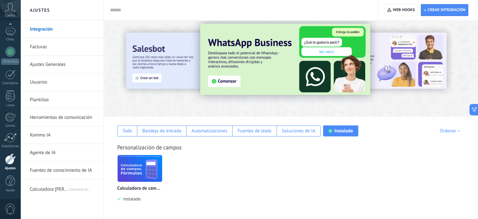
click at [140, 170] on img at bounding box center [140, 168] width 45 height 31
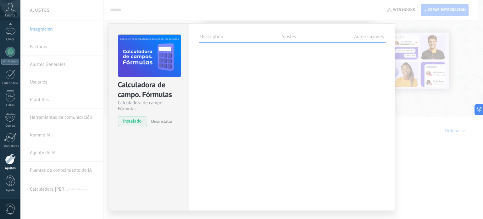
click at [284, 37] on label "Ajustes" at bounding box center [289, 37] width 18 height 9
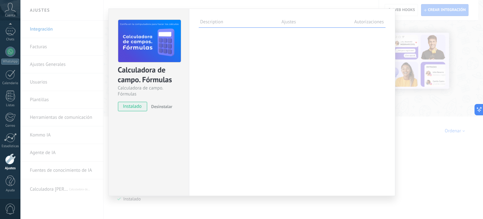
scroll to position [0, 0]
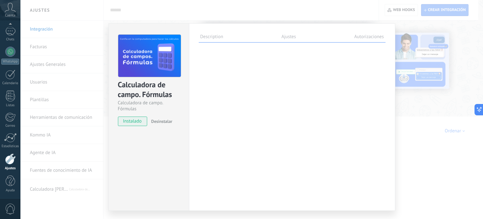
click at [375, 36] on label "Autorizaciones" at bounding box center [369, 37] width 33 height 9
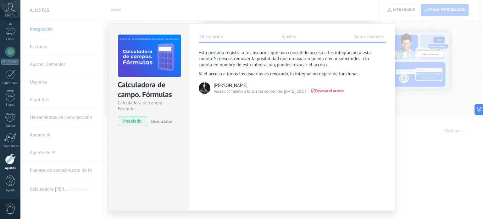
click at [205, 38] on label "Description" at bounding box center [212, 37] width 26 height 9
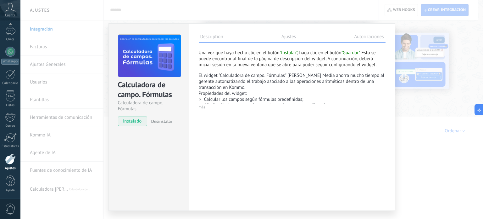
click at [315, 3] on div "Calculadora de campo. Fórmulas Calculadora de campo. Fórmulas instalado Desinst…" at bounding box center [251, 109] width 463 height 219
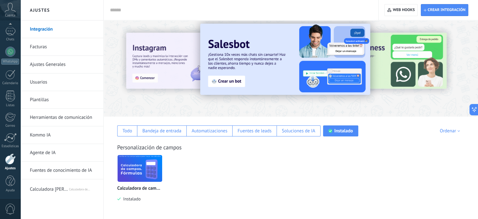
click at [42, 47] on link "Facturas" at bounding box center [63, 47] width 67 height 18
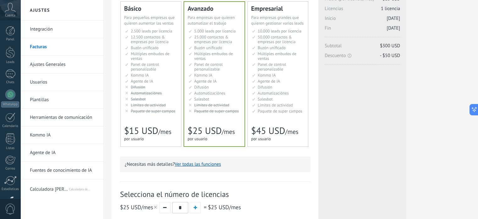
scroll to position [31, 0]
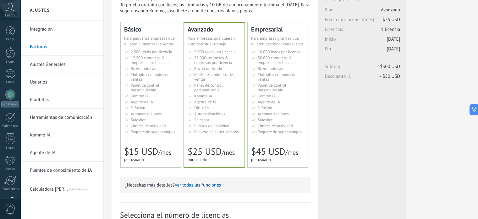
click at [262, 131] on span "Paquete de super campos" at bounding box center [280, 131] width 45 height 5
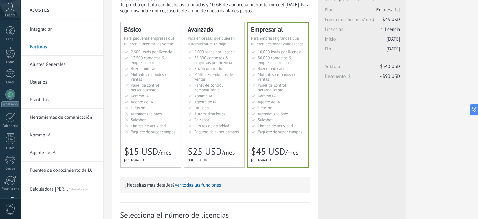
click at [262, 131] on span "Paquete de super campos" at bounding box center [280, 131] width 45 height 5
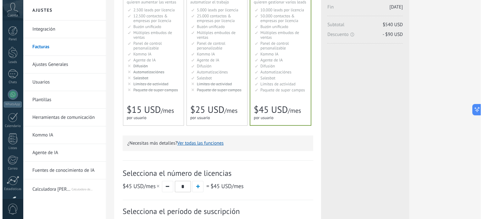
scroll to position [84, 0]
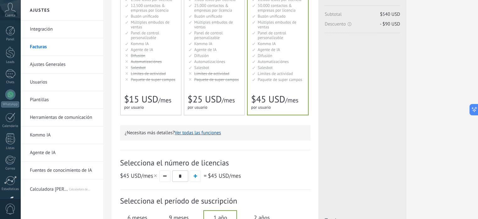
click at [200, 133] on button "Ver todas las funciones" at bounding box center [198, 133] width 46 height 6
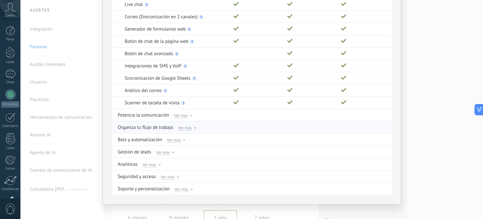
scroll to position [88, 0]
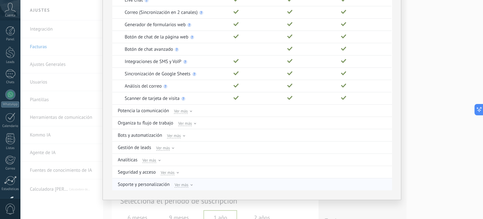
click at [181, 182] on span "Ver más" at bounding box center [182, 184] width 14 height 6
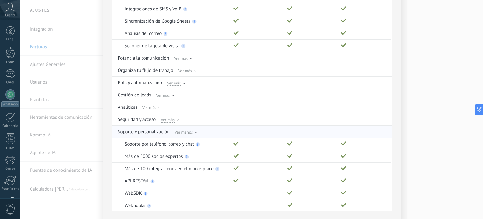
scroll to position [130, 0]
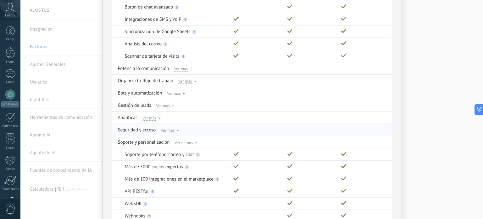
click at [165, 129] on span "Ver más" at bounding box center [168, 130] width 14 height 6
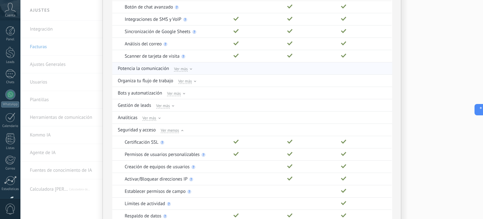
scroll to position [109, 0]
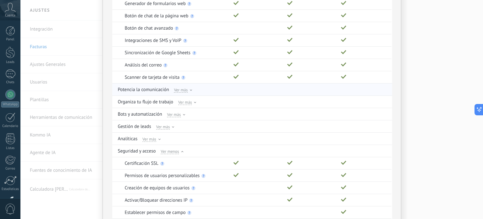
click at [177, 89] on span "Ver más" at bounding box center [181, 90] width 14 height 6
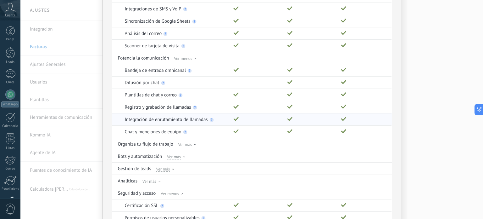
scroll to position [151, 0]
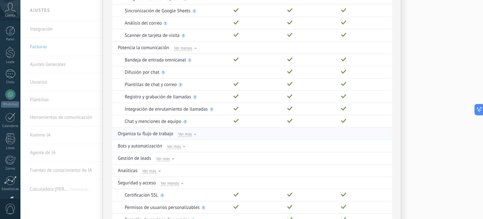
click at [184, 133] on span "Ver más" at bounding box center [185, 134] width 14 height 6
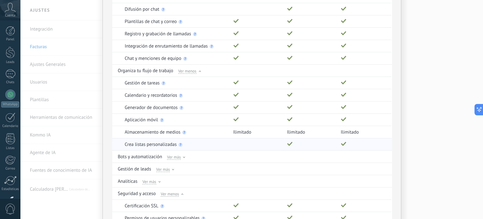
scroll to position [225, 0]
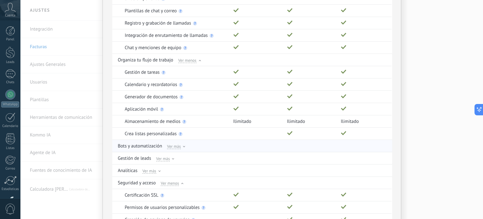
click at [171, 145] on span "Ver más" at bounding box center [174, 146] width 14 height 6
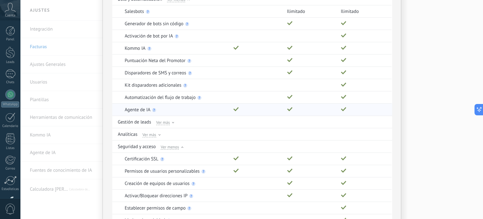
scroll to position [392, 0]
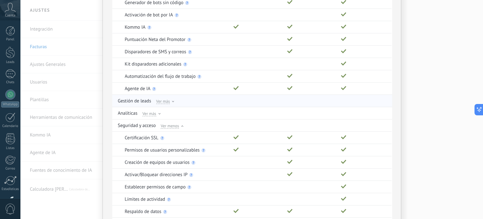
click at [164, 98] on span "Ver más" at bounding box center [163, 101] width 14 height 6
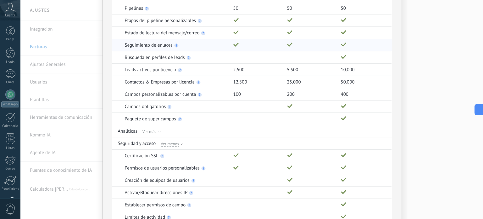
scroll to position [508, 0]
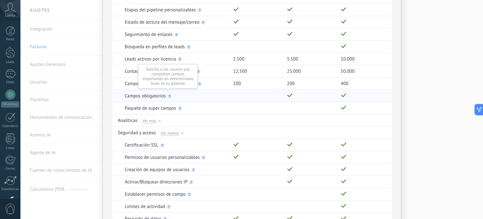
click at [169, 94] on use at bounding box center [170, 96] width 4 height 4
click at [178, 106] on use at bounding box center [180, 108] width 4 height 4
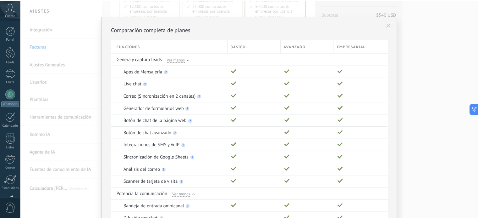
scroll to position [0, 0]
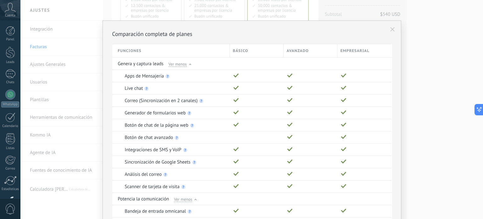
click at [390, 28] on use at bounding box center [392, 29] width 4 height 4
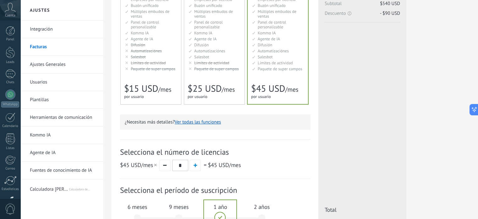
scroll to position [136, 0]
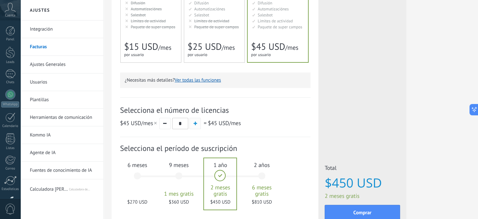
click at [196, 124] on span "button" at bounding box center [195, 122] width 3 height 3
click at [198, 123] on button "button" at bounding box center [195, 123] width 11 height 11
click at [165, 123] on button "button" at bounding box center [164, 123] width 11 height 11
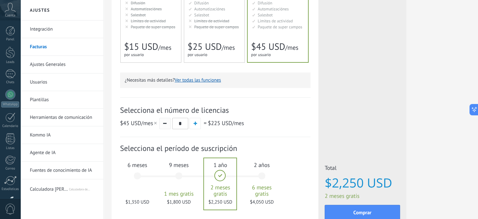
type input "*"
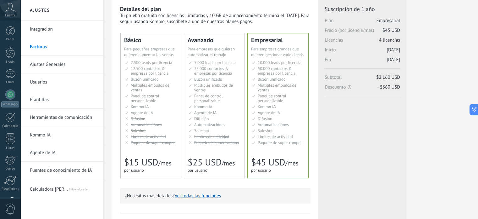
scroll to position [31, 0]
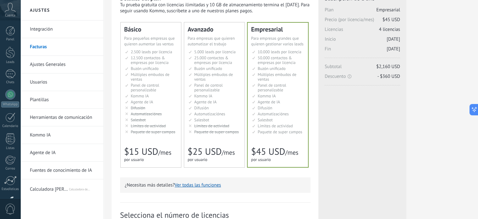
click at [42, 132] on link "Kommo IA" at bounding box center [63, 135] width 67 height 18
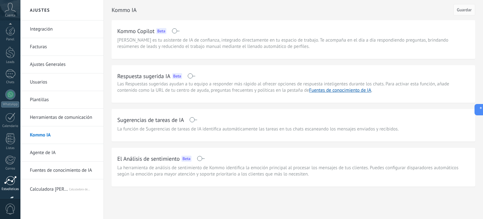
click at [13, 176] on div at bounding box center [10, 180] width 13 height 9
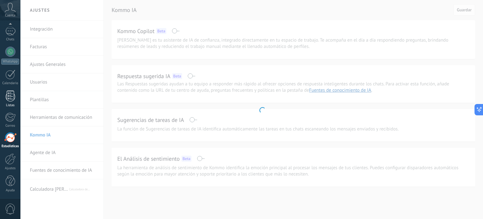
click at [11, 93] on div at bounding box center [10, 95] width 9 height 11
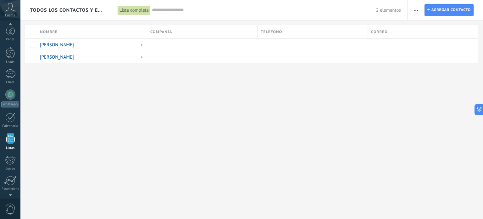
scroll to position [39, 0]
click at [417, 10] on icon "button" at bounding box center [416, 10] width 4 height 1
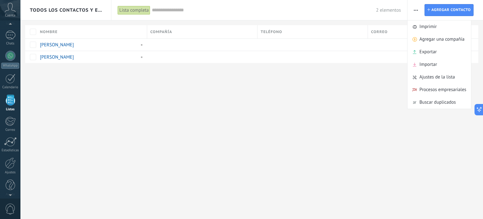
click at [417, 10] on icon "button" at bounding box center [416, 10] width 4 height 1
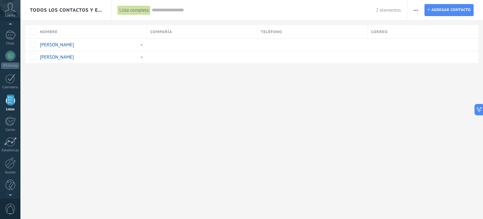
drag, startPoint x: 411, startPoint y: 31, endPoint x: 423, endPoint y: 32, distance: 12.0
click at [423, 32] on div "Correo" at bounding box center [423, 31] width 110 height 13
click at [136, 10] on div "Lista completa" at bounding box center [134, 10] width 33 height 9
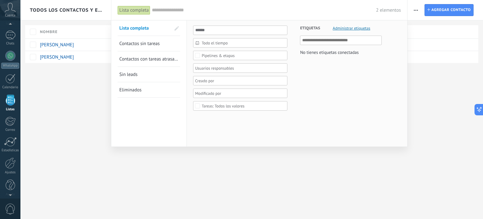
click at [240, 54] on span "Pipelines & etapas" at bounding box center [241, 55] width 78 height 5
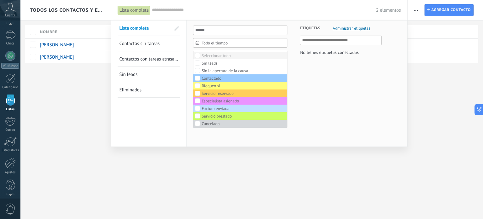
click at [240, 54] on label "Seleccionar todo" at bounding box center [240, 56] width 94 height 8
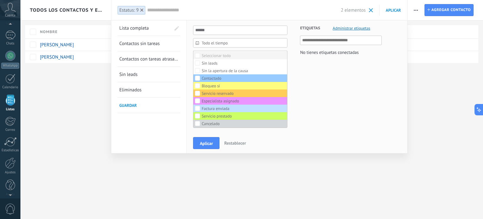
scroll to position [0, 0]
click at [206, 145] on button "Aplicar" at bounding box center [206, 143] width 26 height 12
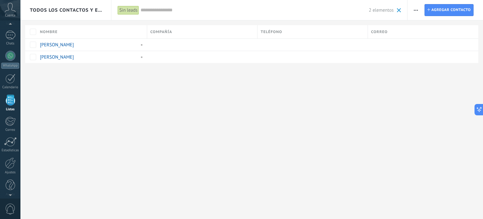
click at [133, 10] on div "Sin leads" at bounding box center [128, 10] width 21 height 9
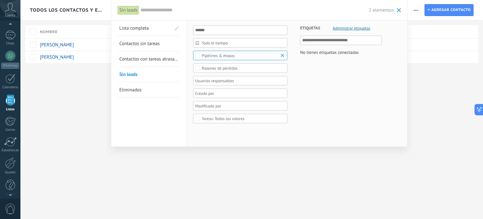
click at [282, 55] on b at bounding box center [284, 55] width 8 height 6
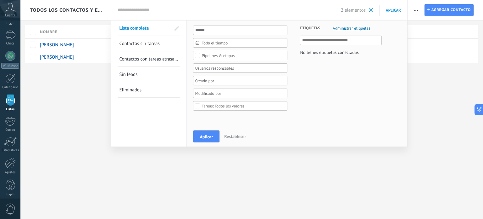
click at [345, 29] on span "Administrar etiquetas" at bounding box center [351, 28] width 37 height 4
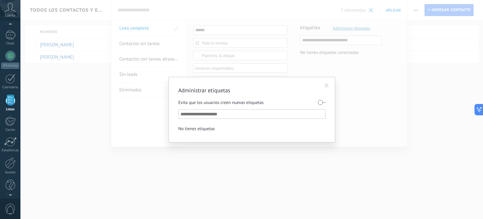
click at [328, 84] on span at bounding box center [327, 85] width 4 height 4
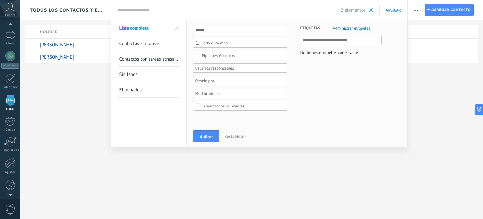
click at [443, 107] on div at bounding box center [241, 109] width 483 height 219
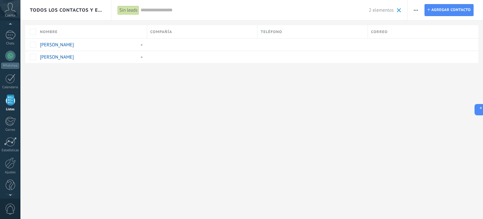
click at [399, 10] on span at bounding box center [399, 10] width 4 height 4
click at [12, 10] on icon at bounding box center [10, 7] width 11 height 9
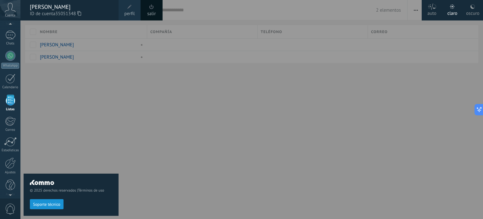
scroll to position [38, 0]
click at [52, 205] on span "Soporte técnico" at bounding box center [46, 204] width 27 height 4
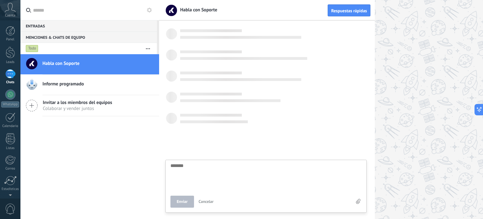
scroll to position [6, 0]
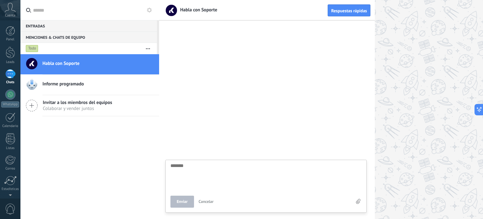
click at [9, 7] on icon at bounding box center [10, 7] width 11 height 9
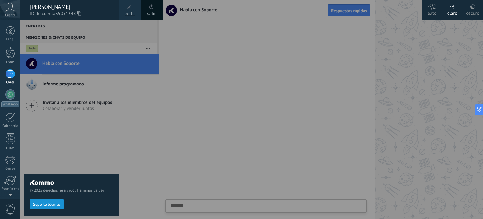
click at [9, 7] on icon at bounding box center [10, 7] width 11 height 9
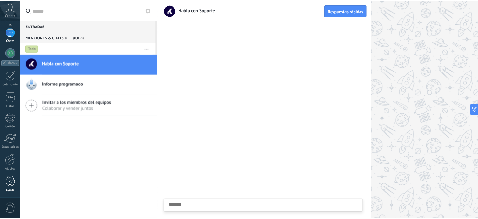
scroll to position [43, 0]
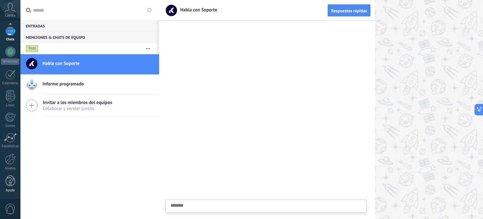
click at [11, 180] on div at bounding box center [10, 180] width 9 height 11
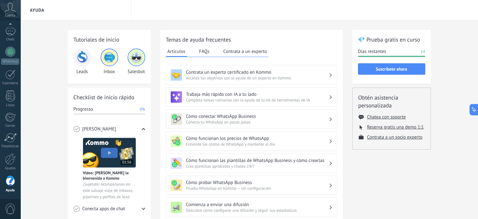
click at [206, 73] on h3 "Contrata un experto certificado en Kommo" at bounding box center [257, 72] width 143 height 6
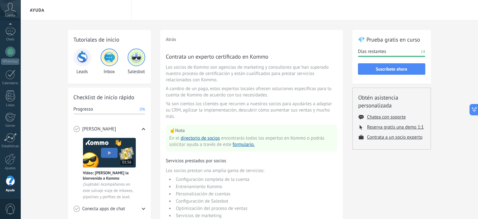
scroll to position [10, 0]
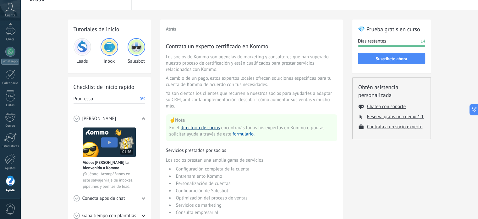
click at [206, 127] on link "directorio de socios" at bounding box center [200, 128] width 39 height 6
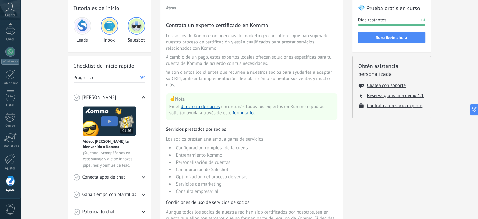
scroll to position [42, 0]
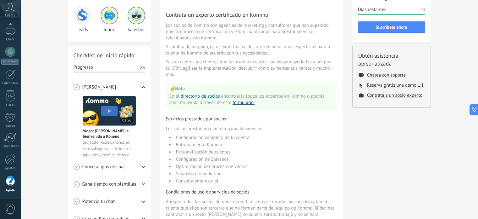
click at [246, 103] on button "formulario." at bounding box center [244, 102] width 22 height 6
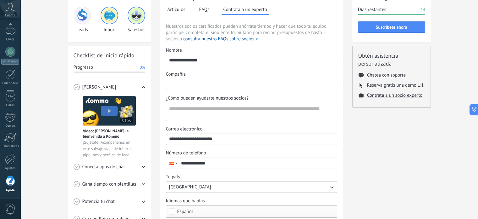
click at [203, 83] on input "Compañía" at bounding box center [251, 84] width 171 height 10
click at [384, 124] on div "💎 Prueba gratis en curso Días restantes 14 Suscríbete ahora Obtén asistencia pe…" at bounding box center [392, 127] width 79 height 278
click at [220, 88] on input "Compañía" at bounding box center [251, 84] width 171 height 10
type input "**********"
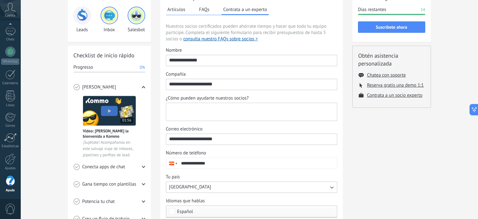
click at [186, 109] on textarea "¿Cómo pueden ayudarte nuestros socios?" at bounding box center [251, 112] width 170 height 18
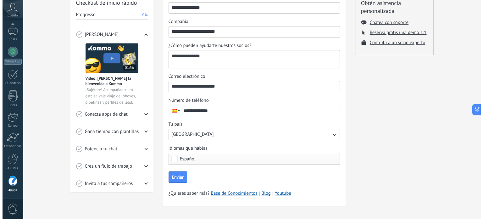
scroll to position [98, 0]
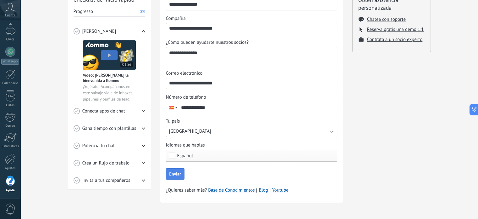
type textarea "**********"
click at [177, 171] on span "Enviar" at bounding box center [176, 173] width 12 height 4
click at [12, 11] on icon at bounding box center [10, 7] width 11 height 9
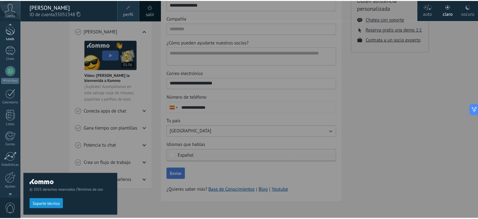
scroll to position [20, 0]
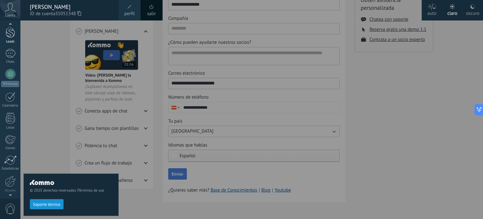
click at [11, 32] on div at bounding box center [10, 32] width 9 height 12
